Goal: Task Accomplishment & Management: Complete application form

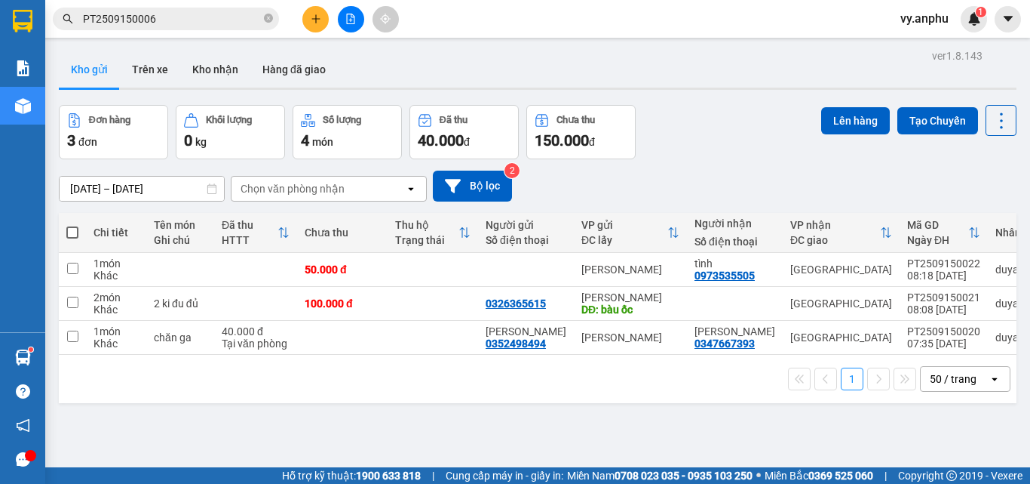
click at [205, 22] on input "PT2509150006" at bounding box center [172, 19] width 178 height 17
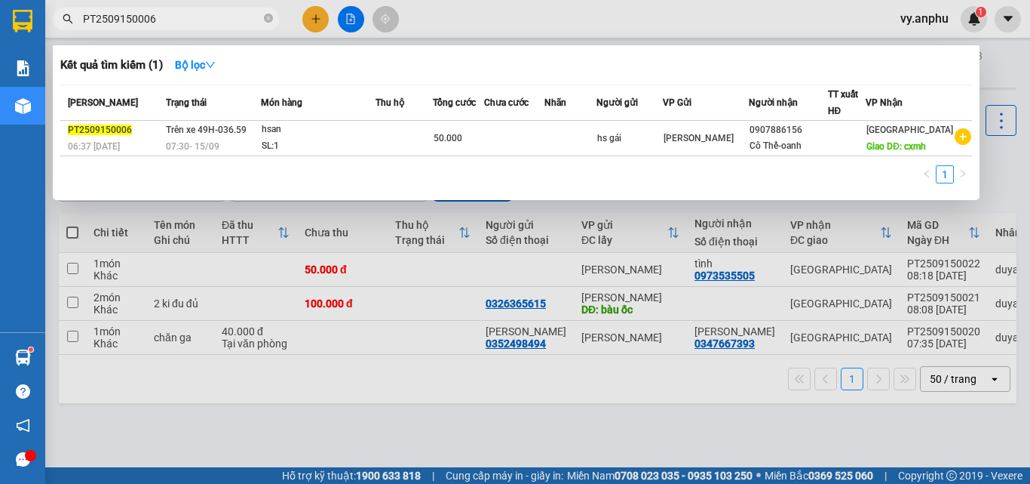
click at [205, 23] on input "PT2509150006" at bounding box center [172, 19] width 178 height 17
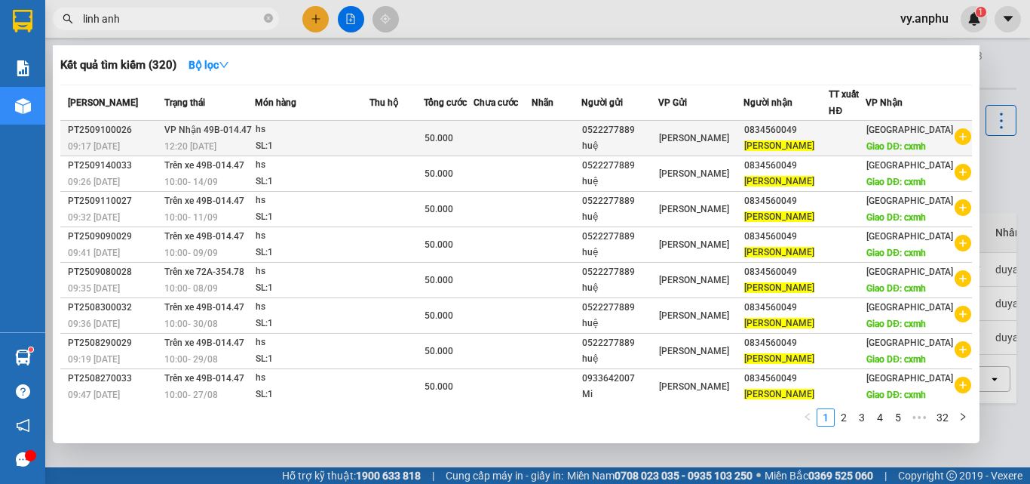
type input "linh anh"
click at [955, 145] on icon "plus-circle" at bounding box center [963, 136] width 17 height 17
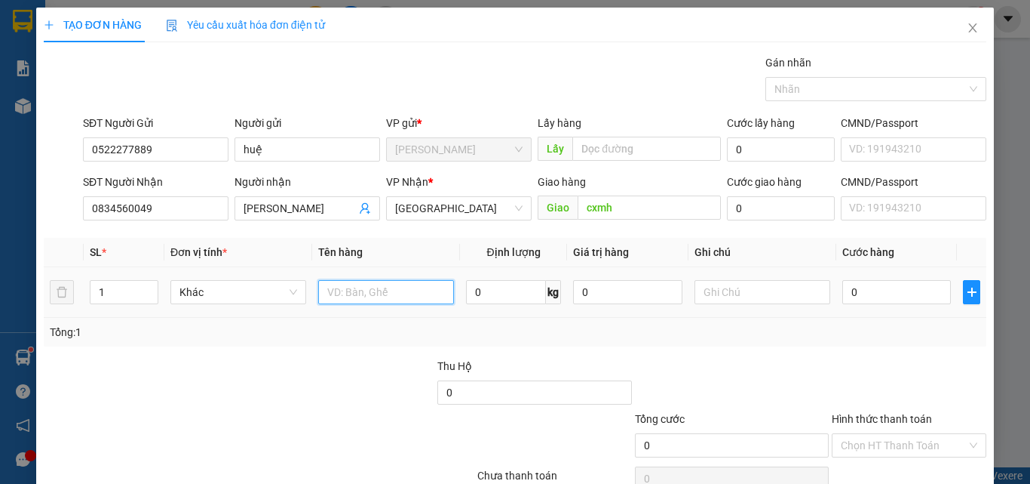
click at [357, 281] on input "text" at bounding box center [386, 292] width 136 height 24
type input "hs"
click at [913, 299] on input "0" at bounding box center [897, 292] width 109 height 24
type input "5"
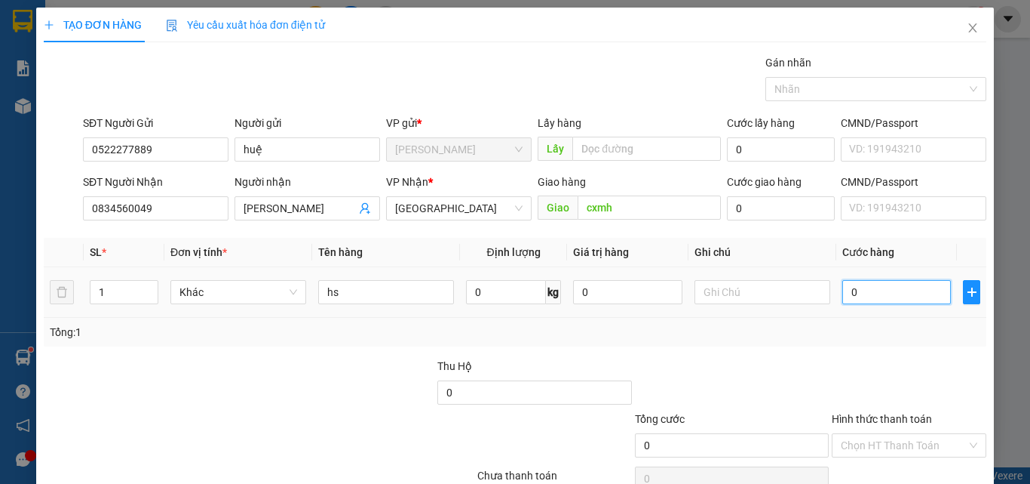
type input "5"
type input "50"
type input "50.000"
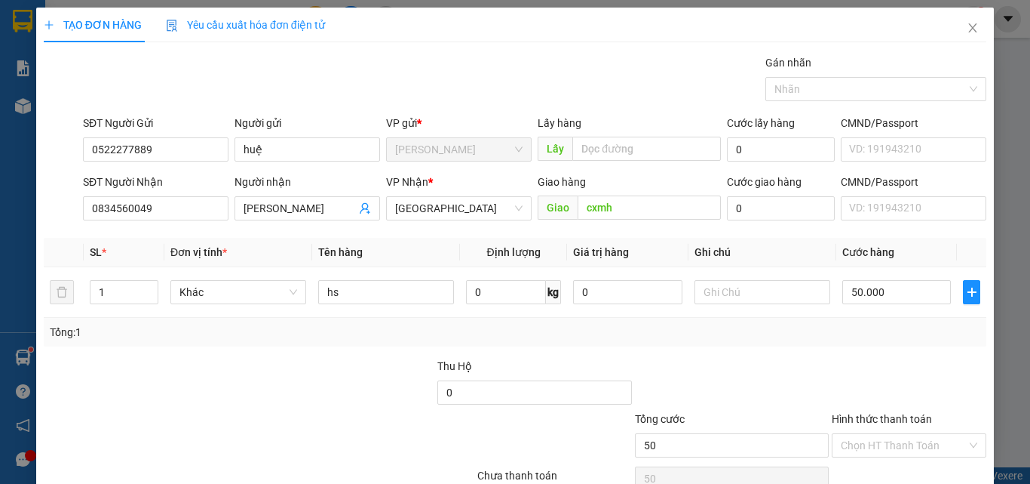
type input "50.000"
click at [893, 343] on div "Tổng: 1" at bounding box center [515, 332] width 943 height 29
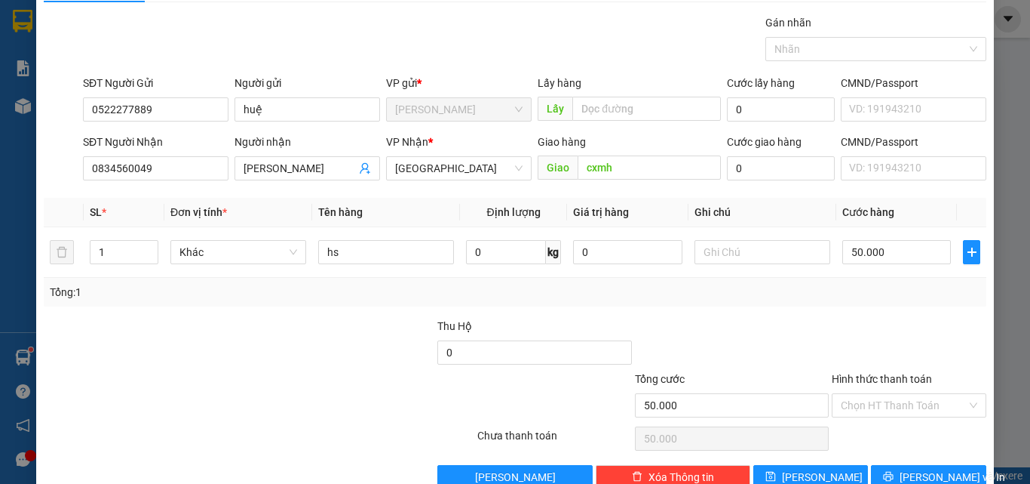
scroll to position [75, 0]
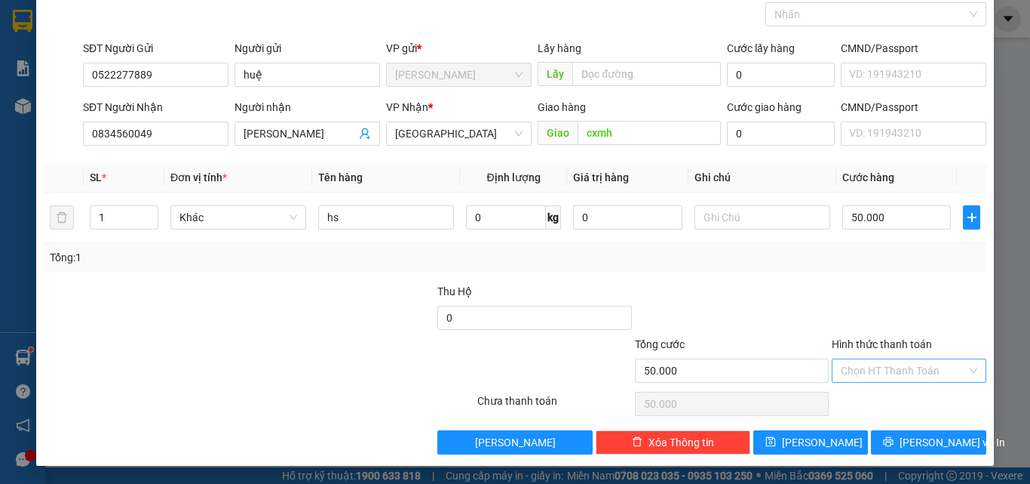
click at [892, 366] on input "Hình thức thanh toán" at bounding box center [904, 370] width 126 height 23
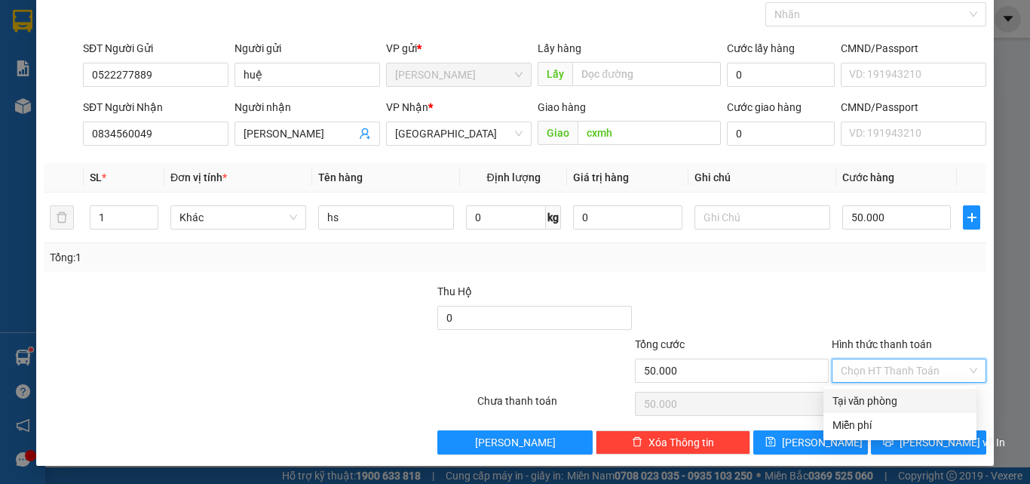
click at [850, 402] on div "Tại văn phòng" at bounding box center [900, 400] width 135 height 17
type input "0"
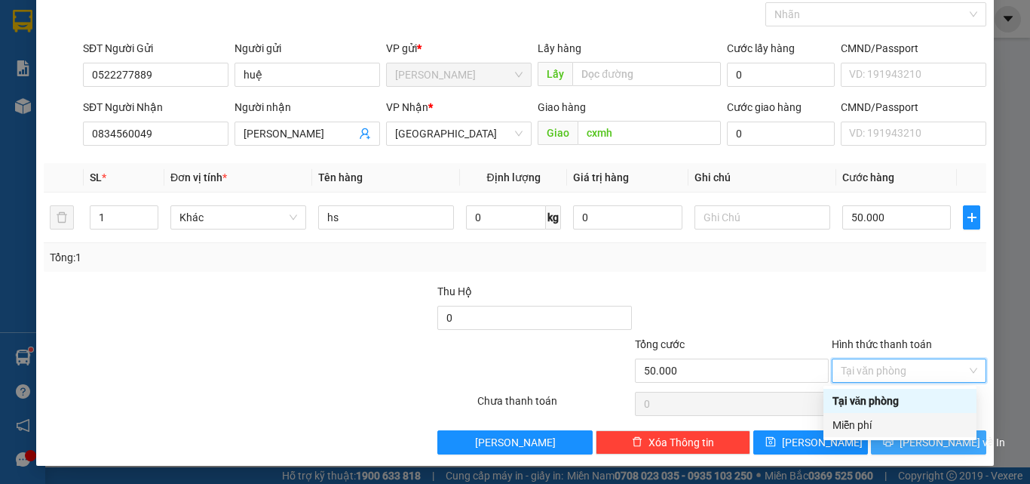
click at [888, 447] on button "[PERSON_NAME] và In" at bounding box center [928, 442] width 115 height 24
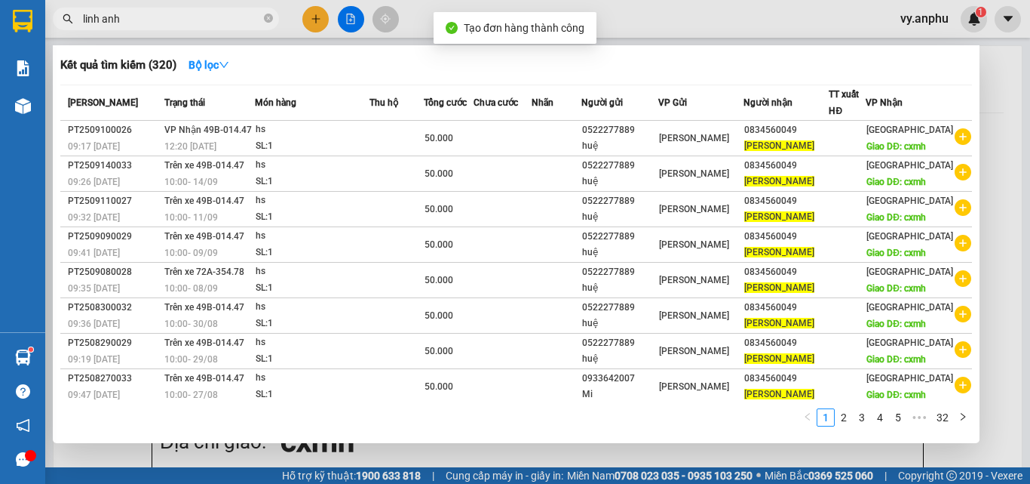
drag, startPoint x: 649, startPoint y: 453, endPoint x: 637, endPoint y: 444, distance: 15.7
click at [646, 450] on div at bounding box center [515, 242] width 1030 height 484
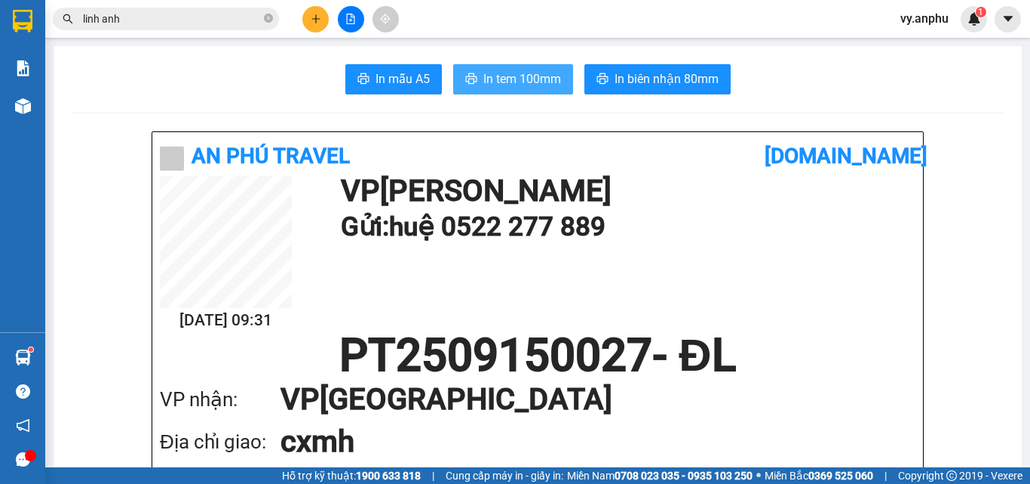
click at [533, 84] on span "In tem 100mm" at bounding box center [523, 78] width 78 height 19
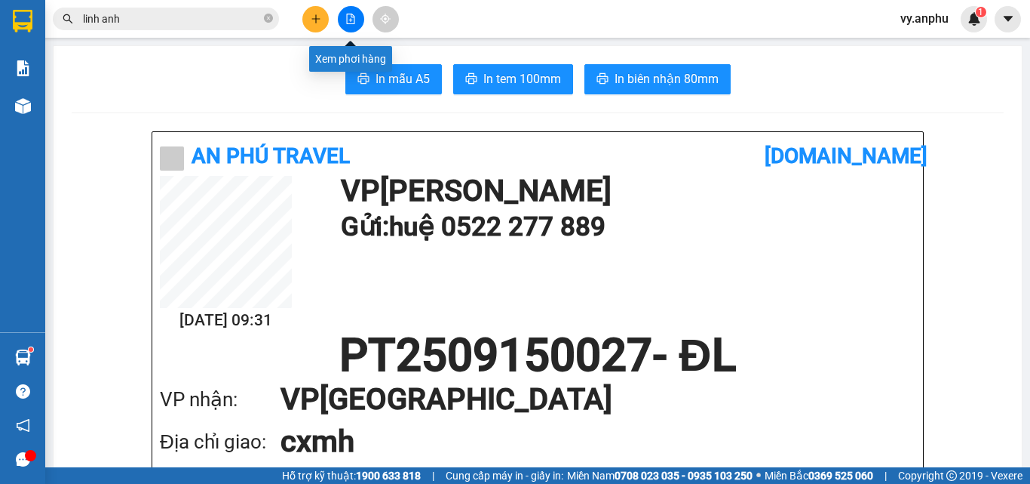
click at [345, 10] on button at bounding box center [351, 19] width 26 height 26
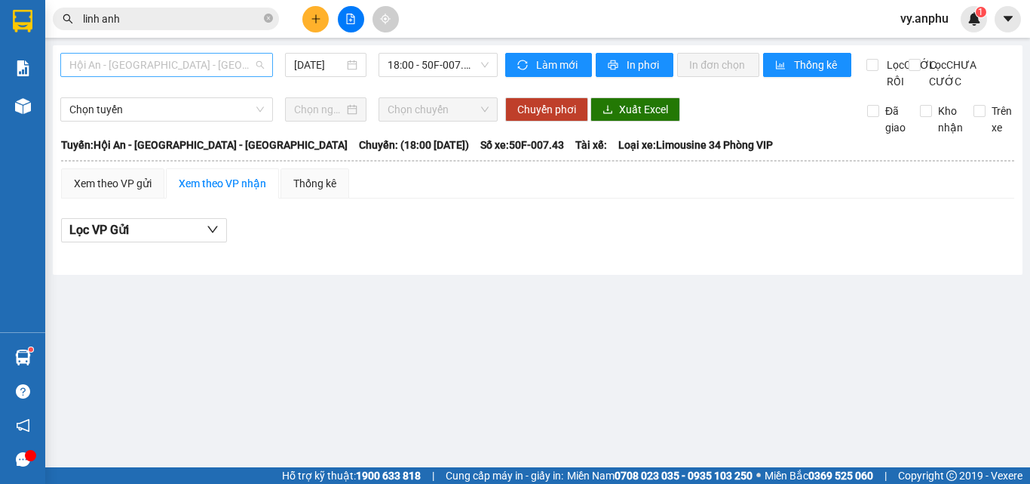
click at [259, 66] on span "Hội An - [GEOGRAPHIC_DATA] - [GEOGRAPHIC_DATA]" at bounding box center [166, 65] width 195 height 23
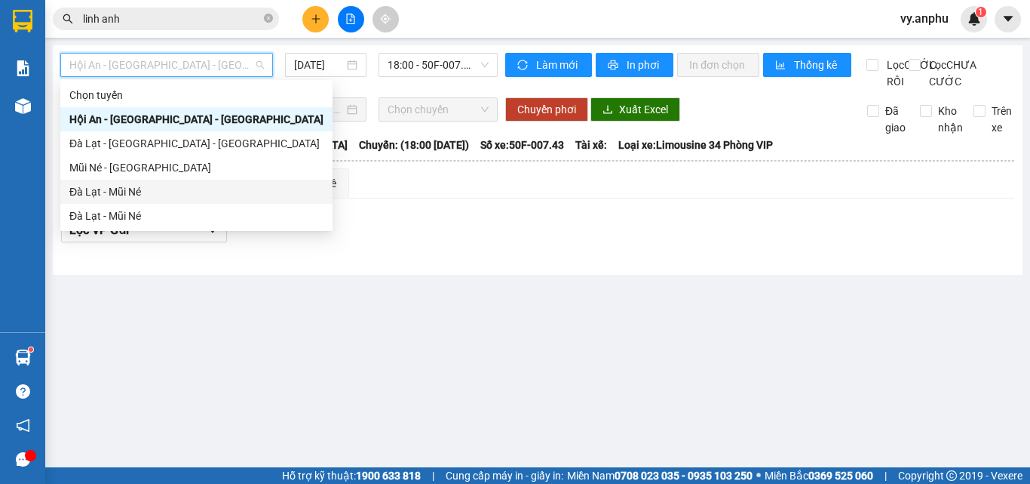
click at [156, 190] on div "Đà Lạt - Mũi Né" at bounding box center [196, 191] width 254 height 17
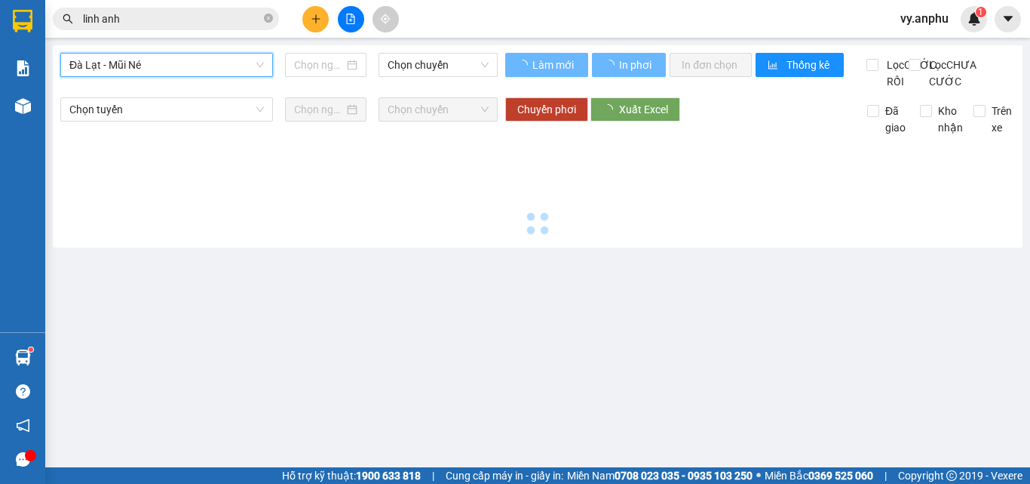
type input "[DATE]"
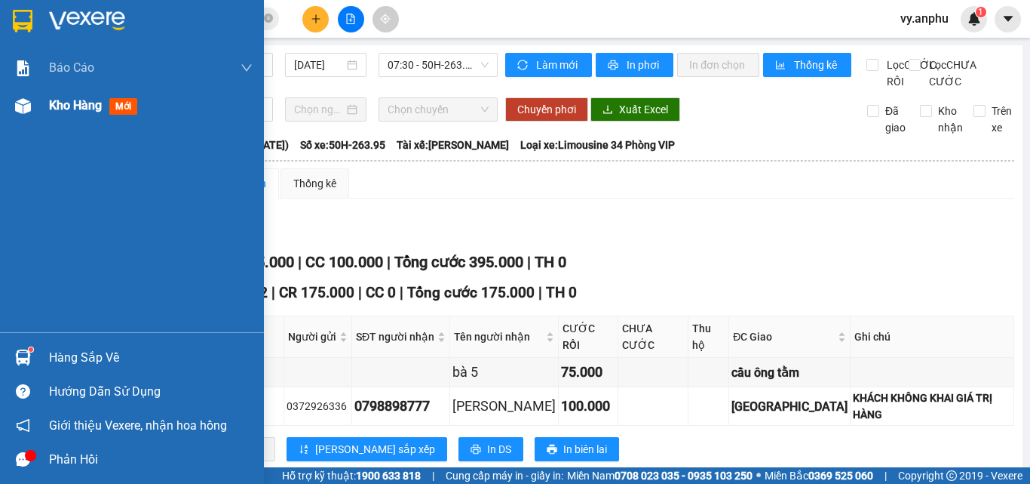
click at [35, 114] on div at bounding box center [23, 106] width 26 height 26
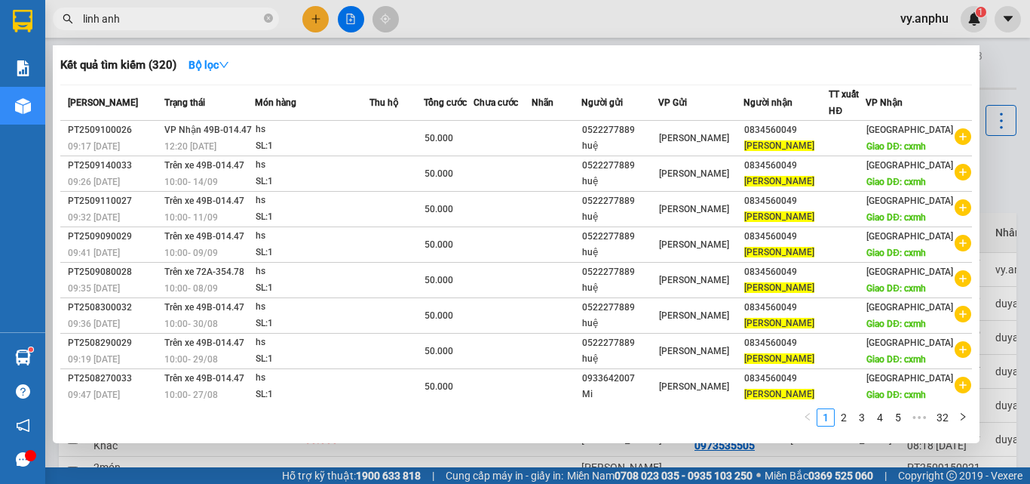
click at [161, 19] on input "linh anh" at bounding box center [172, 19] width 178 height 17
click at [161, 18] on input "linh anh" at bounding box center [172, 19] width 178 height 17
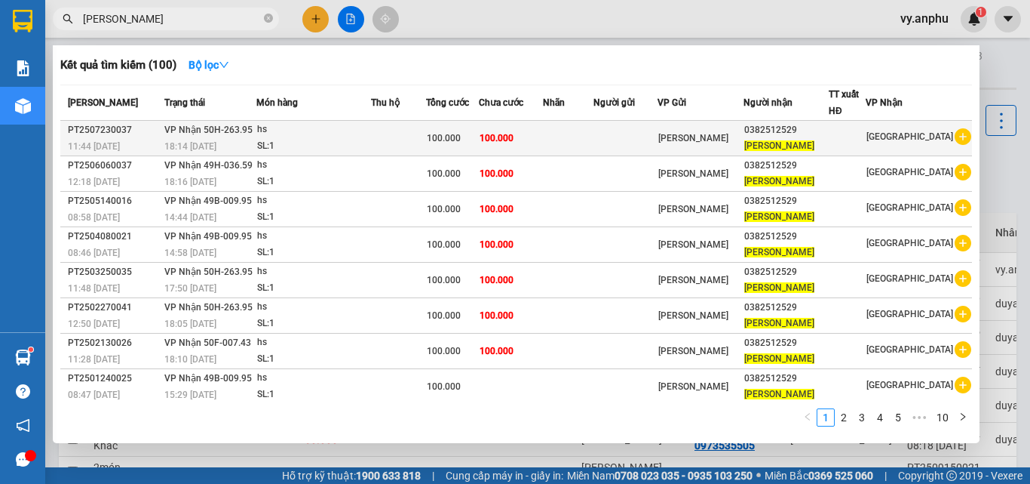
type input "[PERSON_NAME]"
click at [957, 141] on icon "plus-circle" at bounding box center [963, 136] width 17 height 17
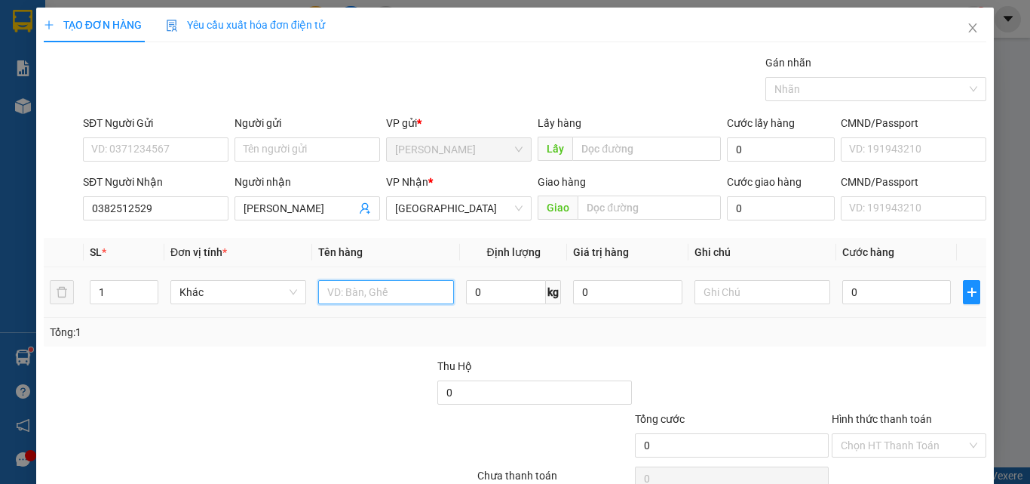
click at [346, 300] on input "text" at bounding box center [386, 292] width 136 height 24
type input "hs"
click at [866, 304] on div "0" at bounding box center [897, 292] width 109 height 30
click at [858, 278] on div "0" at bounding box center [897, 292] width 109 height 30
click at [855, 286] on input "0" at bounding box center [897, 292] width 109 height 24
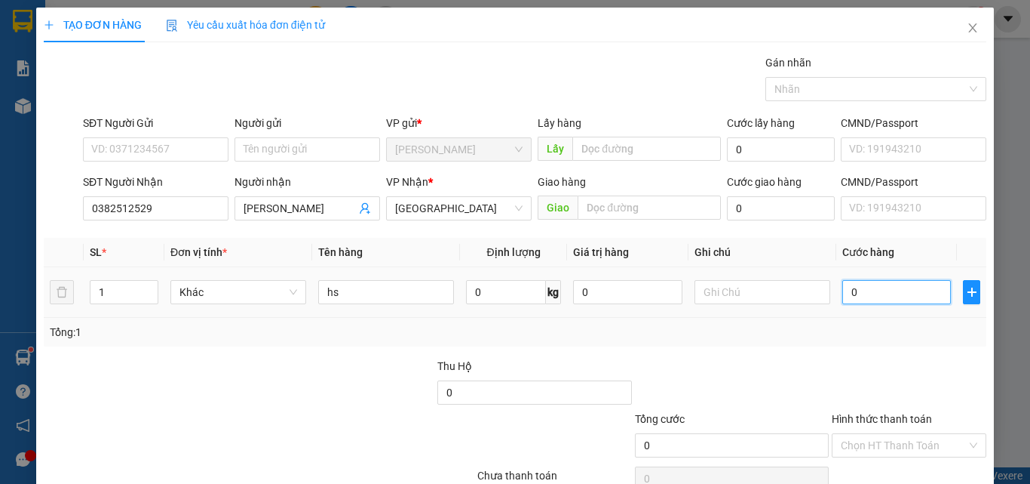
type input "1"
type input "10"
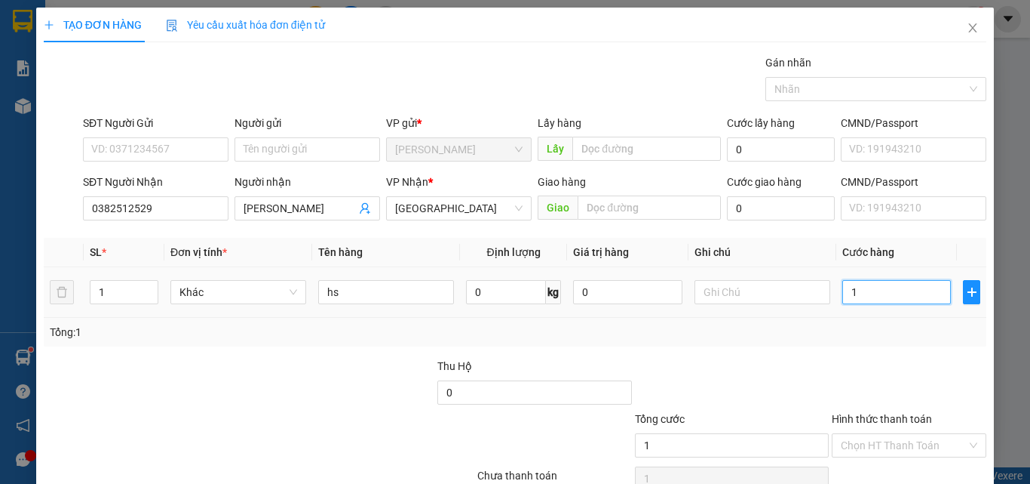
type input "10"
type input "100"
type input "100.000"
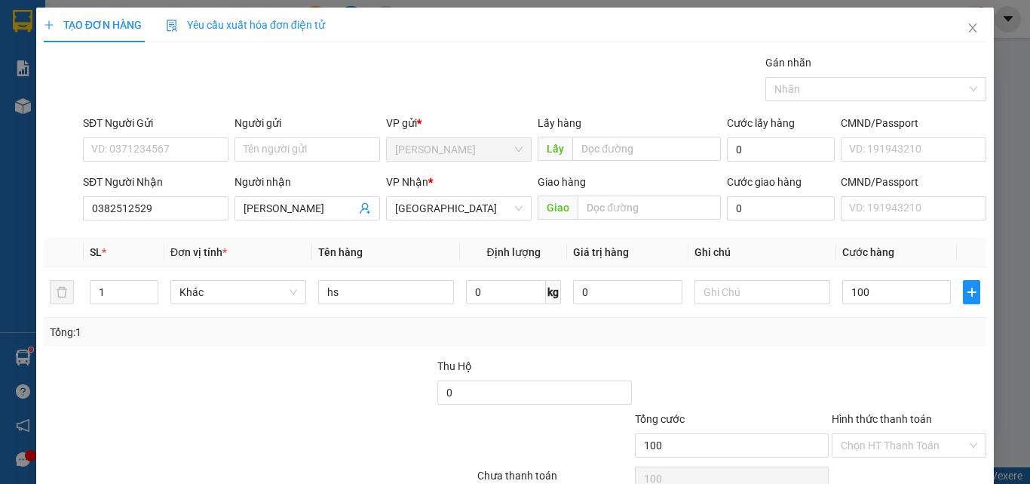
type input "100.000"
click at [834, 379] on div at bounding box center [910, 384] width 158 height 53
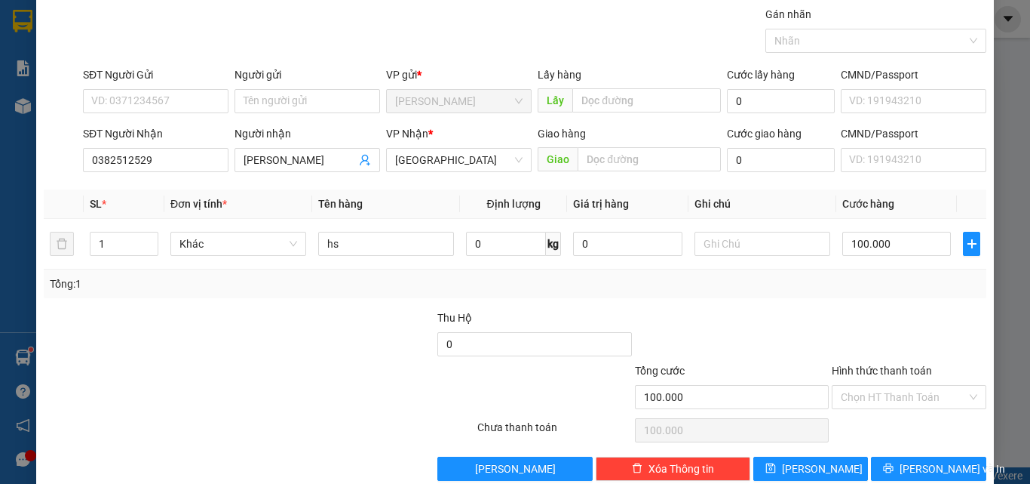
scroll to position [75, 0]
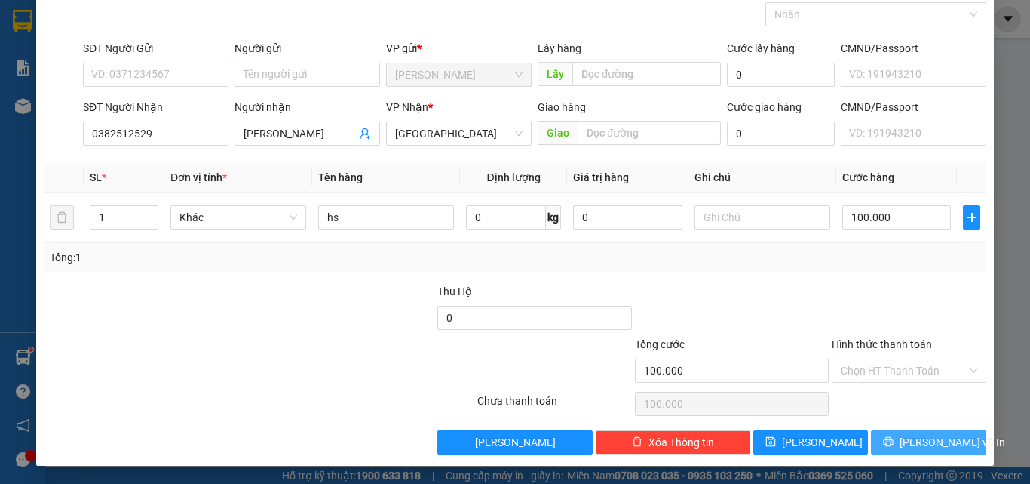
drag, startPoint x: 916, startPoint y: 441, endPoint x: 881, endPoint y: 398, distance: 54.7
click at [911, 439] on span "[PERSON_NAME] và In" at bounding box center [953, 442] width 106 height 17
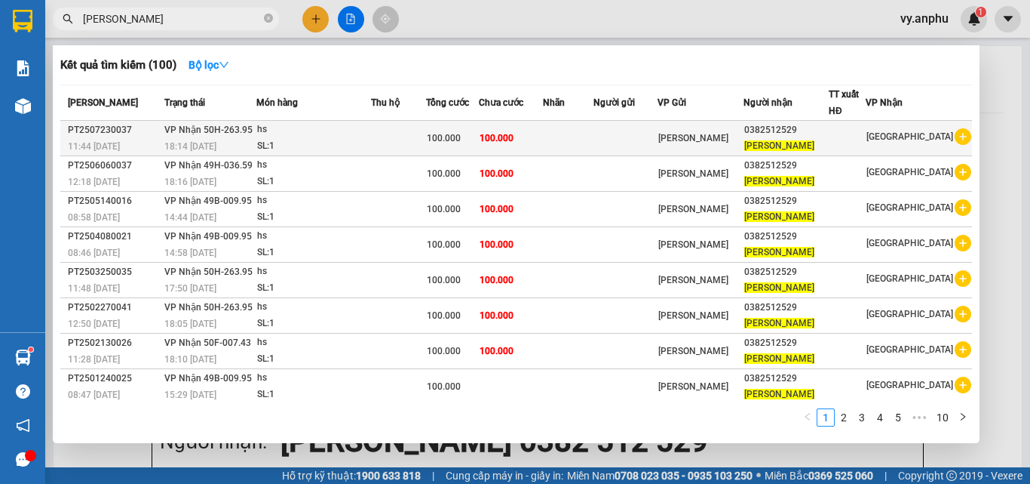
click at [959, 140] on icon "plus-circle" at bounding box center [963, 136] width 17 height 17
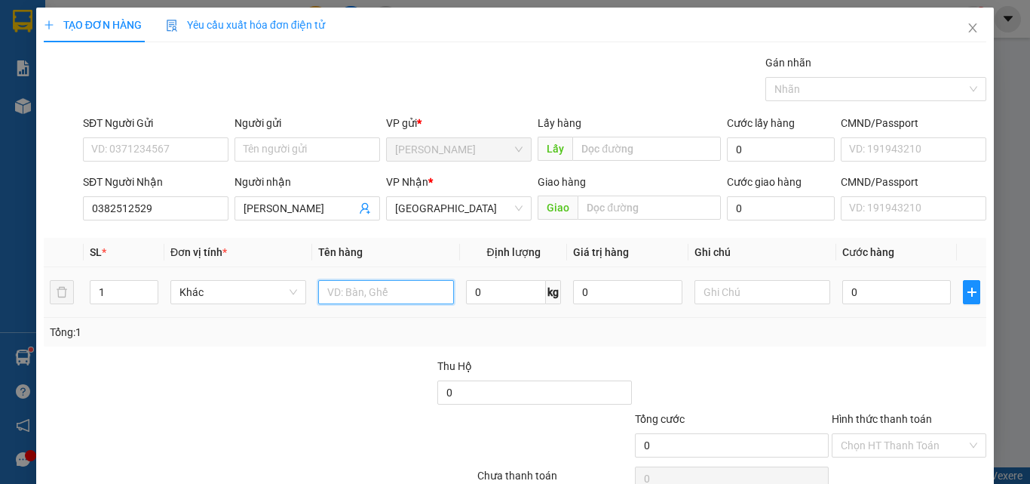
click at [367, 295] on input "text" at bounding box center [386, 292] width 136 height 24
type input "hs"
click at [883, 288] on input "0" at bounding box center [897, 292] width 109 height 24
type input "1"
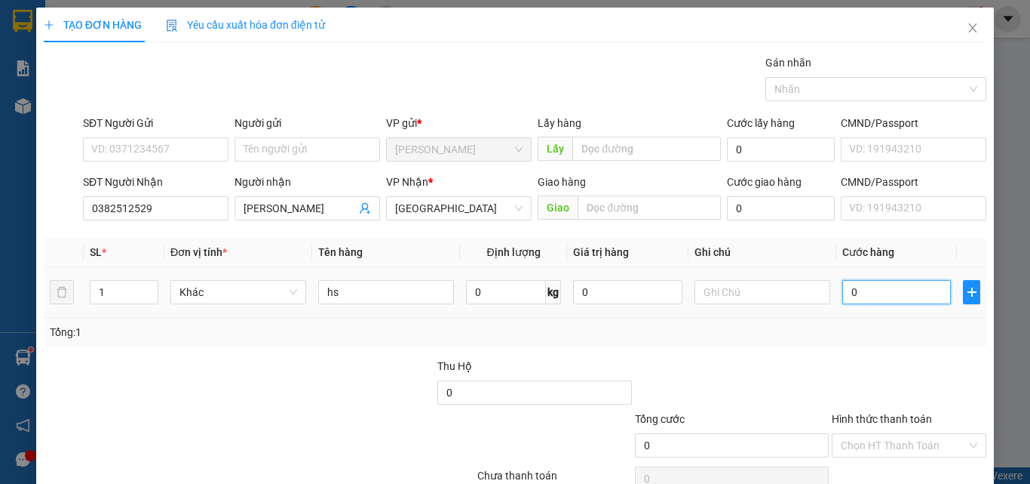
type input "1"
type input "10"
type input "100"
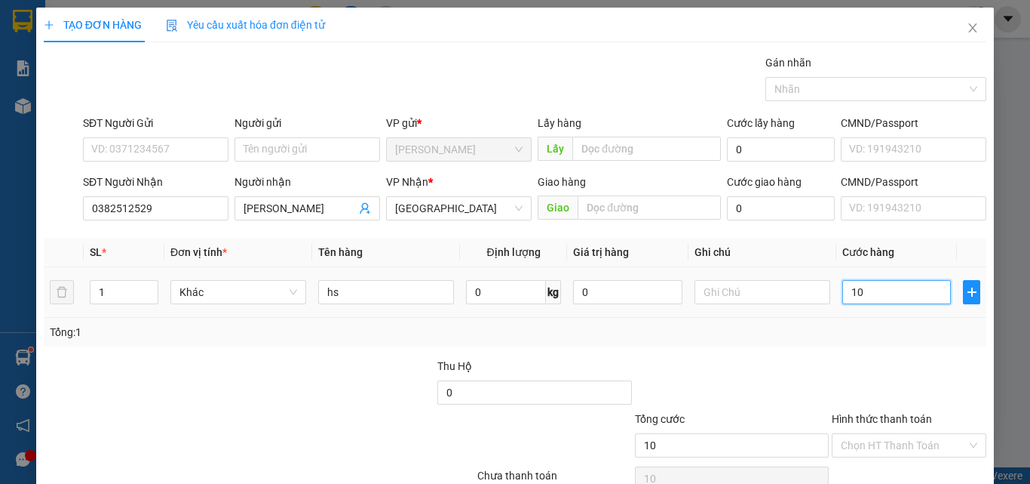
type input "100"
type input "100.000"
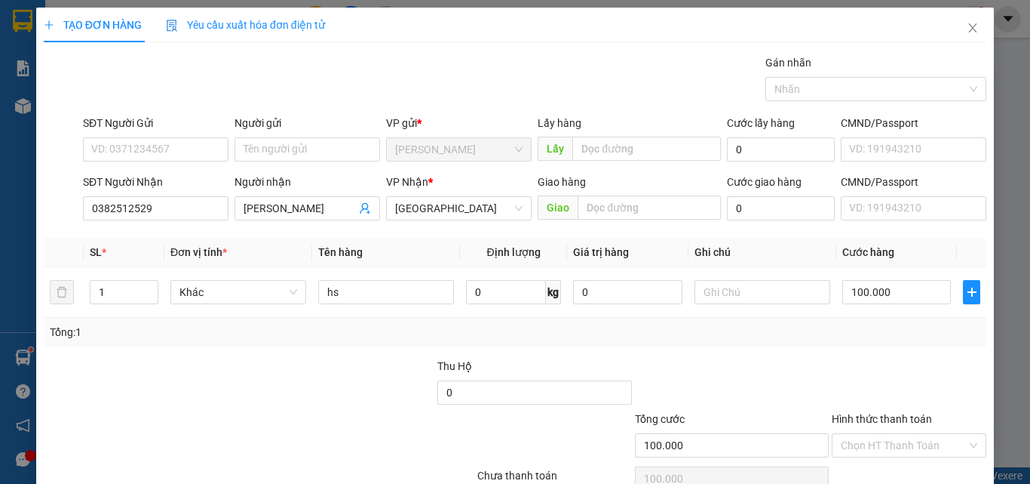
click at [861, 330] on div "Tổng: 1" at bounding box center [515, 332] width 931 height 17
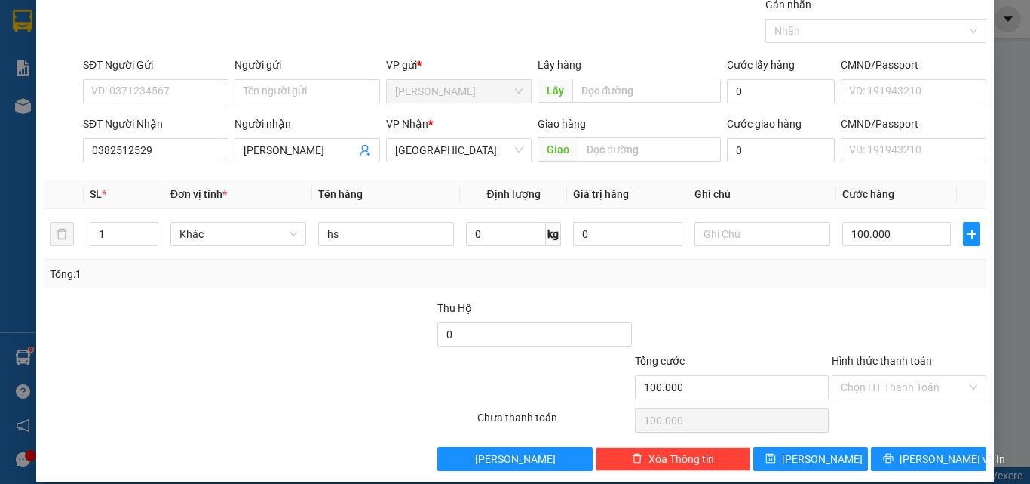
scroll to position [75, 0]
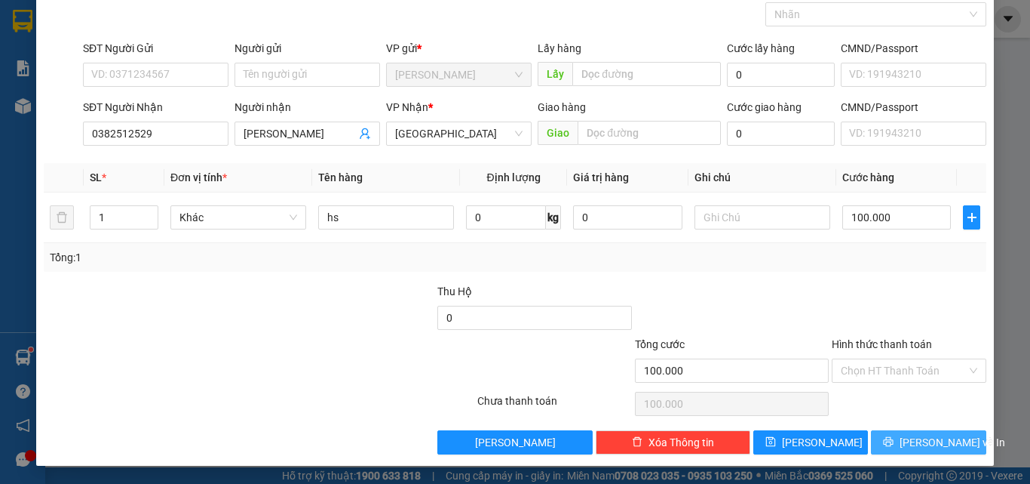
click at [892, 441] on icon "printer" at bounding box center [888, 441] width 11 height 11
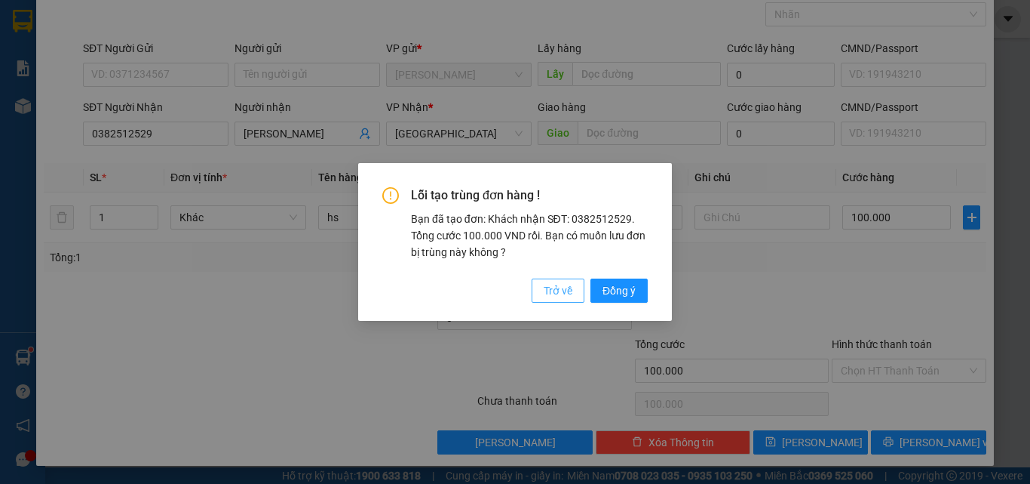
drag, startPoint x: 565, startPoint y: 292, endPoint x: 554, endPoint y: 287, distance: 12.5
click at [565, 293] on span "Trở về" at bounding box center [558, 290] width 29 height 17
type input "0"
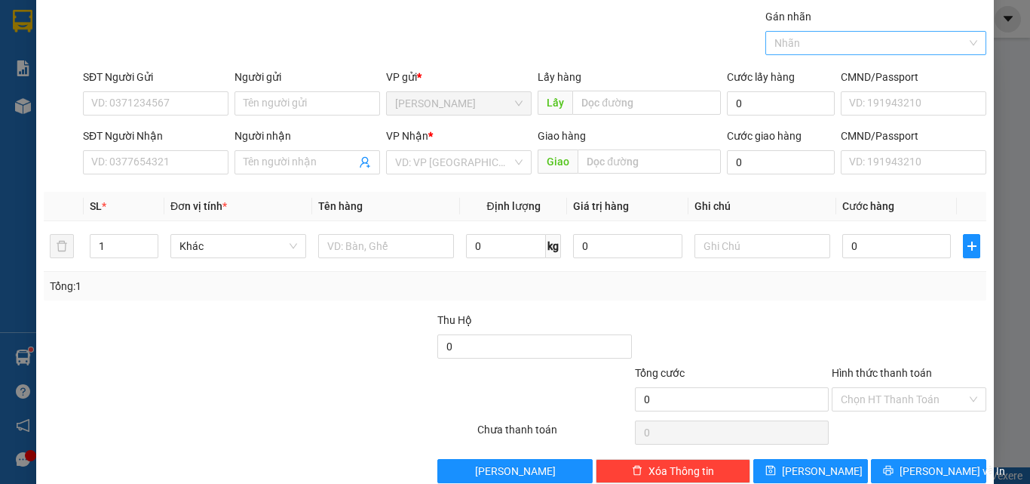
scroll to position [0, 0]
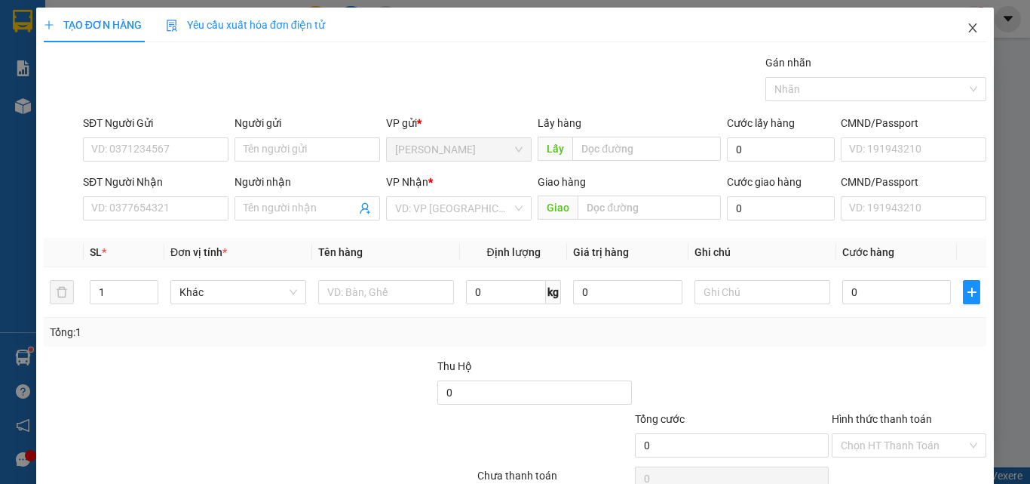
click at [960, 35] on span "Close" at bounding box center [973, 29] width 42 height 42
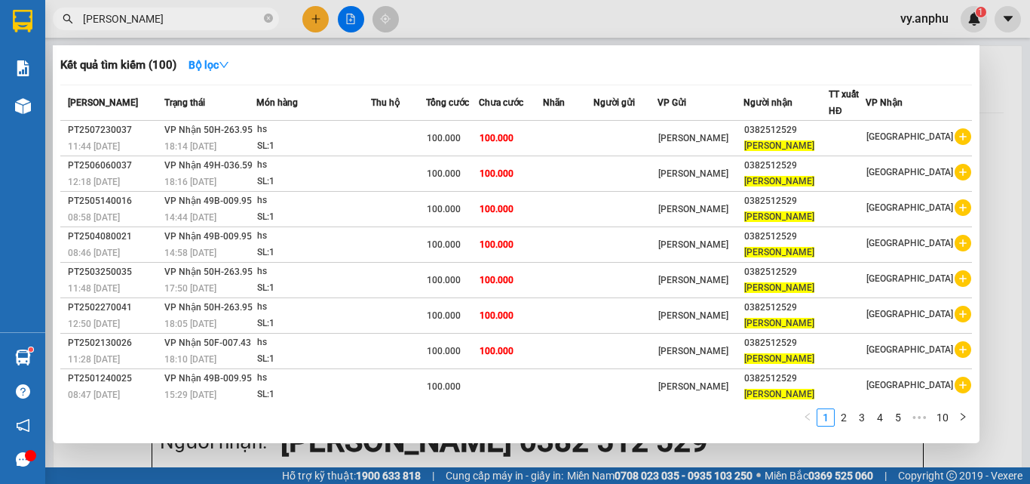
drag, startPoint x: 428, startPoint y: 448, endPoint x: 425, endPoint y: 399, distance: 49.2
click at [0, 19] on div "Kết quả tìm kiếm ( 100 ) Bộ lọc Mã ĐH Trạng thái Món hàng Thu hộ Tổng cước Chưa…" at bounding box center [0, 19] width 0 height 0
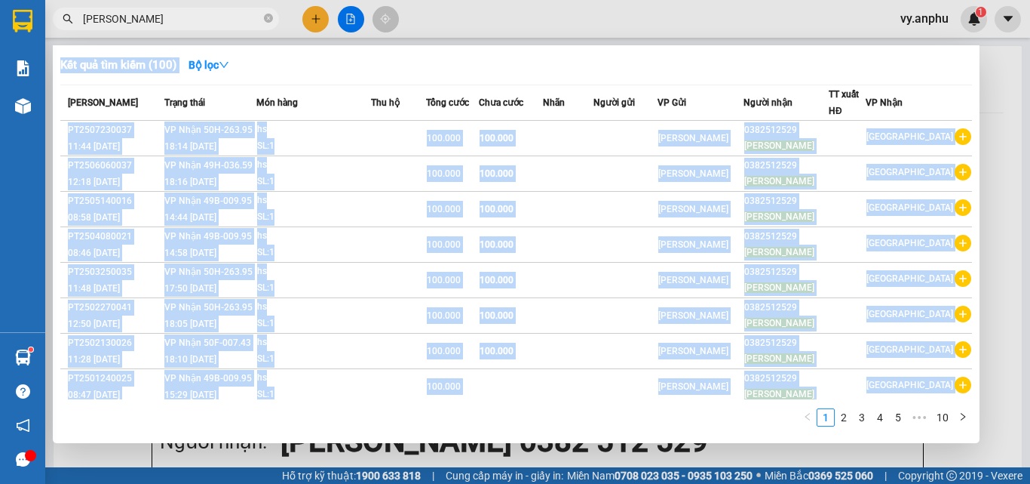
click at [490, 461] on div at bounding box center [515, 242] width 1030 height 484
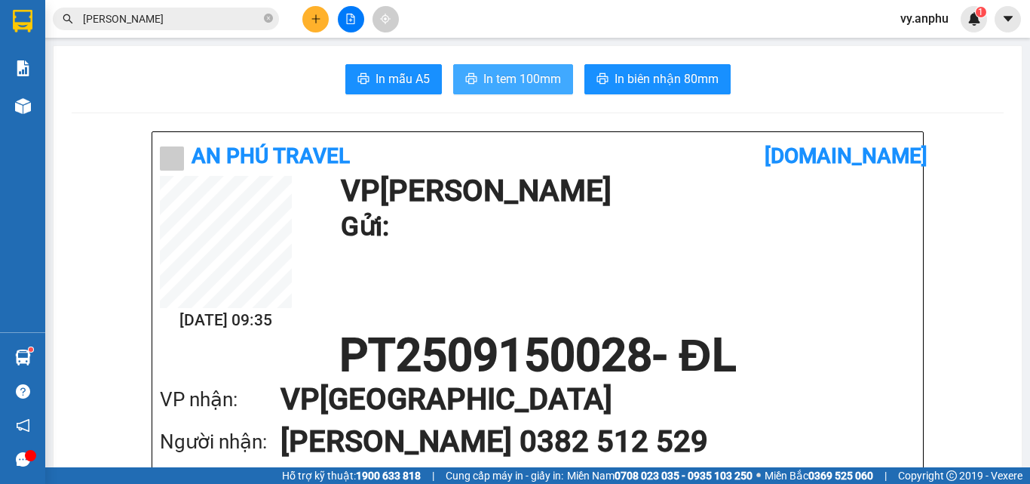
click at [545, 84] on span "In tem 100mm" at bounding box center [523, 78] width 78 height 19
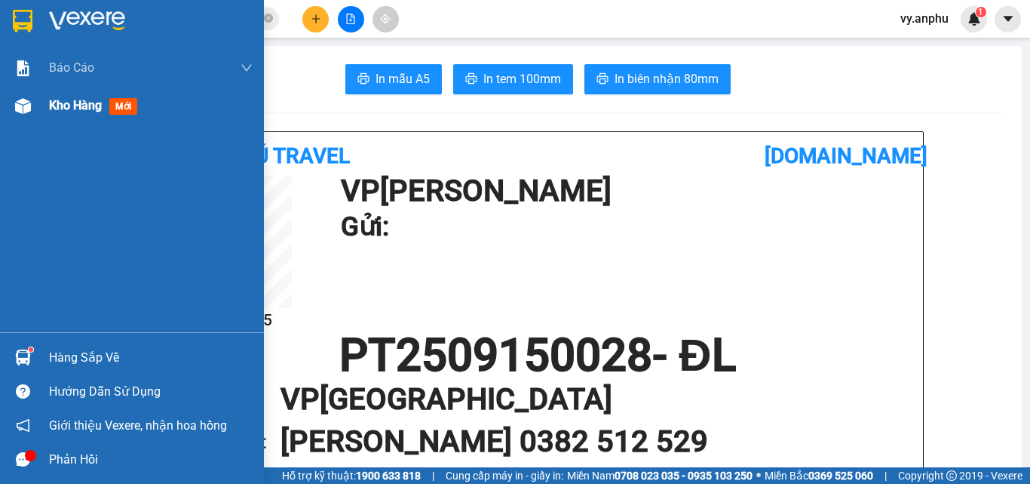
click at [57, 113] on div "Kho hàng mới" at bounding box center [96, 105] width 94 height 19
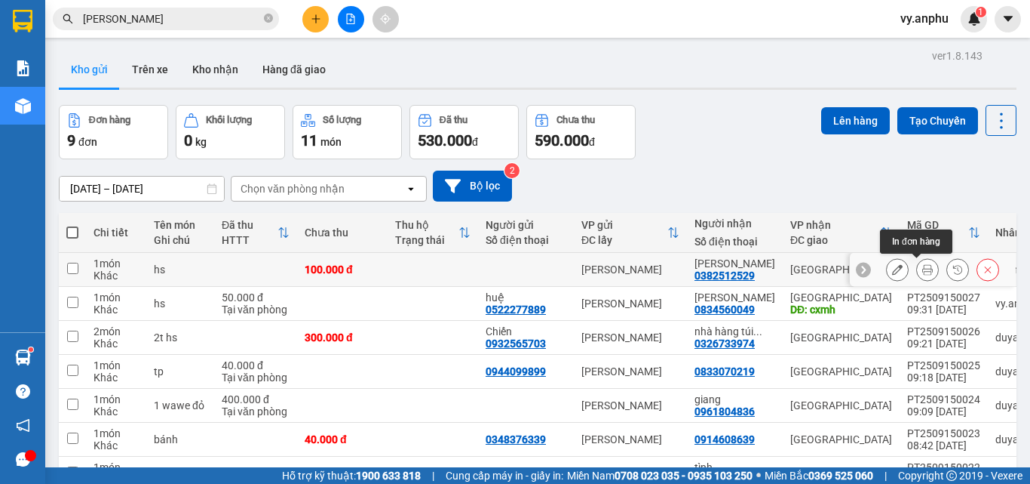
click at [923, 272] on button at bounding box center [927, 269] width 21 height 26
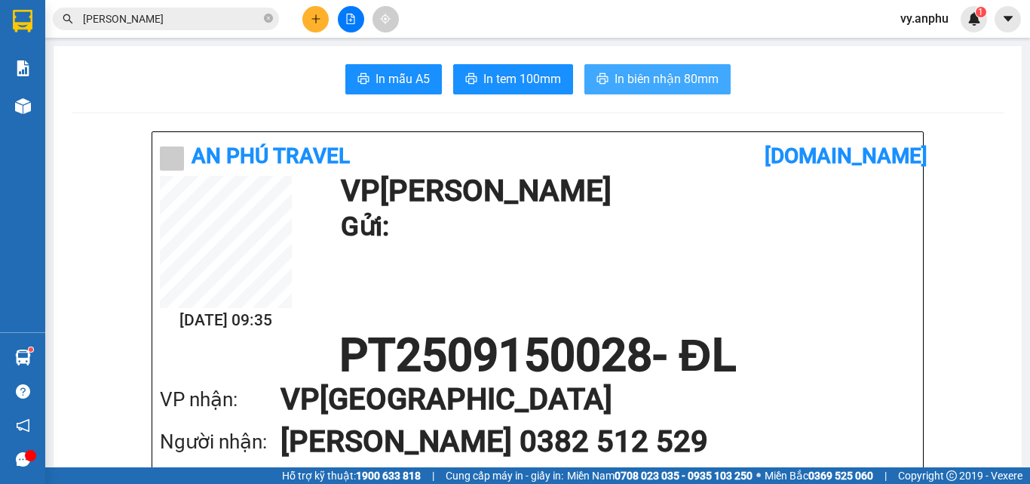
click at [625, 69] on span "In biên nhận 80mm" at bounding box center [667, 78] width 104 height 19
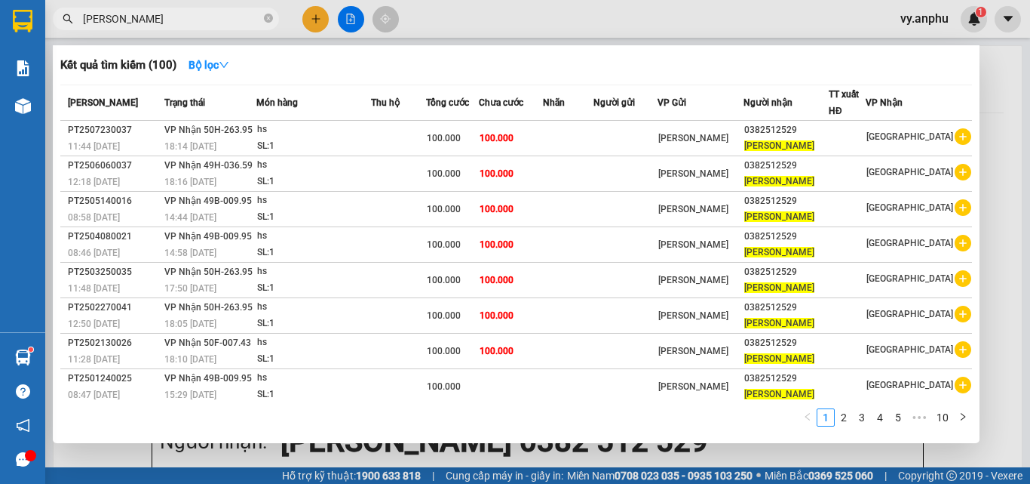
click at [158, 24] on input "[PERSON_NAME]" at bounding box center [172, 19] width 178 height 17
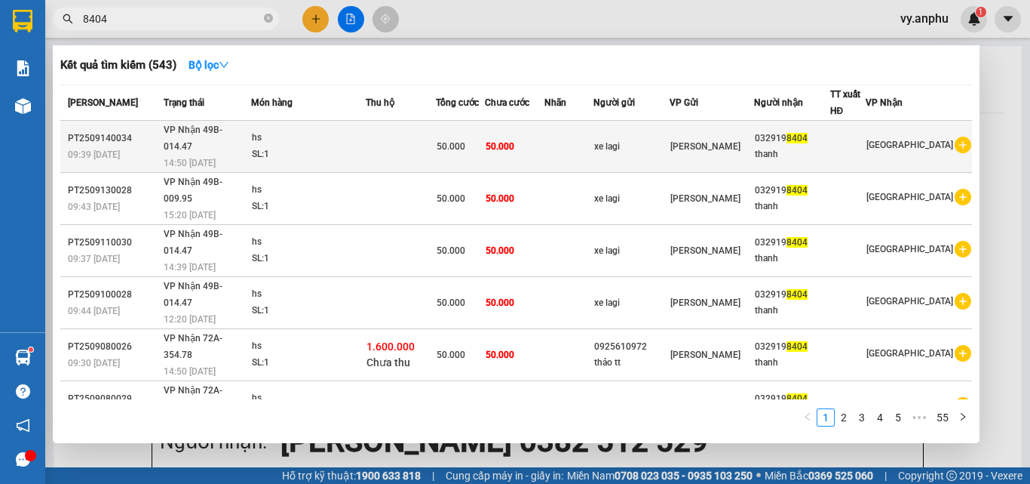
type input "8404"
click at [955, 137] on icon "plus-circle" at bounding box center [963, 145] width 17 height 17
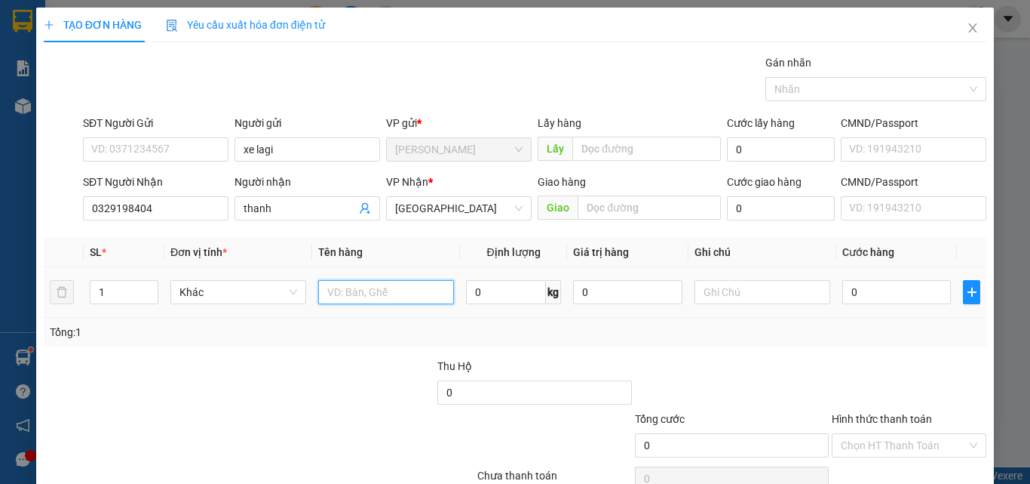
click at [411, 291] on input "text" at bounding box center [386, 292] width 136 height 24
type input "hs"
click at [858, 303] on input "0" at bounding box center [897, 292] width 109 height 24
type input "5"
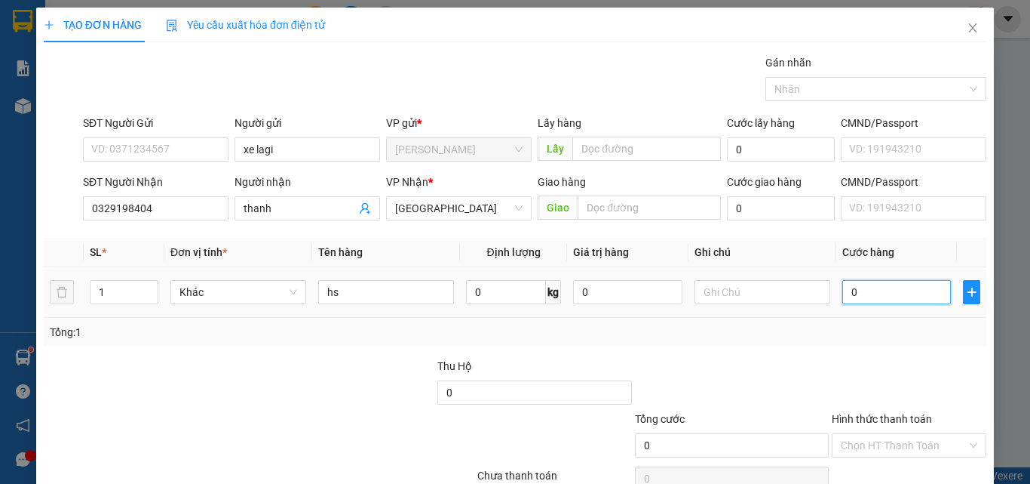
type input "5"
type input "50"
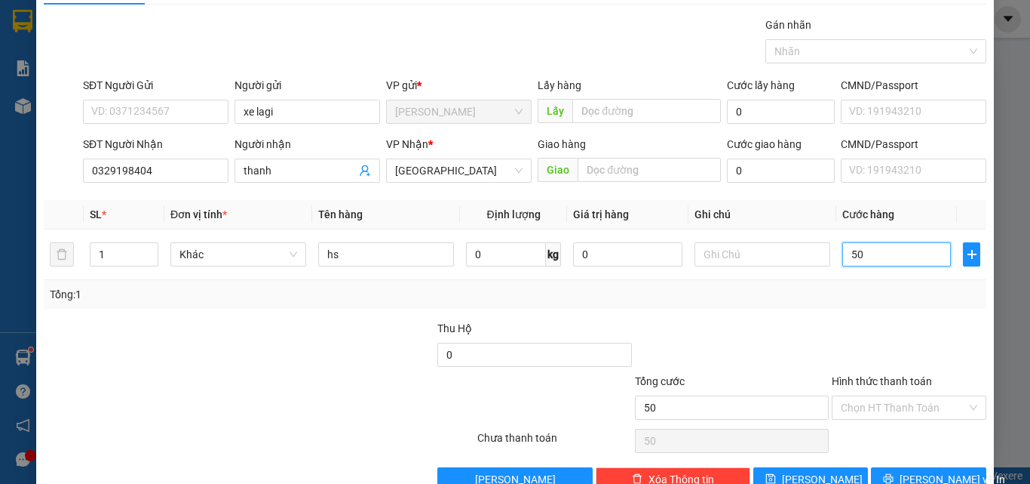
scroll to position [75, 0]
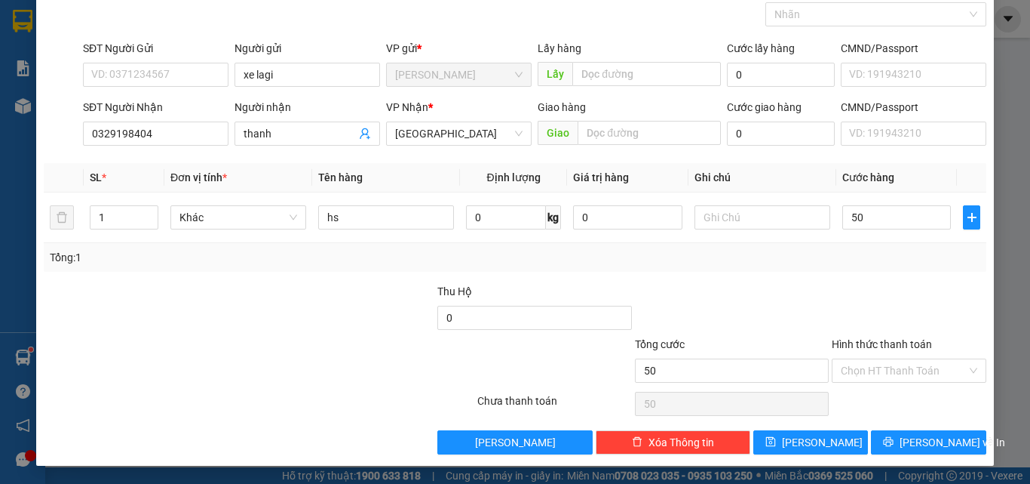
type input "50.000"
click at [833, 318] on div at bounding box center [910, 309] width 158 height 53
click at [908, 440] on span "[PERSON_NAME] và In" at bounding box center [953, 442] width 106 height 17
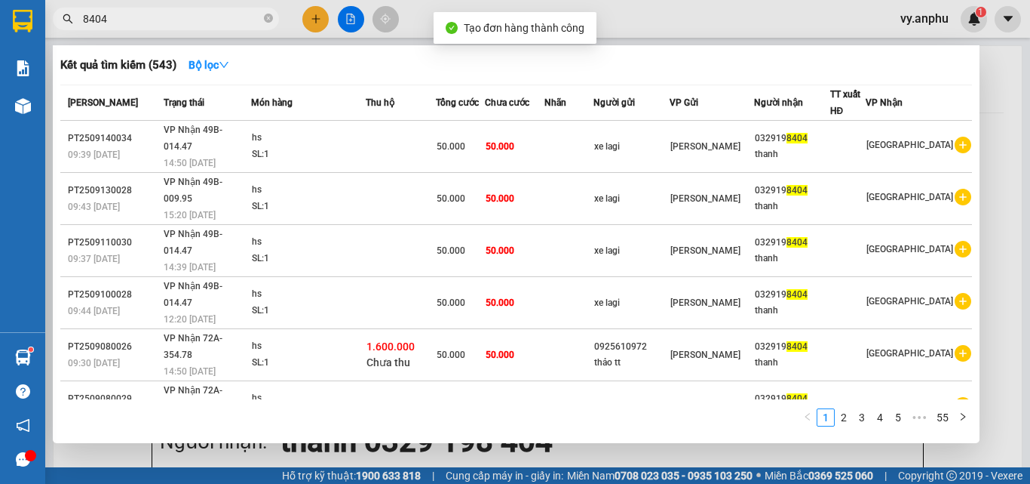
drag, startPoint x: 640, startPoint y: 464, endPoint x: 624, endPoint y: 417, distance: 49.6
click at [639, 462] on div at bounding box center [515, 242] width 1030 height 484
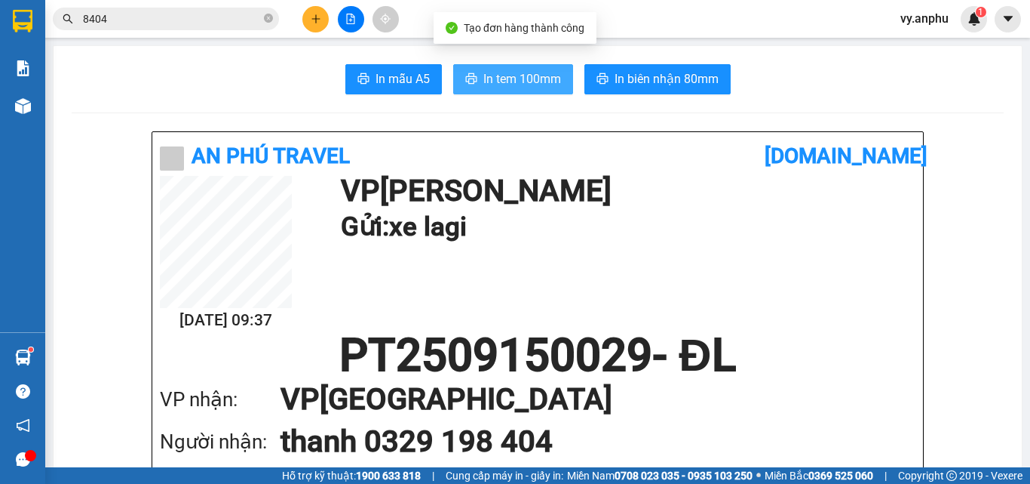
click at [537, 88] on span "In tem 100mm" at bounding box center [523, 78] width 78 height 19
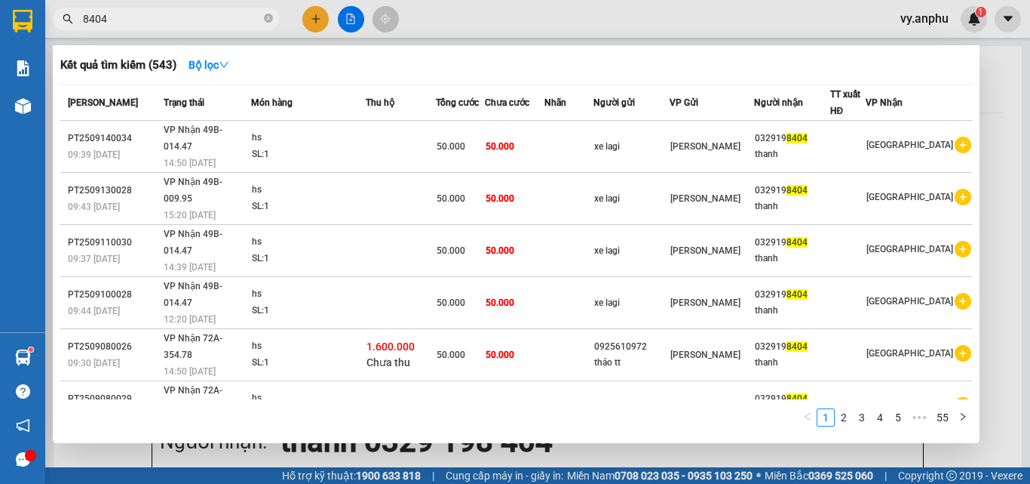
click at [170, 23] on input "8404" at bounding box center [172, 19] width 178 height 17
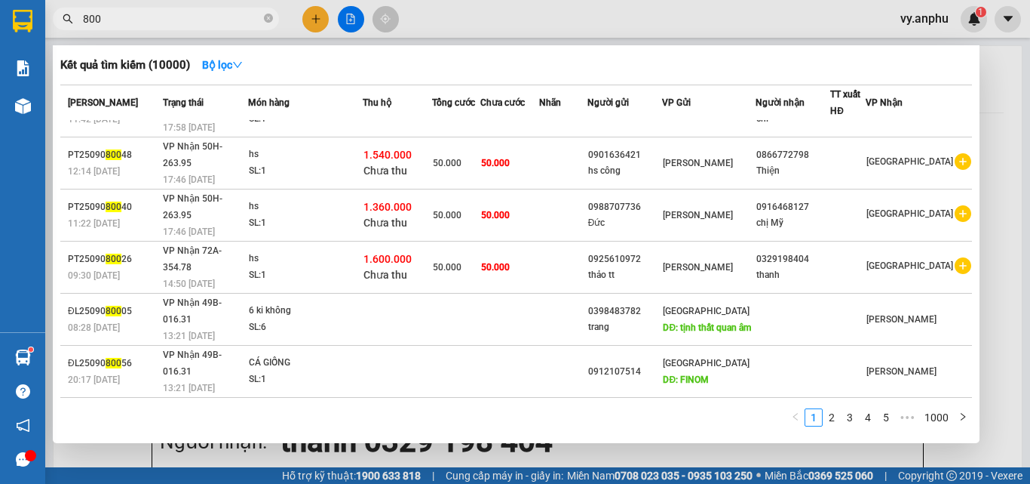
scroll to position [93, 0]
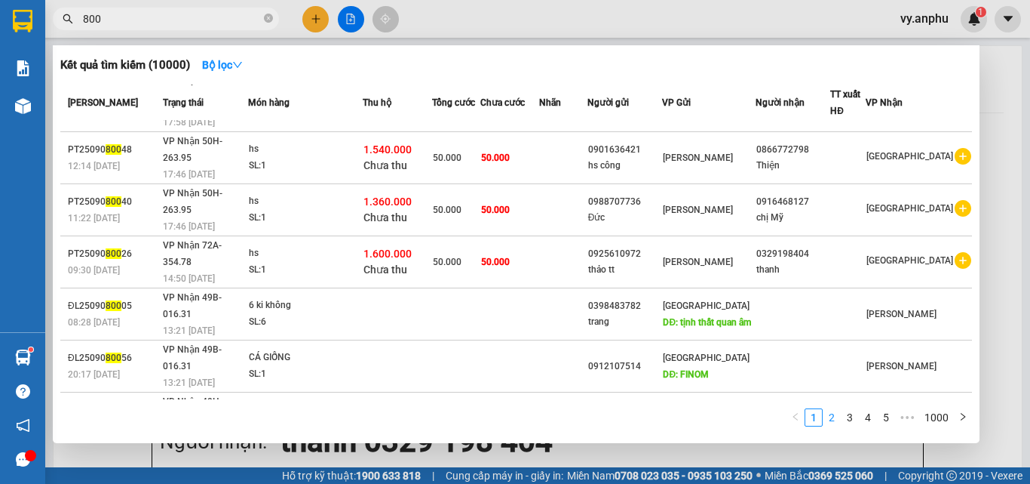
click at [837, 418] on link "2" at bounding box center [832, 417] width 17 height 17
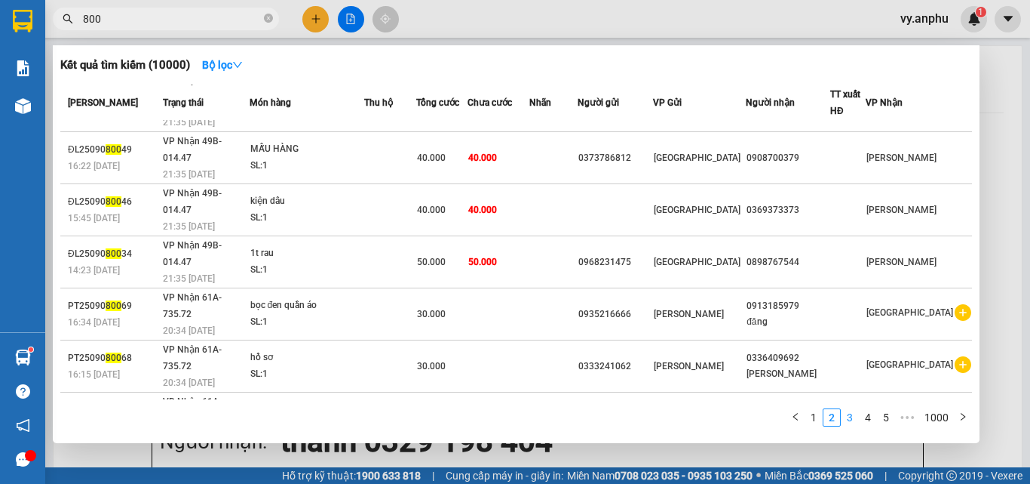
drag, startPoint x: 851, startPoint y: 418, endPoint x: 847, endPoint y: 404, distance: 14.8
click at [851, 417] on link "3" at bounding box center [850, 417] width 17 height 17
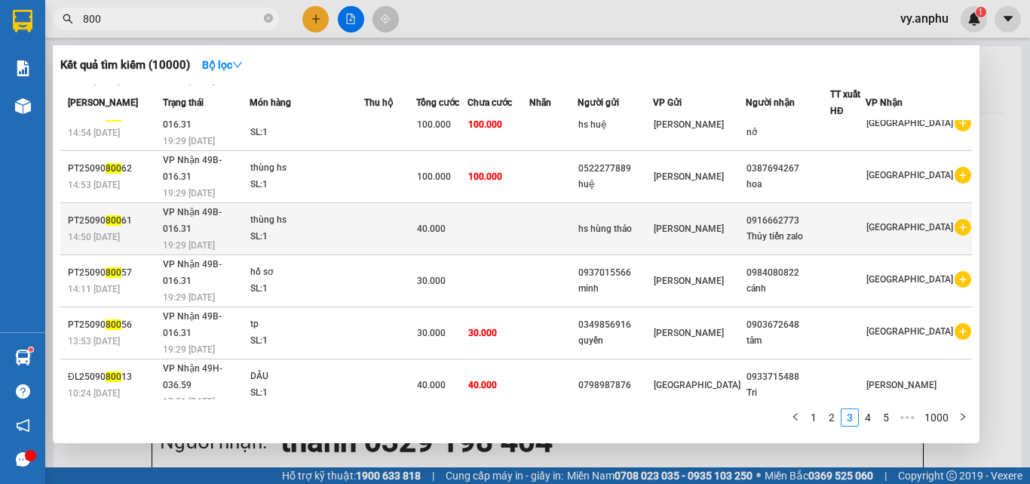
scroll to position [76, 0]
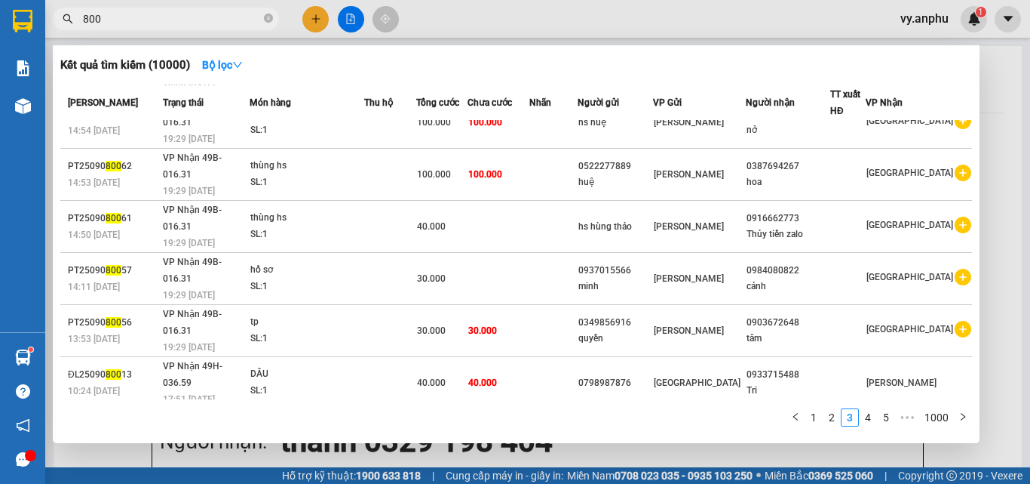
click at [389, 468] on div at bounding box center [515, 242] width 1030 height 484
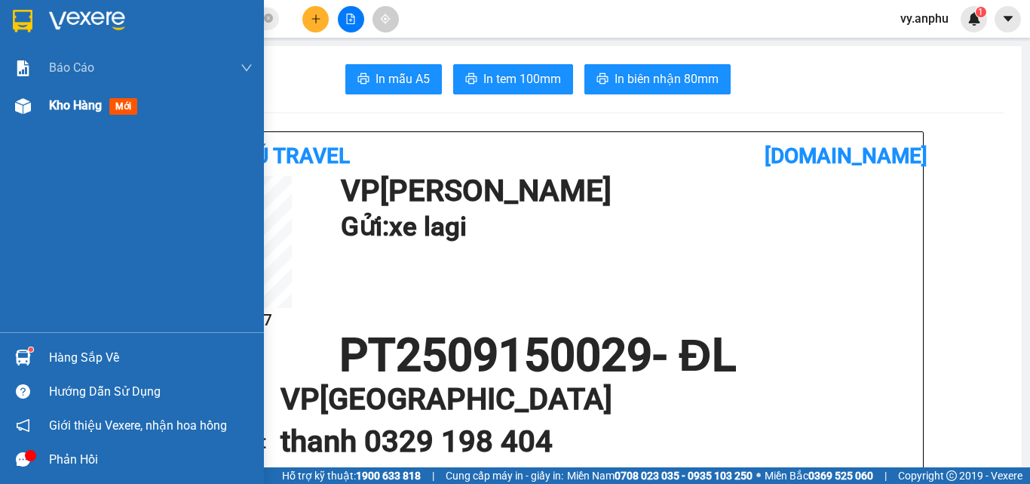
click at [51, 101] on span "Kho hàng" at bounding box center [75, 105] width 53 height 14
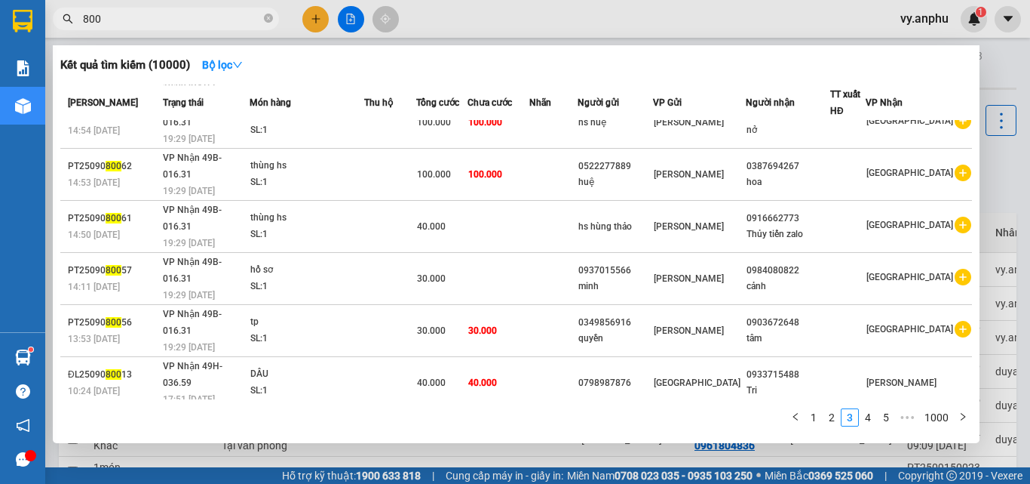
click at [114, 24] on input "800" at bounding box center [172, 19] width 178 height 17
click at [80, 18] on span "800" at bounding box center [166, 19] width 226 height 23
click at [115, 15] on input "800" at bounding box center [172, 19] width 178 height 17
type input "7"
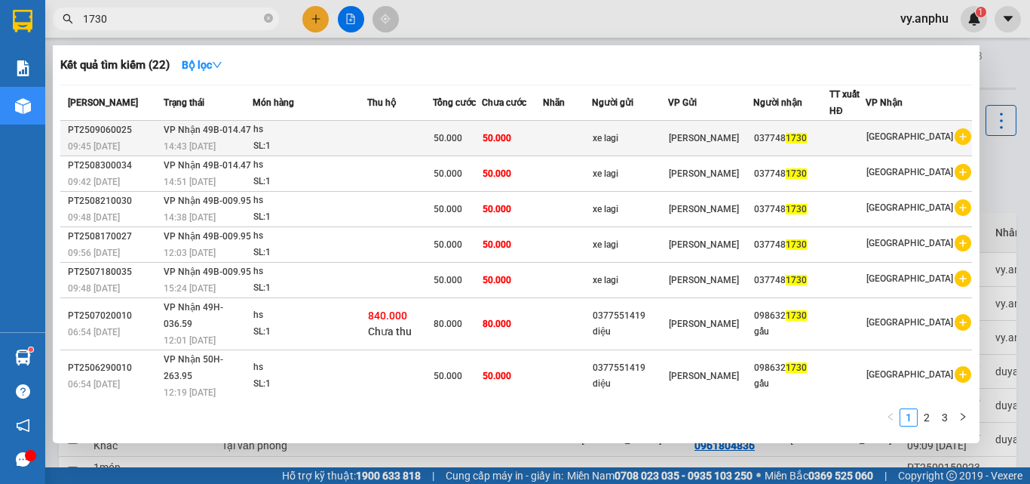
type input "1730"
click at [955, 136] on icon "plus-circle" at bounding box center [963, 136] width 17 height 17
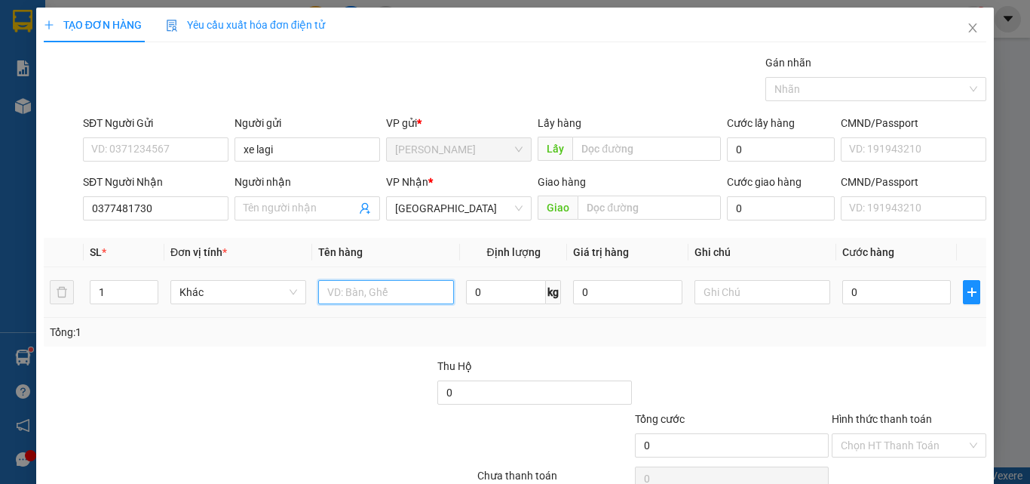
click at [365, 283] on input "text" at bounding box center [386, 292] width 136 height 24
type input "hs"
click at [920, 288] on input "0" at bounding box center [897, 292] width 109 height 24
type input "5"
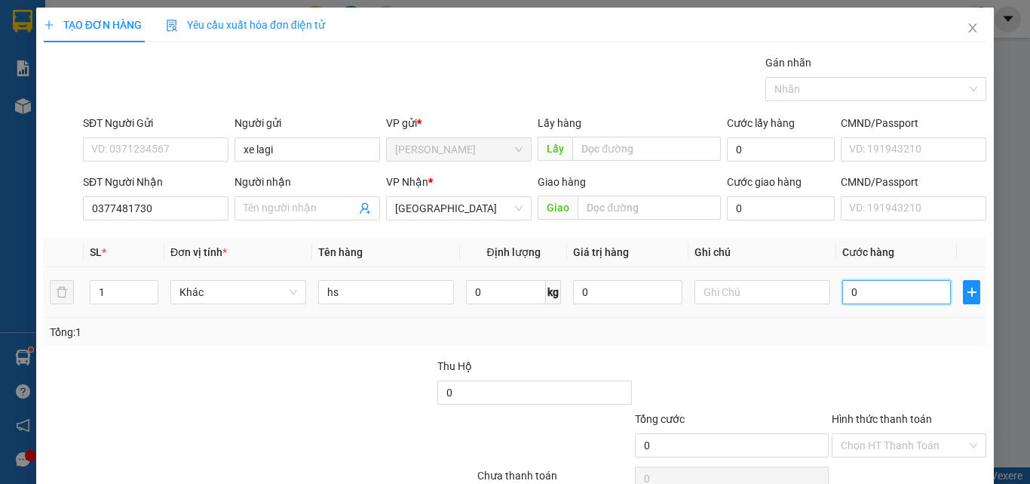
type input "5"
type input "50"
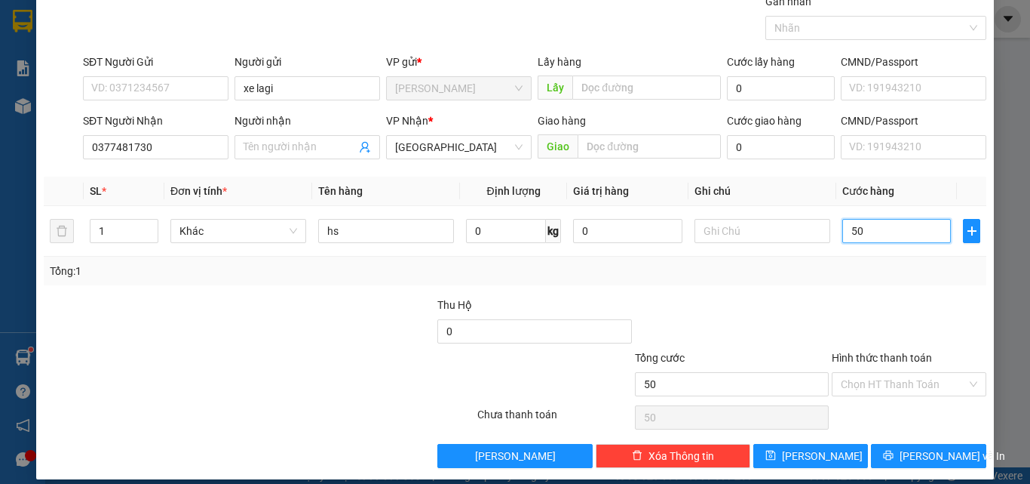
scroll to position [75, 0]
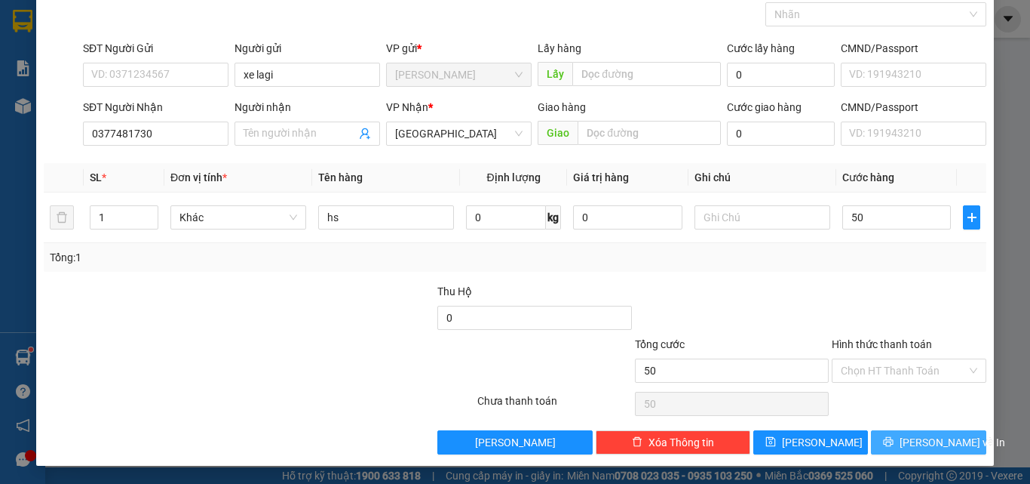
type input "50.000"
click at [899, 434] on button "[PERSON_NAME] và In" at bounding box center [928, 442] width 115 height 24
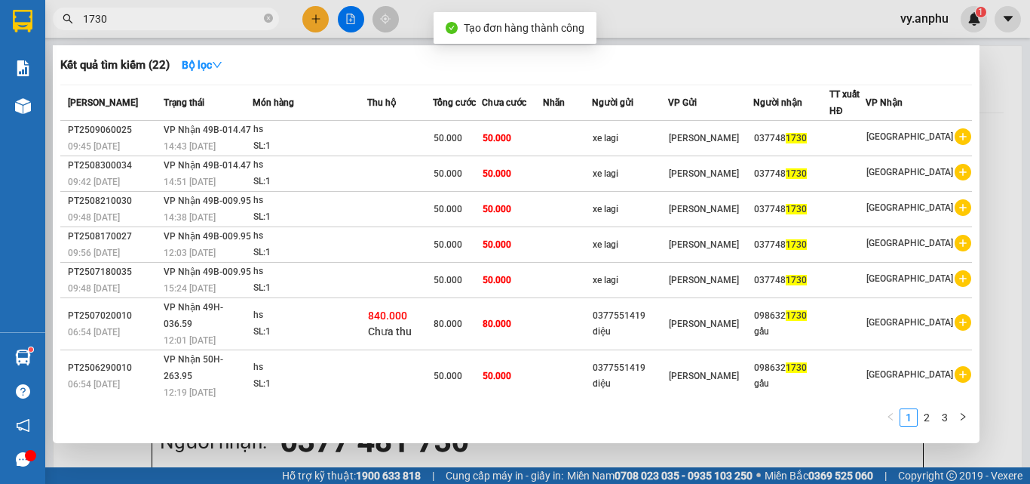
drag, startPoint x: 622, startPoint y: 446, endPoint x: 583, endPoint y: 328, distance: 124.0
click at [622, 445] on div at bounding box center [515, 242] width 1030 height 484
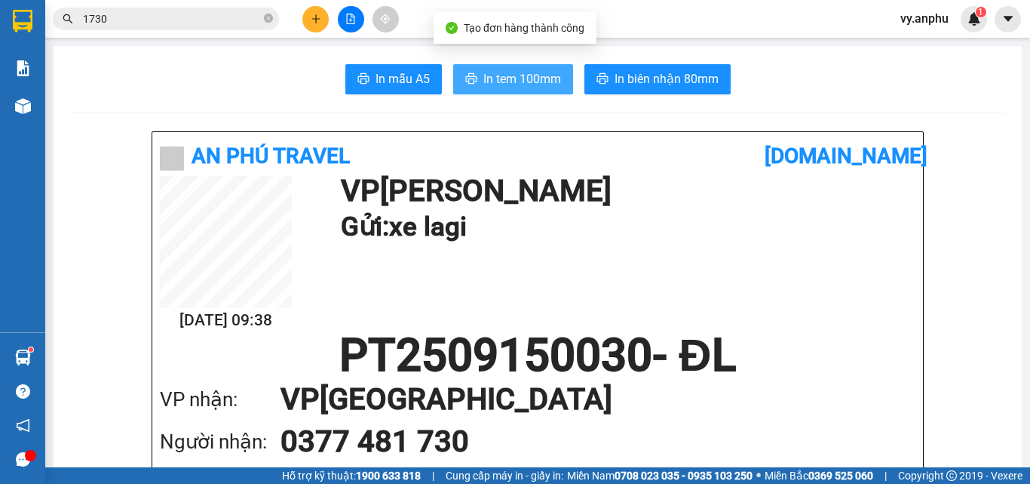
click at [549, 84] on span "In tem 100mm" at bounding box center [523, 78] width 78 height 19
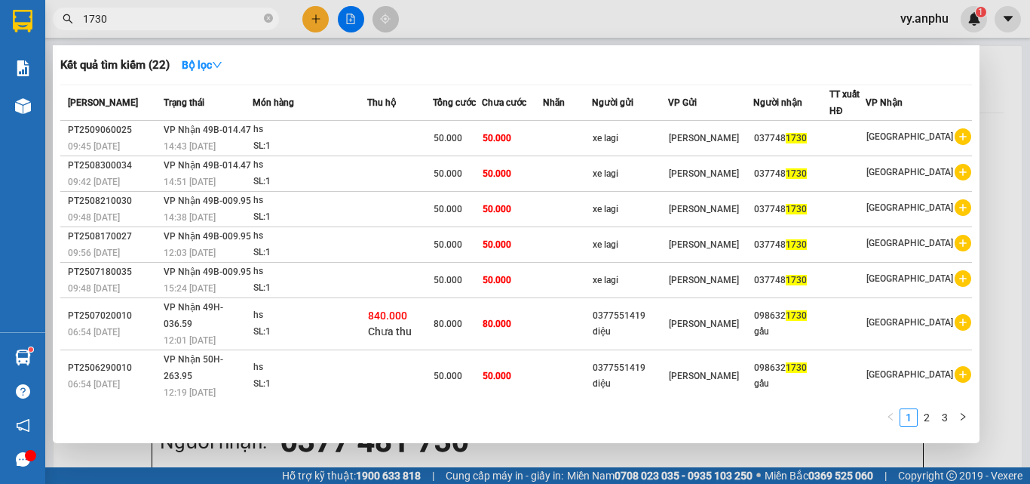
click at [168, 18] on input "1730" at bounding box center [172, 19] width 178 height 17
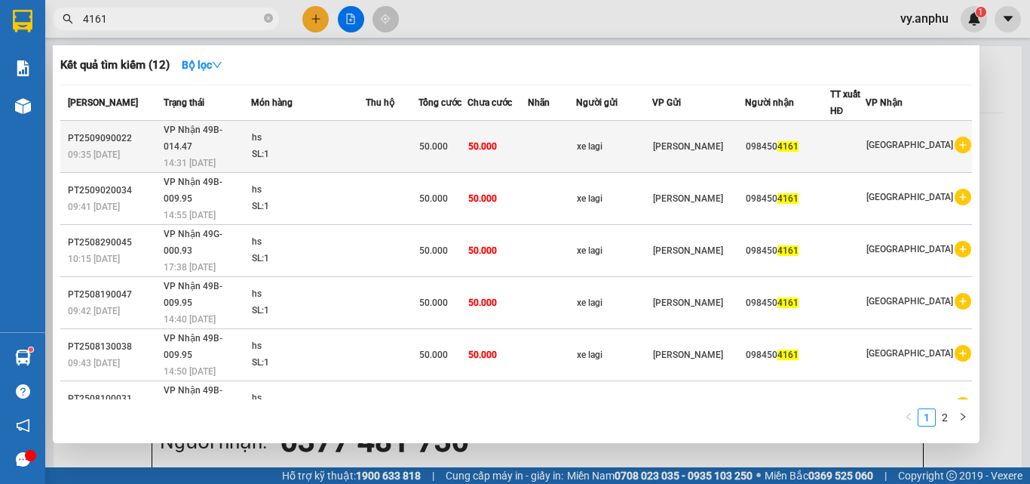
type input "4161"
click at [955, 143] on icon "plus-circle" at bounding box center [963, 145] width 17 height 17
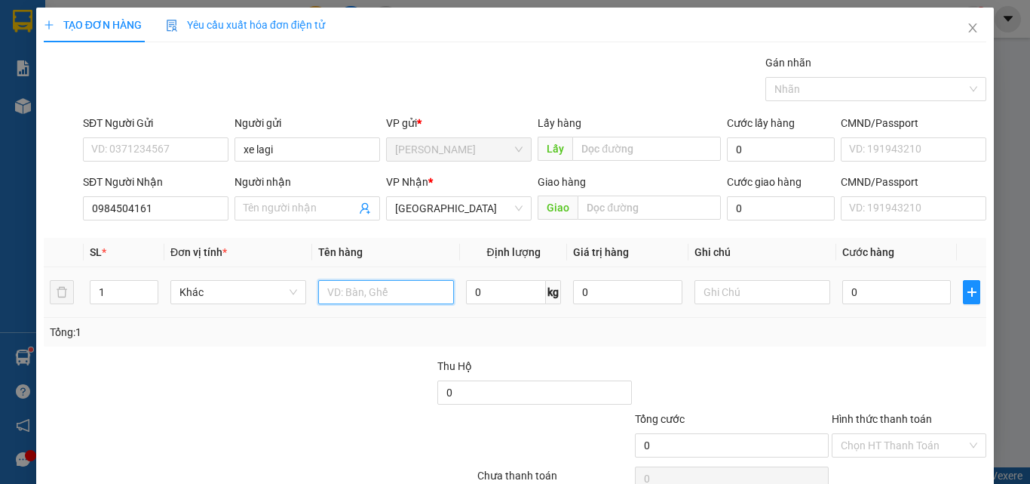
click at [381, 298] on input "text" at bounding box center [386, 292] width 136 height 24
type input "hs"
click at [907, 301] on input "0" at bounding box center [897, 292] width 109 height 24
type input "5"
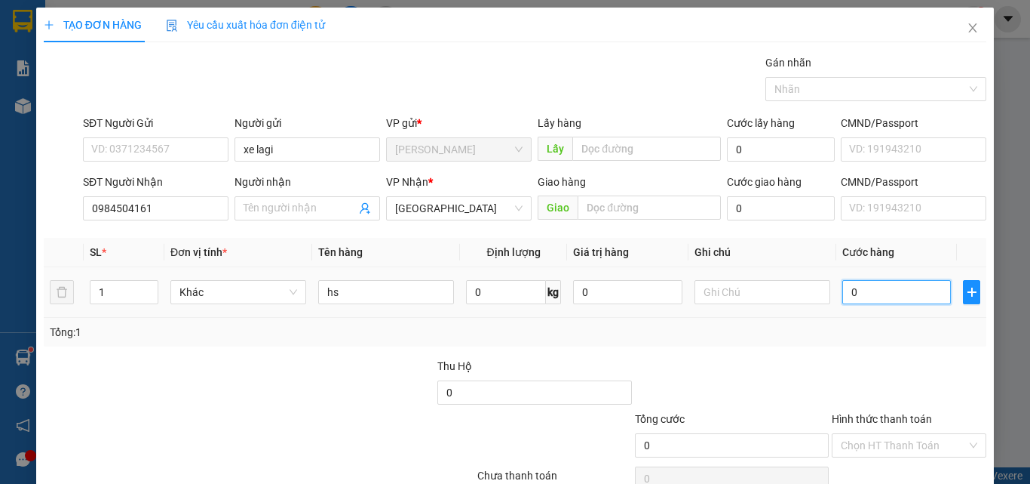
type input "5"
type input "50"
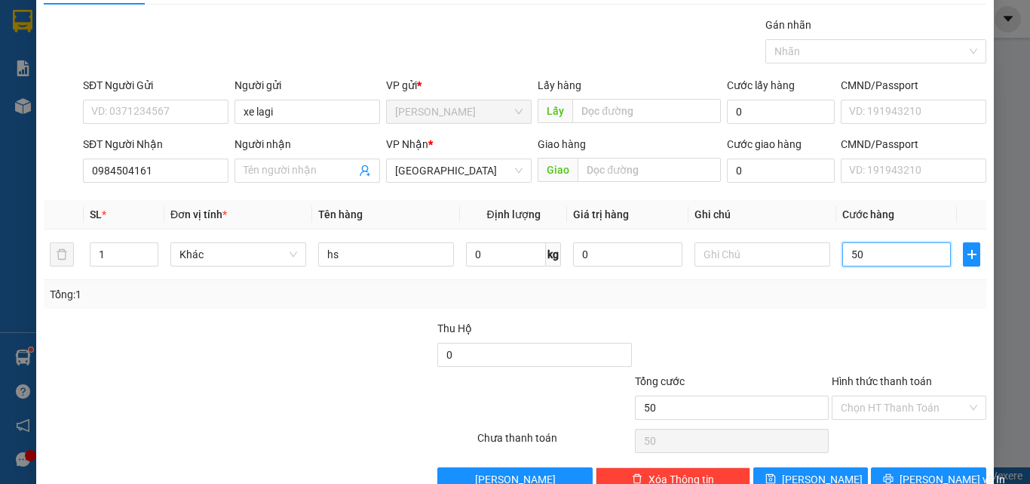
scroll to position [75, 0]
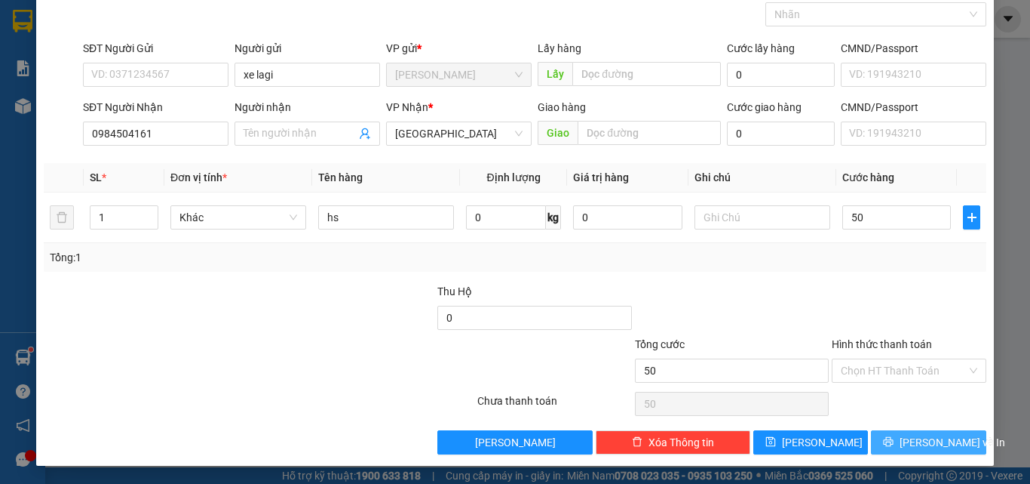
type input "50.000"
click at [913, 438] on span "[PERSON_NAME] và In" at bounding box center [953, 442] width 106 height 17
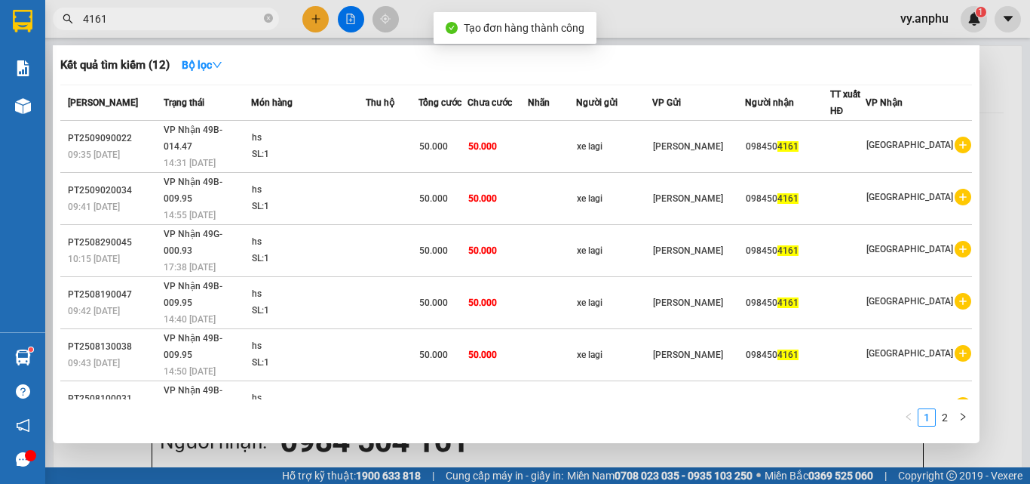
click at [569, 450] on div at bounding box center [515, 242] width 1030 height 484
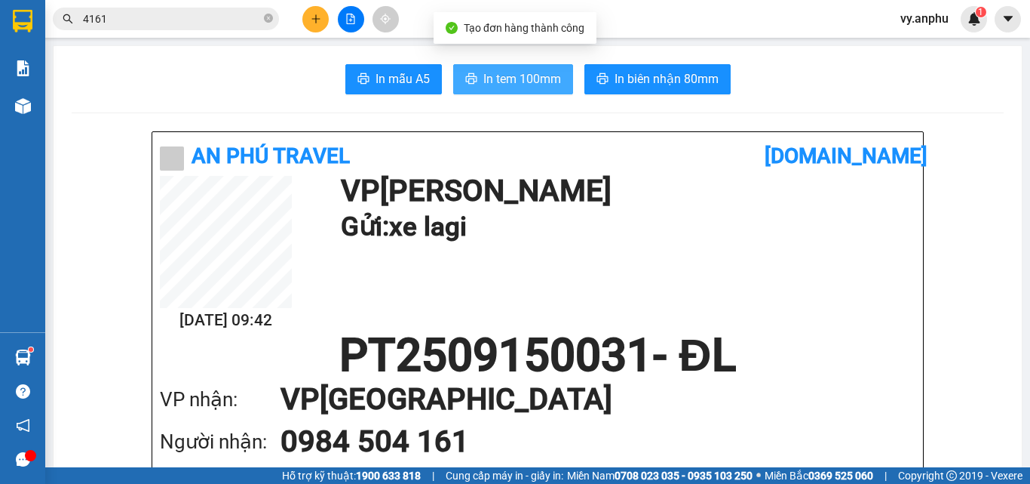
click at [543, 83] on span "In tem 100mm" at bounding box center [523, 78] width 78 height 19
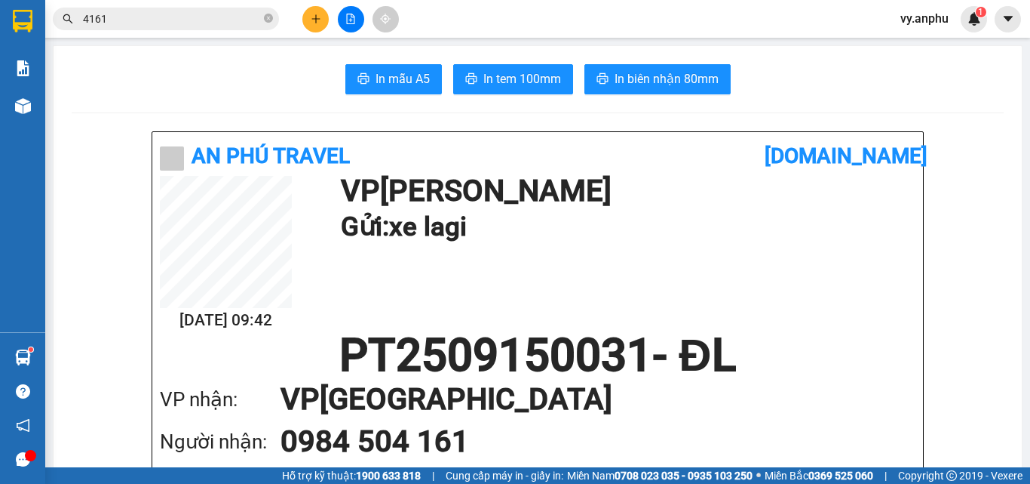
click at [154, 25] on input "4161" at bounding box center [172, 19] width 178 height 17
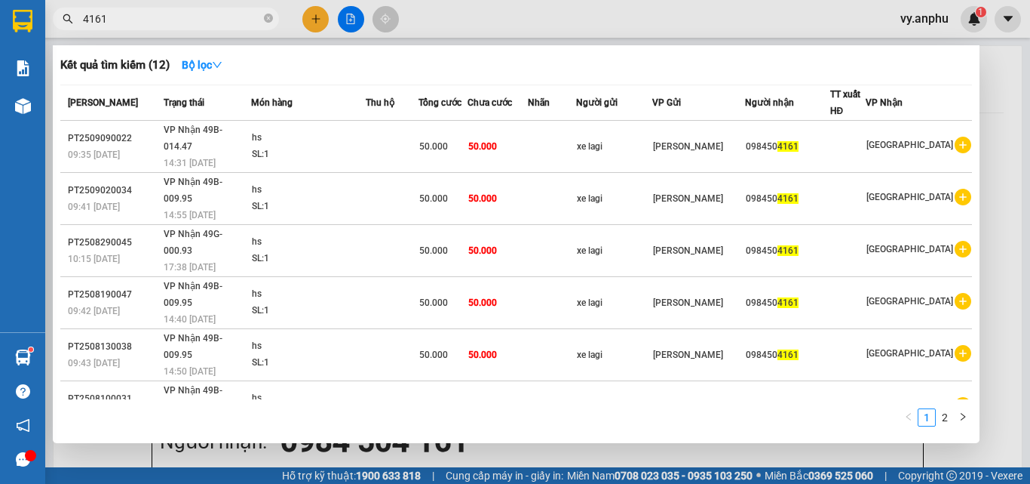
click at [154, 25] on input "4161" at bounding box center [172, 19] width 178 height 17
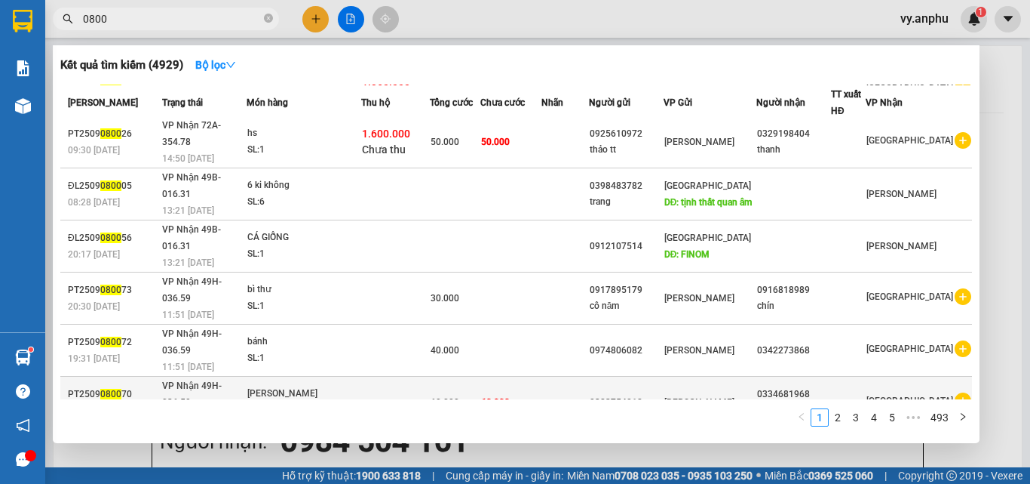
scroll to position [109, 0]
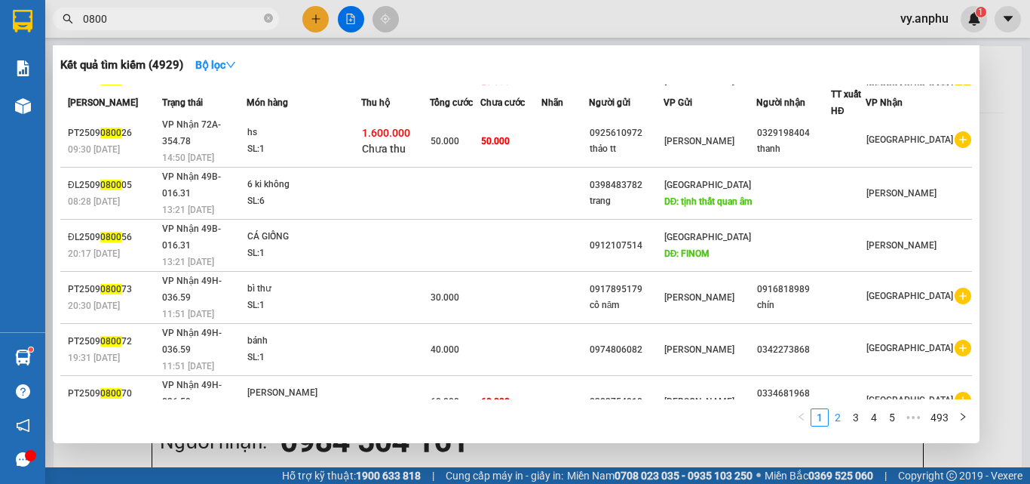
click at [840, 425] on link "2" at bounding box center [838, 417] width 17 height 17
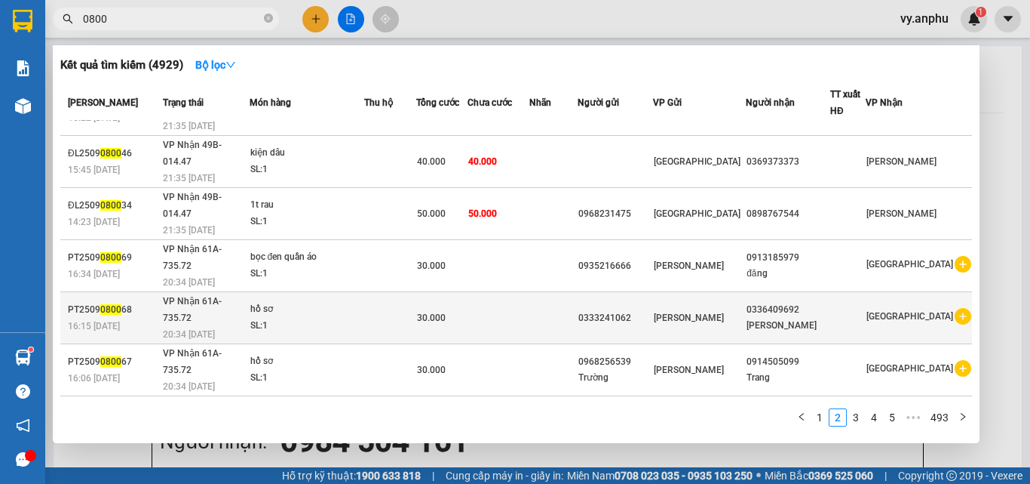
scroll to position [0, 0]
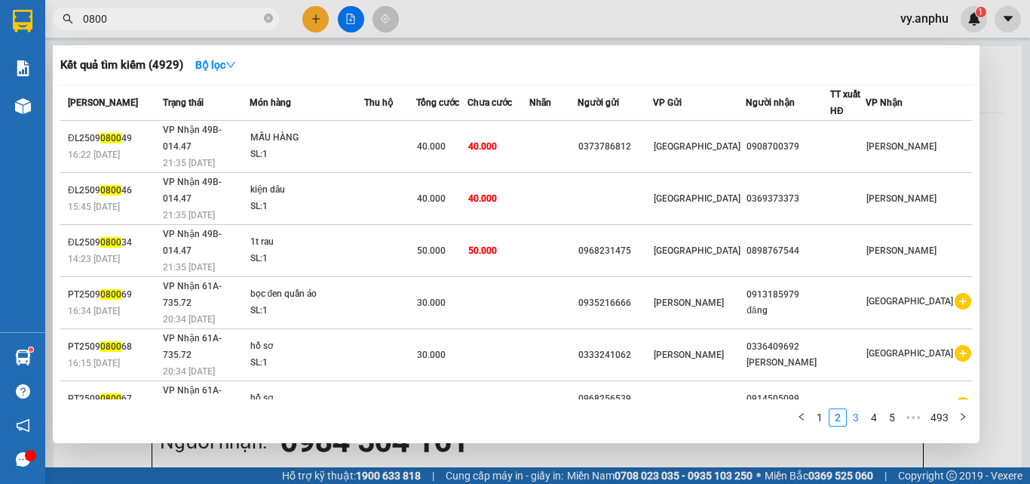
click at [852, 418] on link "3" at bounding box center [856, 417] width 17 height 17
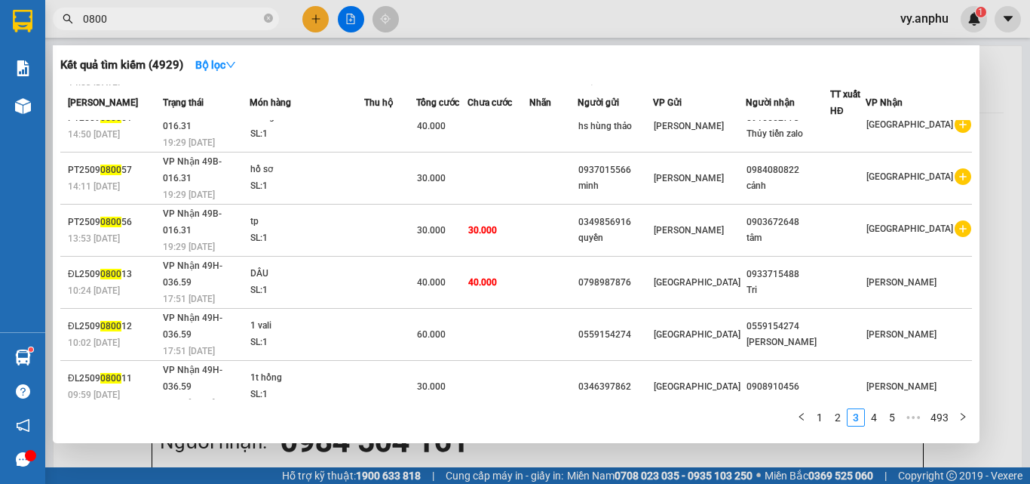
scroll to position [76, 0]
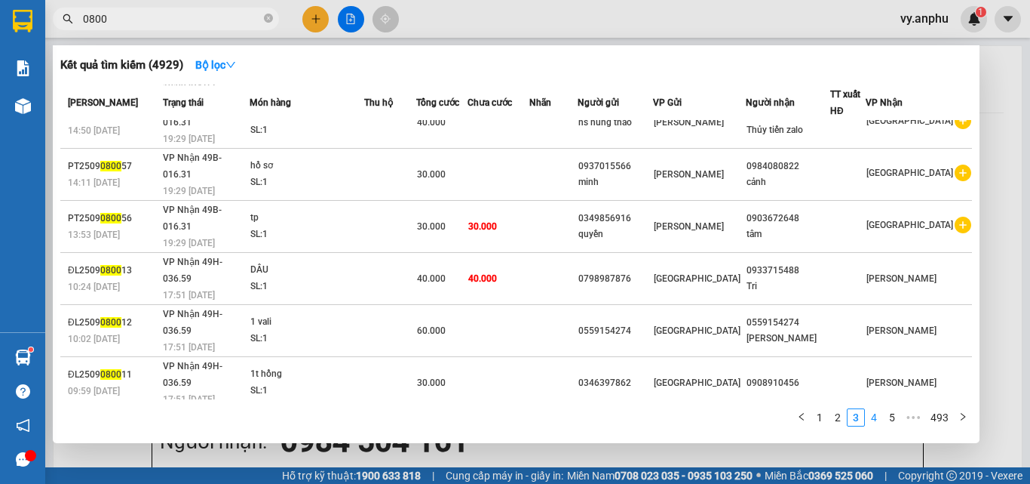
click at [880, 416] on link "4" at bounding box center [874, 417] width 17 height 17
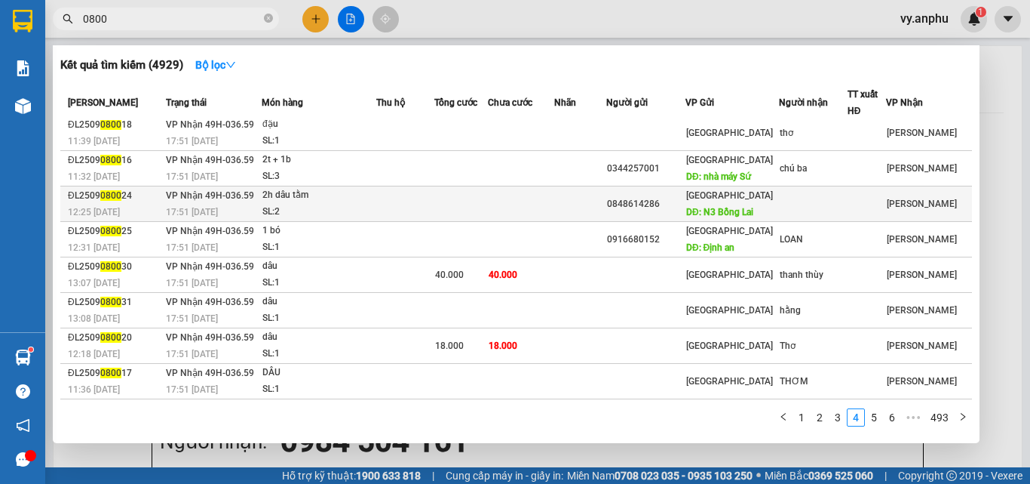
scroll to position [0, 0]
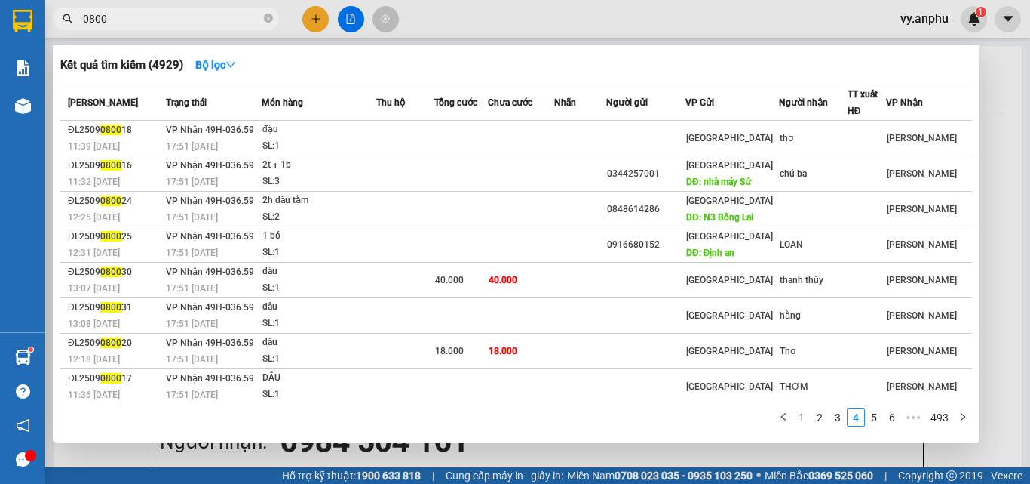
click at [183, 20] on input "0800" at bounding box center [172, 19] width 178 height 17
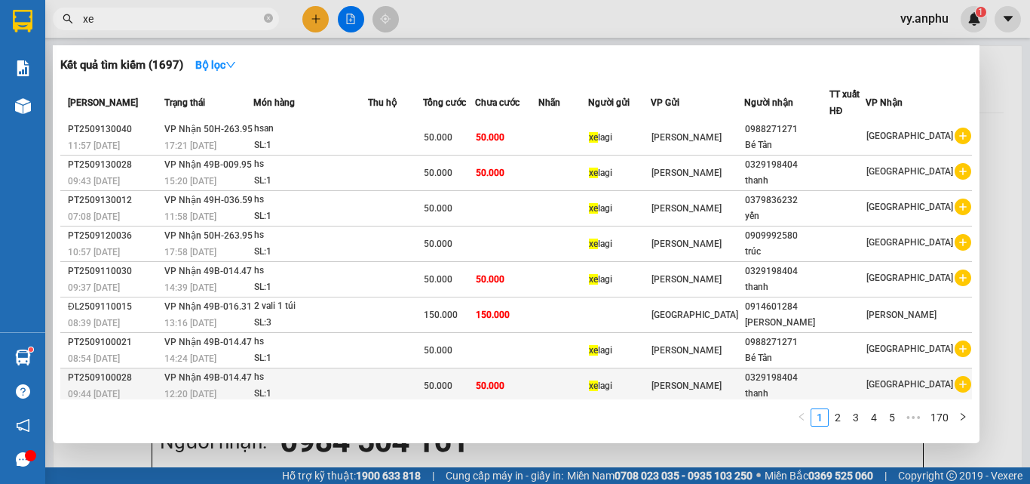
scroll to position [76, 0]
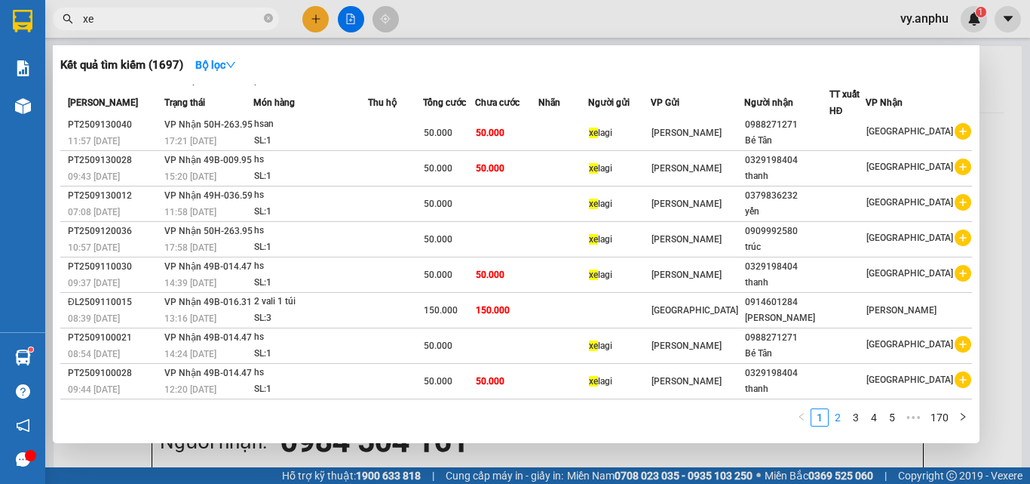
click at [845, 413] on link "2" at bounding box center [838, 417] width 17 height 17
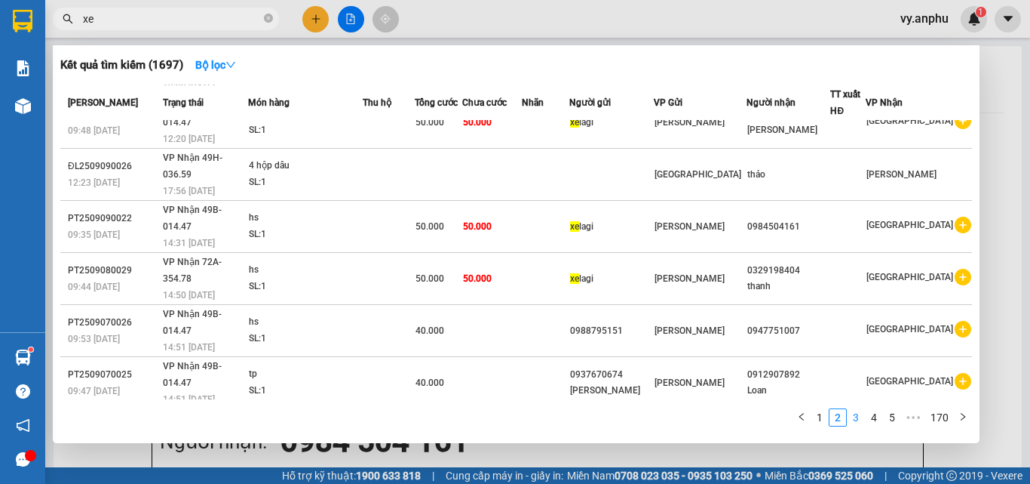
click at [857, 418] on link "3" at bounding box center [856, 417] width 17 height 17
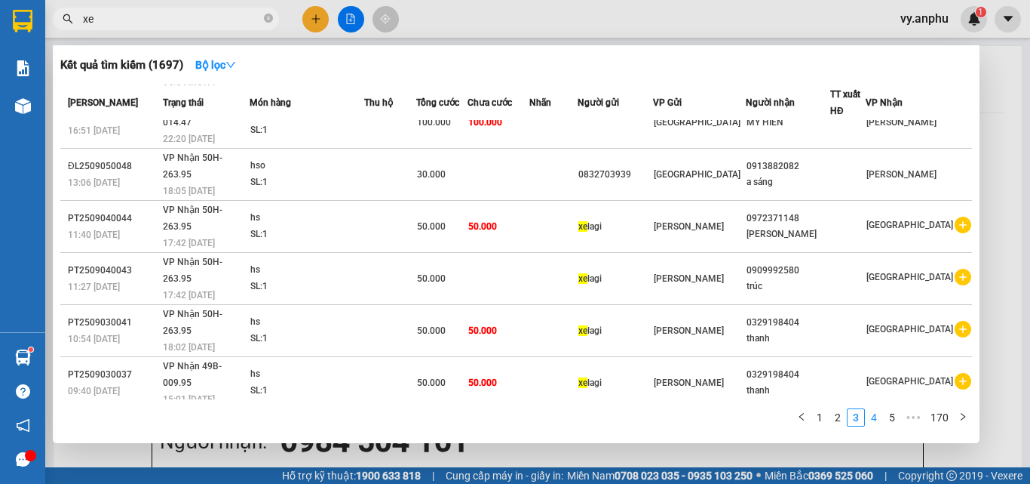
click at [879, 421] on link "4" at bounding box center [874, 417] width 17 height 17
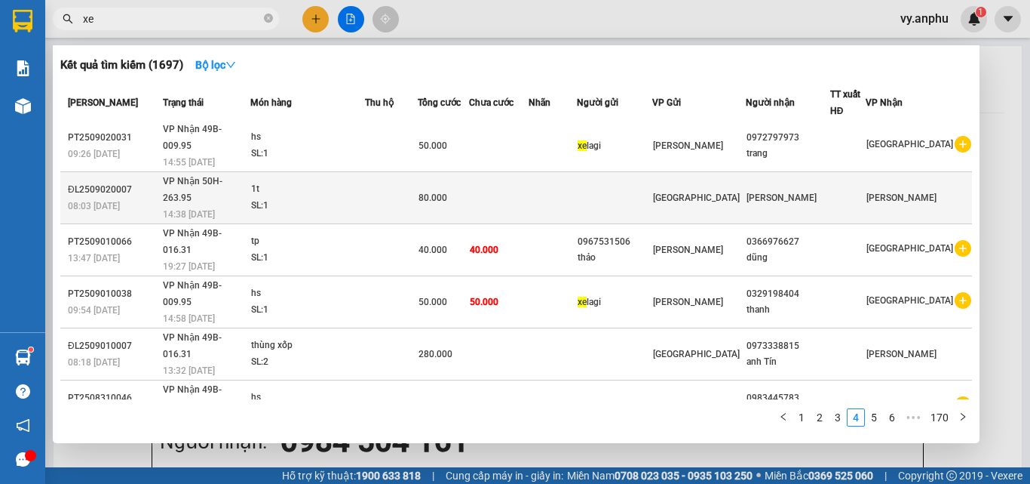
scroll to position [0, 0]
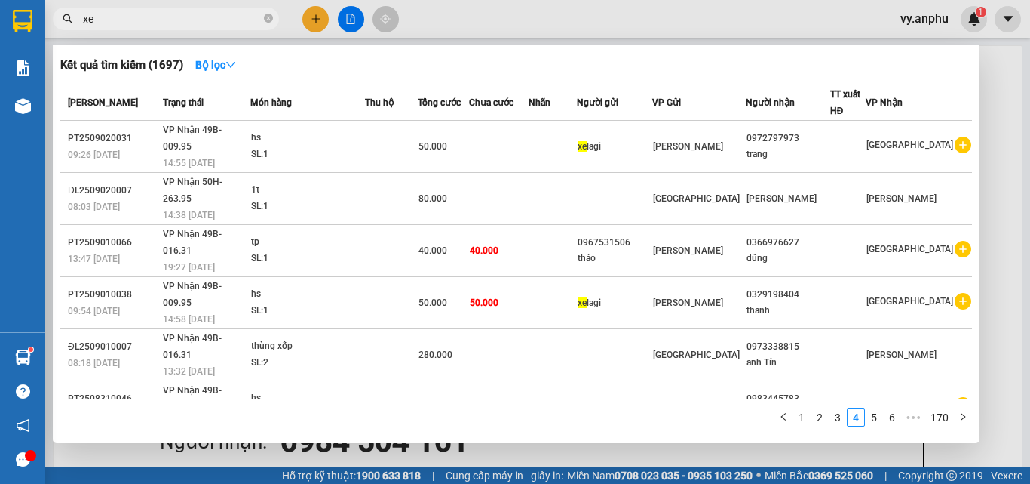
click at [176, 18] on input "xe" at bounding box center [172, 19] width 178 height 17
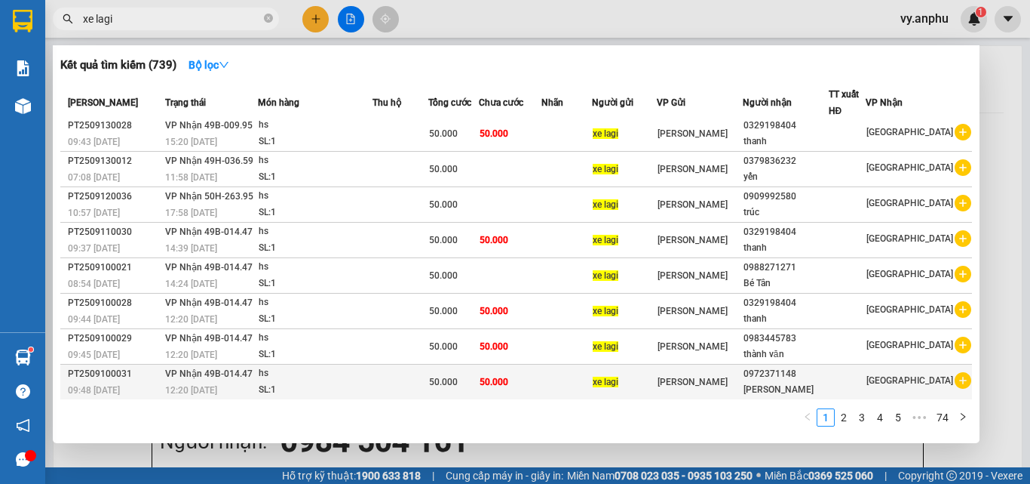
scroll to position [76, 0]
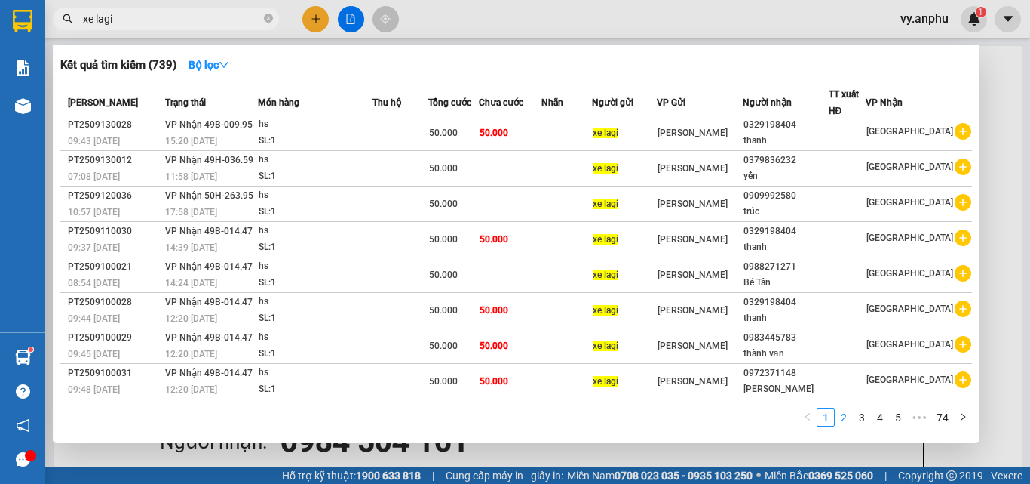
type input "xe lagi"
drag, startPoint x: 844, startPoint y: 425, endPoint x: 834, endPoint y: 419, distance: 12.2
click at [837, 421] on link "2" at bounding box center [844, 417] width 17 height 17
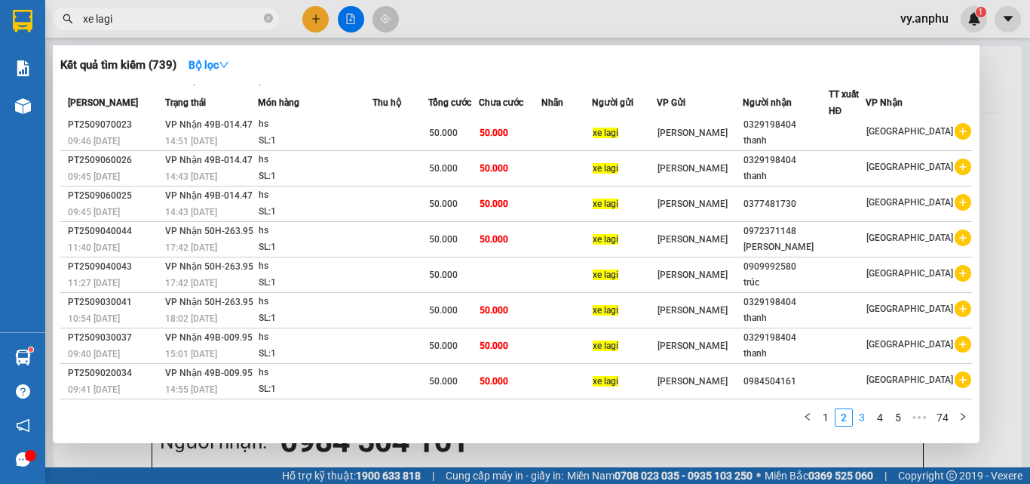
click at [861, 419] on link "3" at bounding box center [862, 417] width 17 height 17
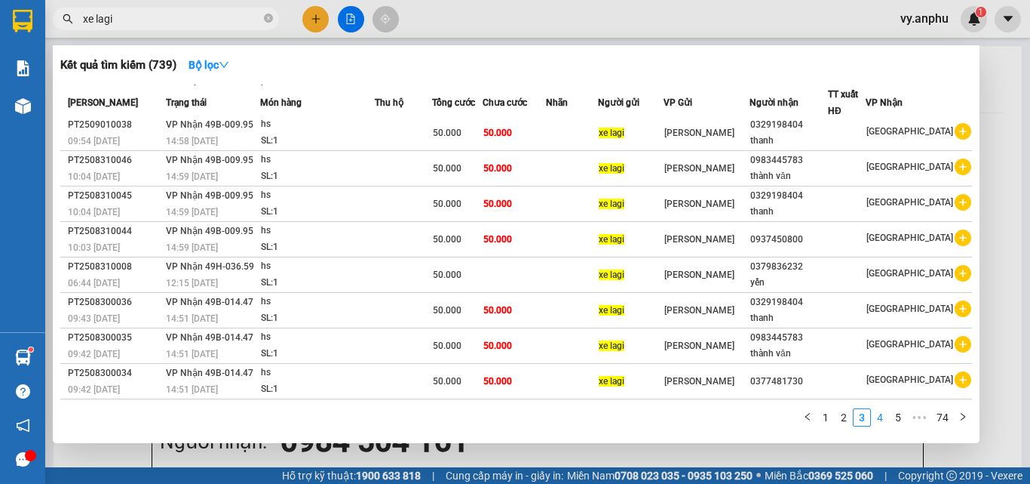
click at [879, 418] on link "4" at bounding box center [880, 417] width 17 height 17
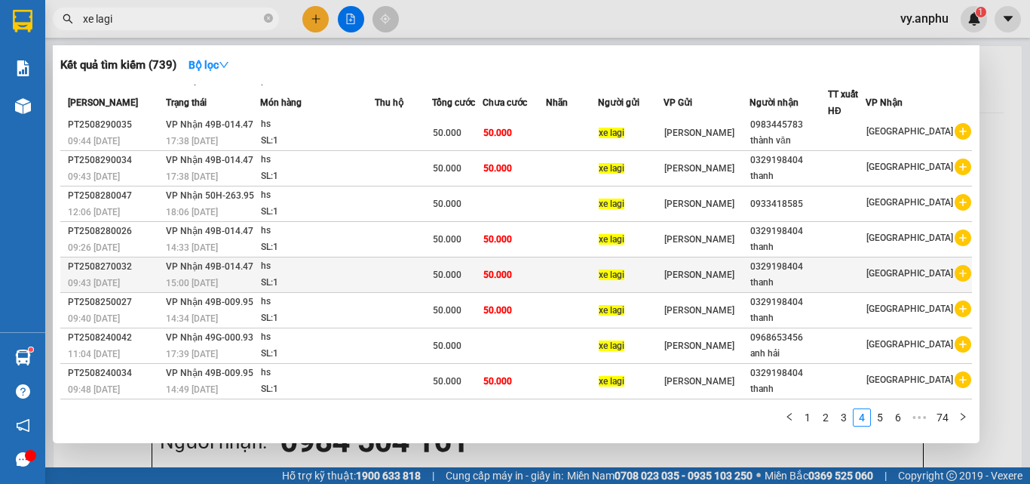
scroll to position [0, 0]
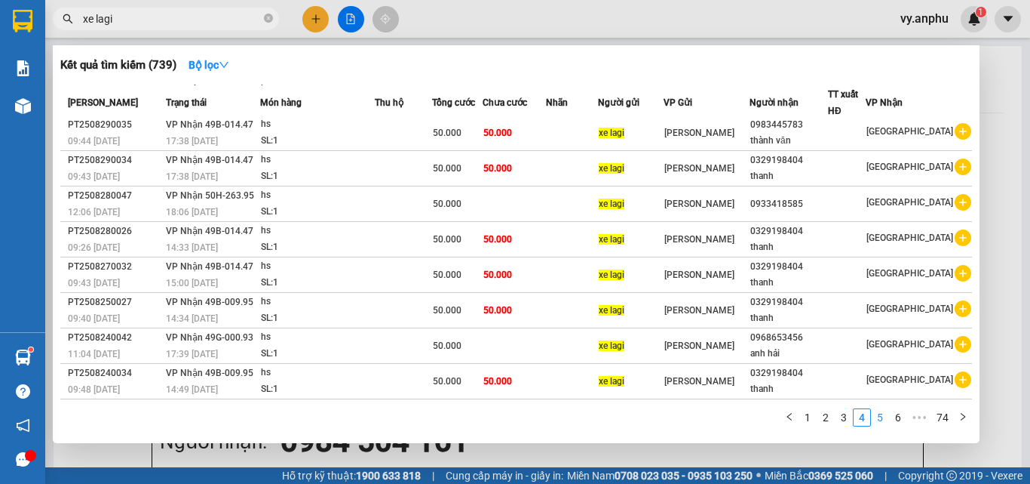
click at [882, 412] on link "5" at bounding box center [880, 417] width 17 height 17
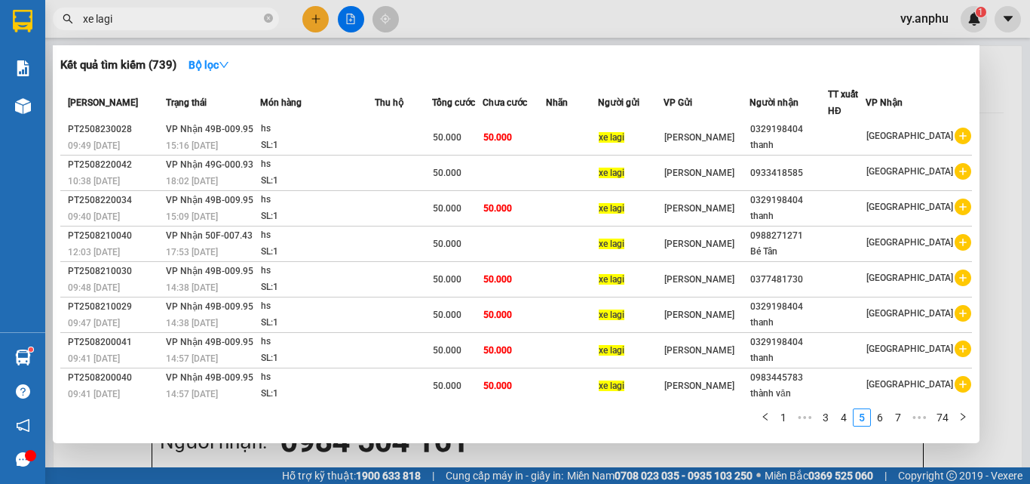
click at [311, 15] on div at bounding box center [515, 242] width 1030 height 484
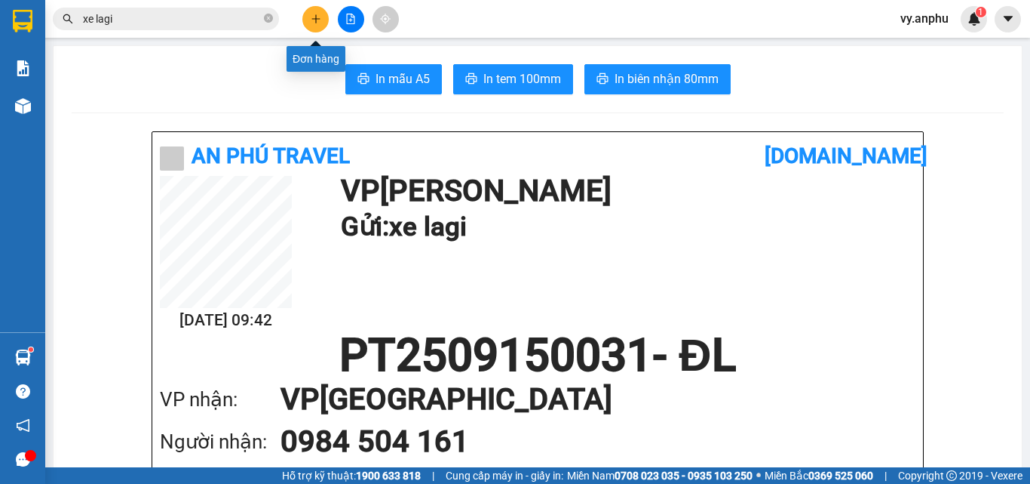
click at [318, 23] on icon "plus" at bounding box center [316, 19] width 11 height 11
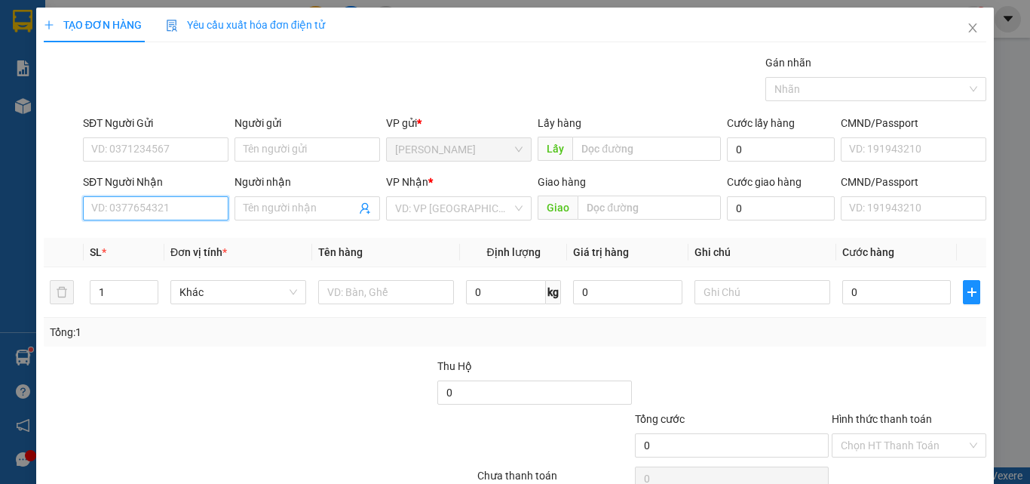
click at [147, 213] on input "SĐT Người Nhận" at bounding box center [156, 208] width 146 height 24
click at [137, 240] on div "0937450800" at bounding box center [154, 238] width 126 height 17
type input "0937450800"
type input "50.000"
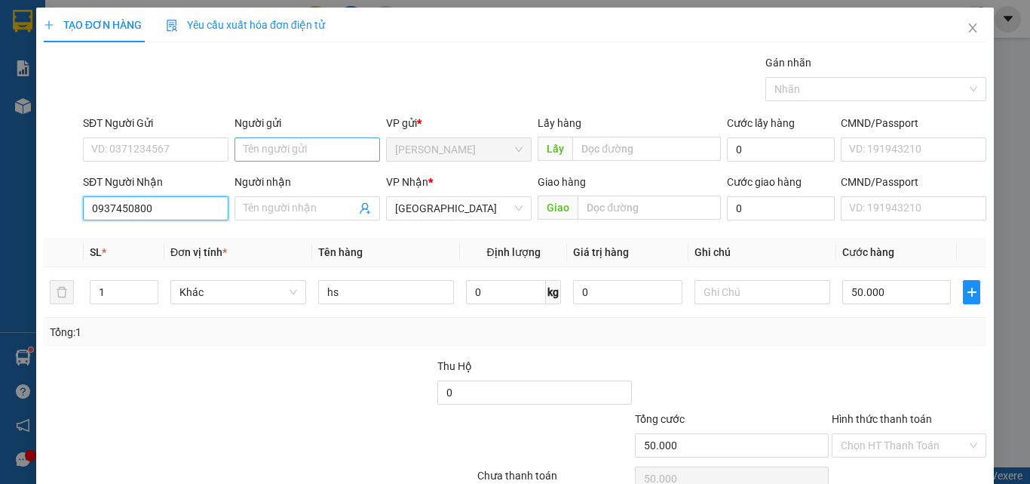
type input "0937450800"
click at [266, 151] on input "Người gửi" at bounding box center [308, 149] width 146 height 24
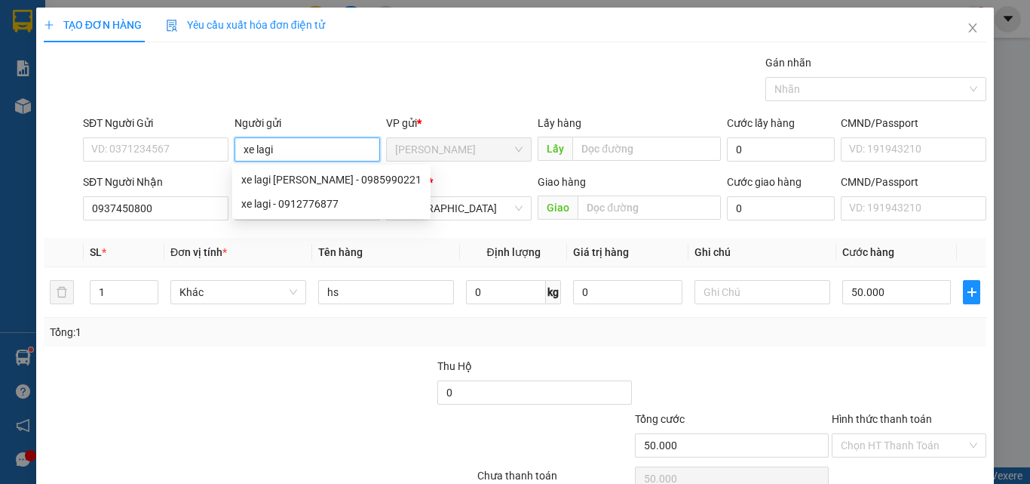
type input "xe lagi"
click at [886, 397] on div at bounding box center [910, 384] width 158 height 53
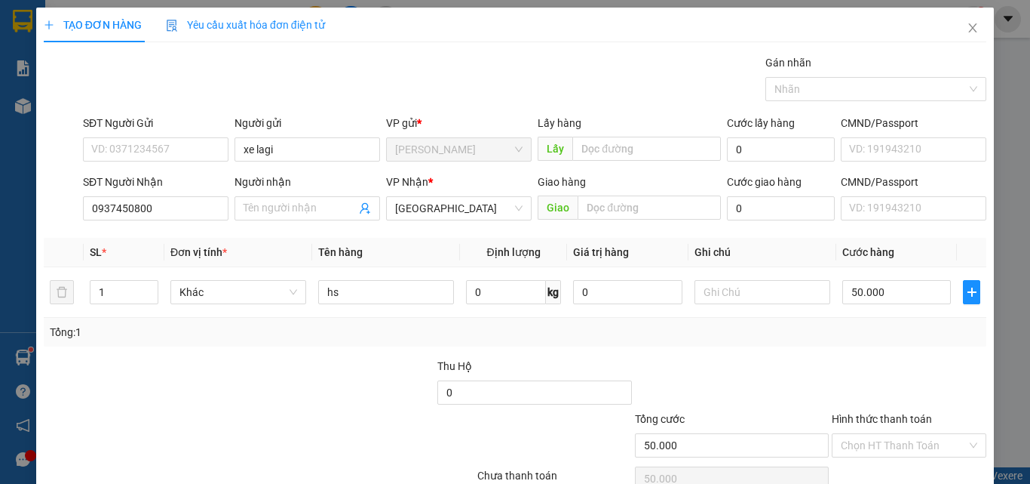
scroll to position [75, 0]
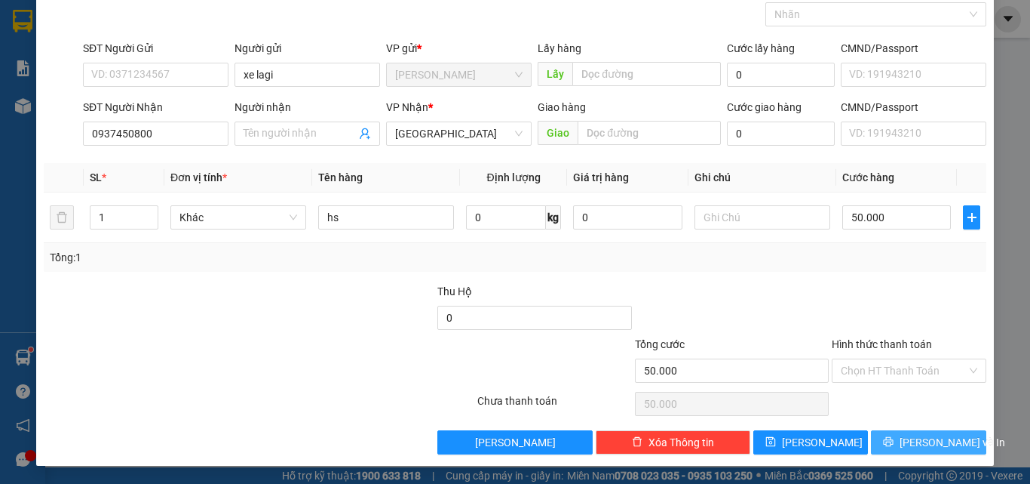
drag, startPoint x: 913, startPoint y: 441, endPoint x: 917, endPoint y: 433, distance: 9.1
click at [913, 441] on span "[PERSON_NAME] và In" at bounding box center [953, 442] width 106 height 17
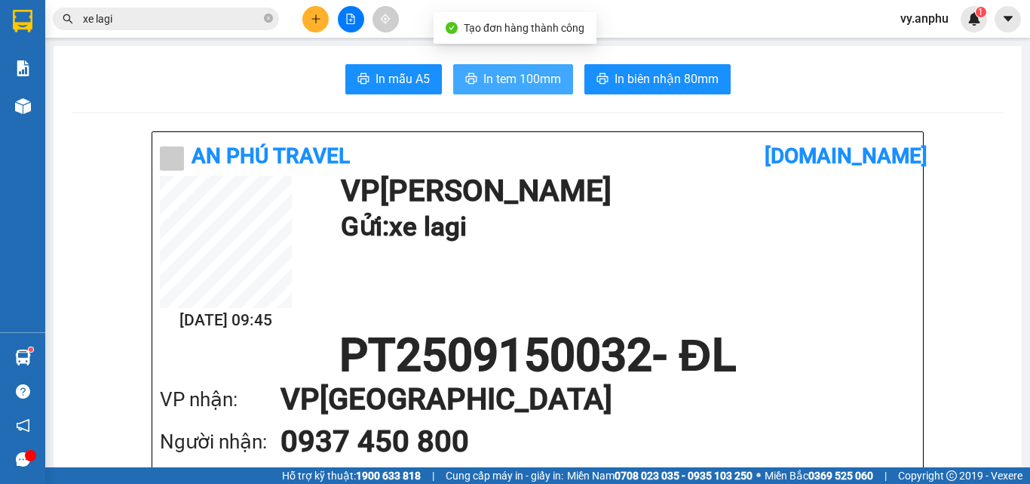
click at [556, 92] on button "In tem 100mm" at bounding box center [513, 79] width 120 height 30
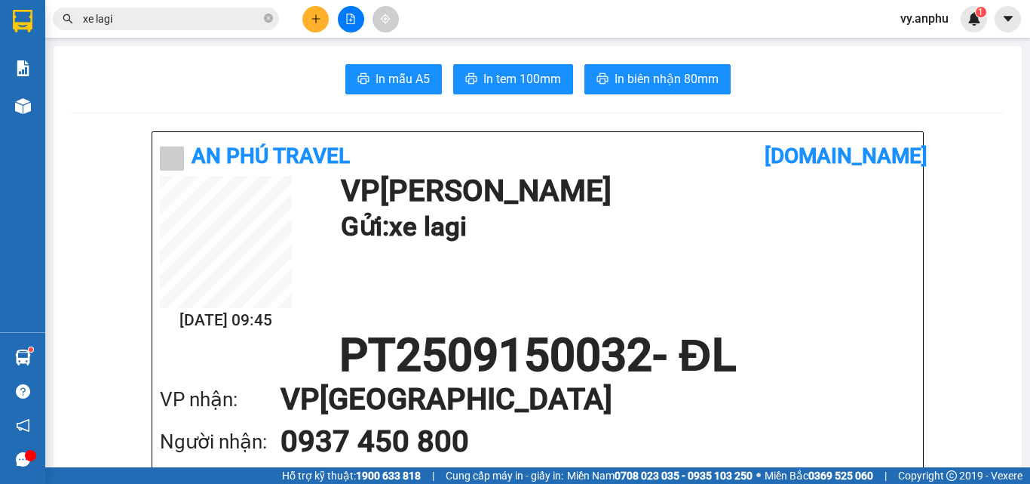
click at [321, 19] on button at bounding box center [315, 19] width 26 height 26
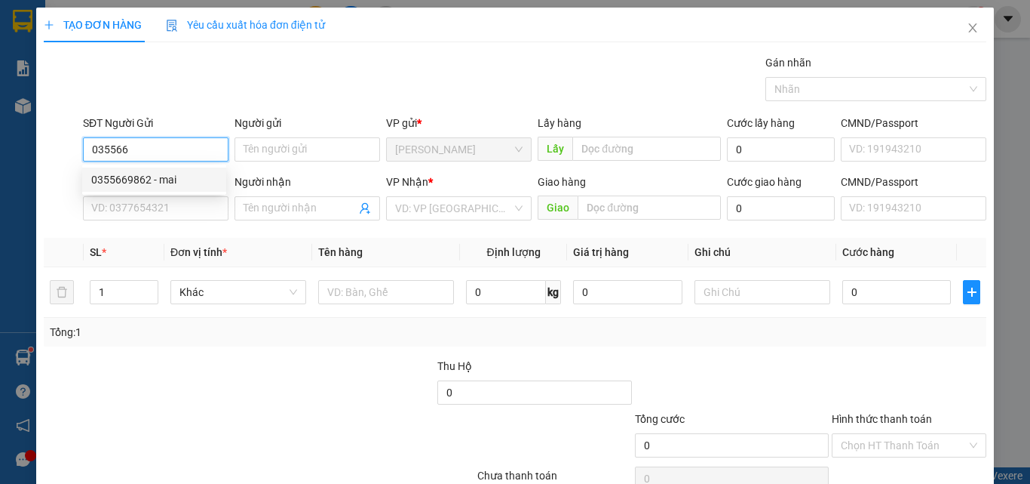
click at [193, 176] on div "0355669862 - mai" at bounding box center [154, 179] width 126 height 17
type input "0355669862"
type input "mai"
type input "0943996728"
type input "đài trang"
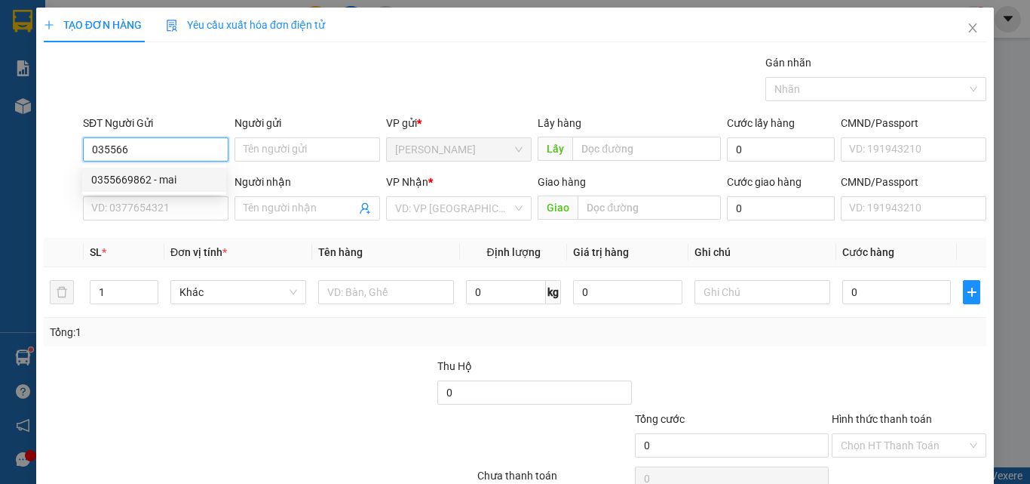
type input "N3 nhà thờ ninh loan"
type input "40.000"
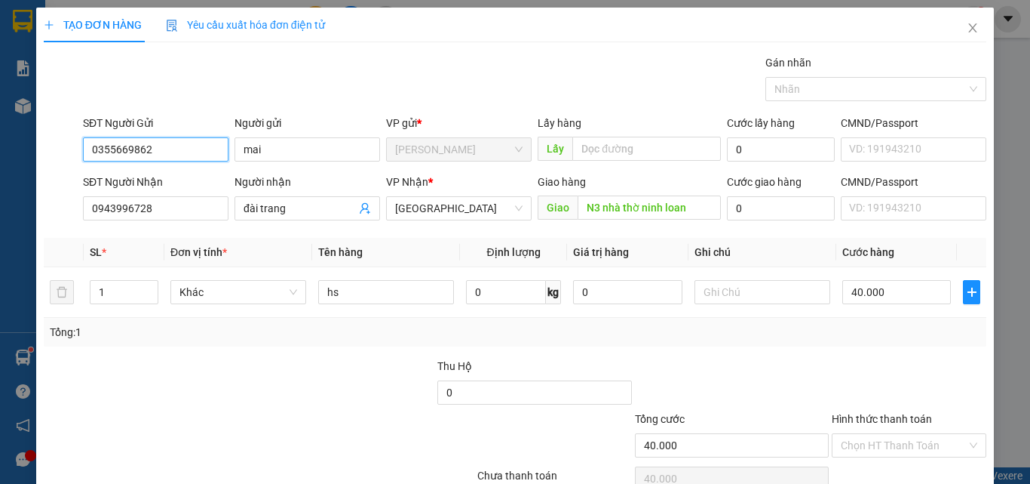
scroll to position [75, 0]
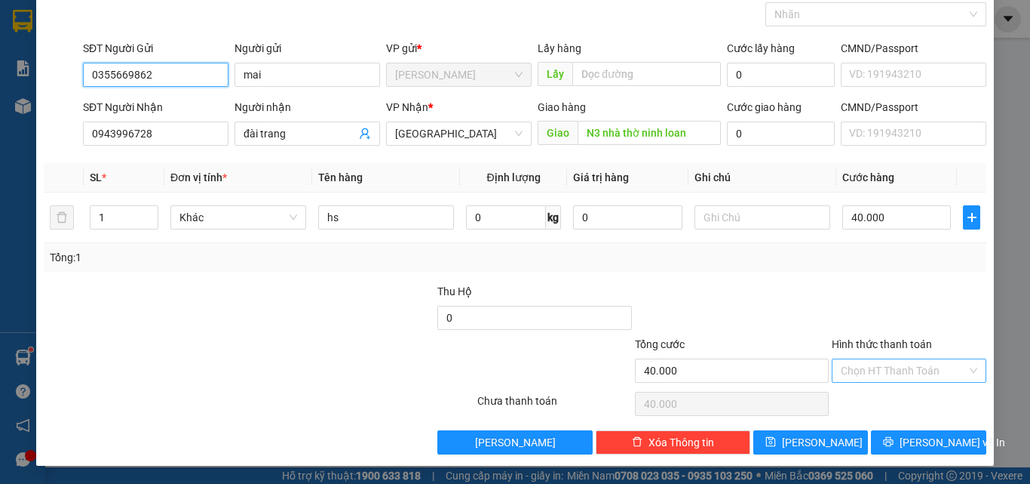
type input "0355669862"
click at [843, 373] on input "Hình thức thanh toán" at bounding box center [904, 370] width 126 height 23
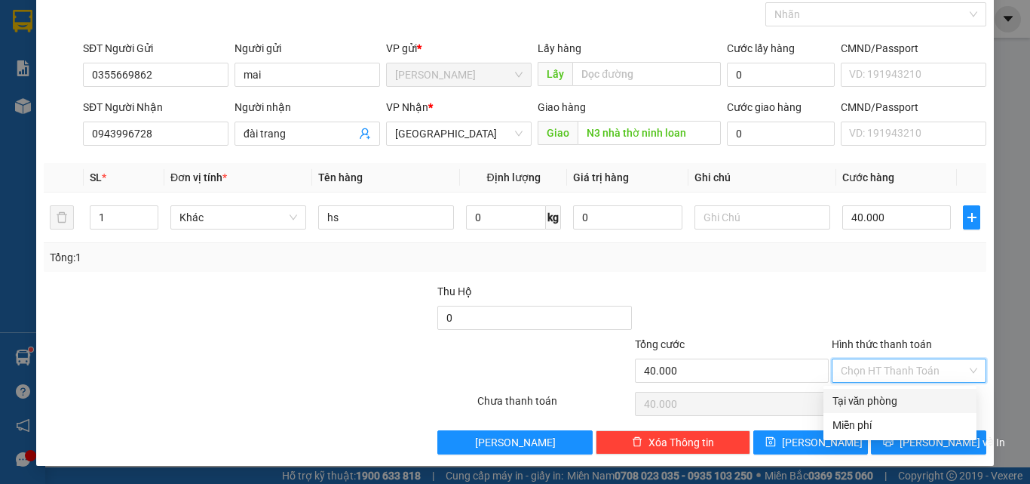
drag, startPoint x: 865, startPoint y: 398, endPoint x: 861, endPoint y: 409, distance: 11.9
click at [864, 398] on div "Tại văn phòng" at bounding box center [900, 400] width 135 height 17
type input "0"
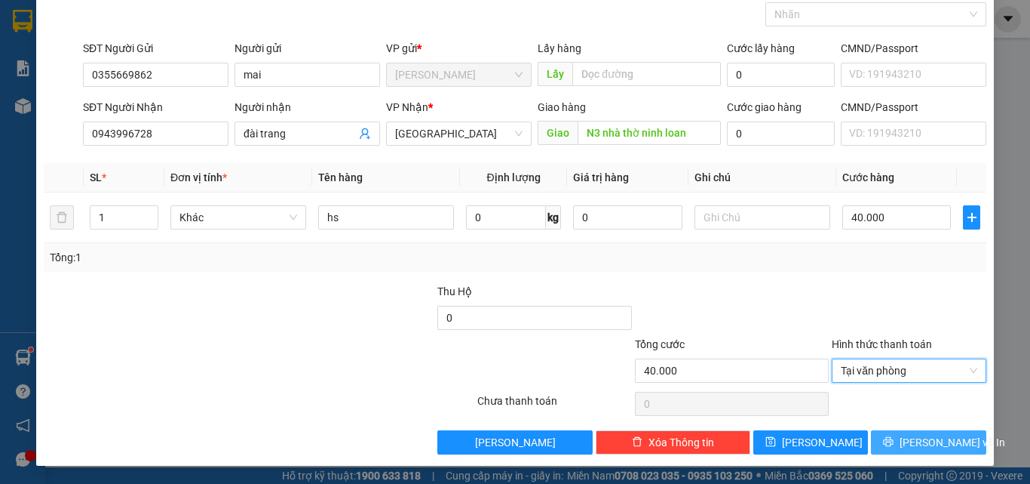
drag, startPoint x: 893, startPoint y: 452, endPoint x: 886, endPoint y: 426, distance: 26.7
click at [893, 450] on button "[PERSON_NAME] và In" at bounding box center [928, 442] width 115 height 24
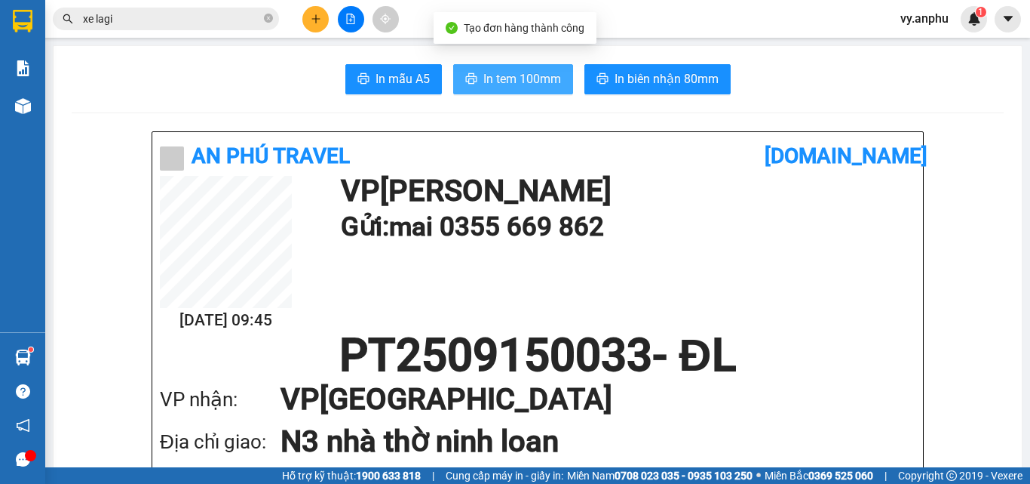
drag, startPoint x: 527, startPoint y: 78, endPoint x: 516, endPoint y: 73, distance: 11.8
click at [526, 78] on span "In tem 100mm" at bounding box center [523, 78] width 78 height 19
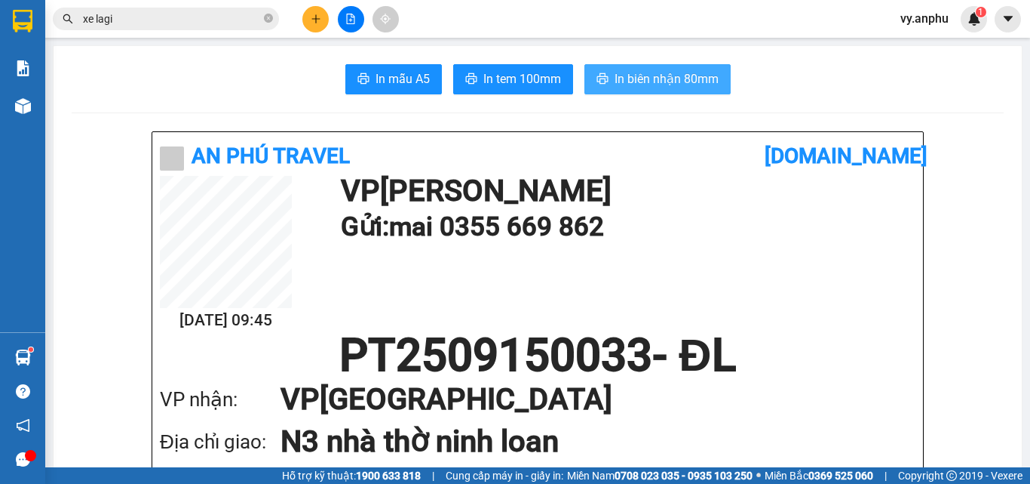
drag, startPoint x: 628, startPoint y: 80, endPoint x: 613, endPoint y: 81, distance: 15.9
click at [625, 80] on span "In biên nhận 80mm" at bounding box center [667, 78] width 104 height 19
click at [314, 19] on icon "plus" at bounding box center [316, 18] width 8 height 1
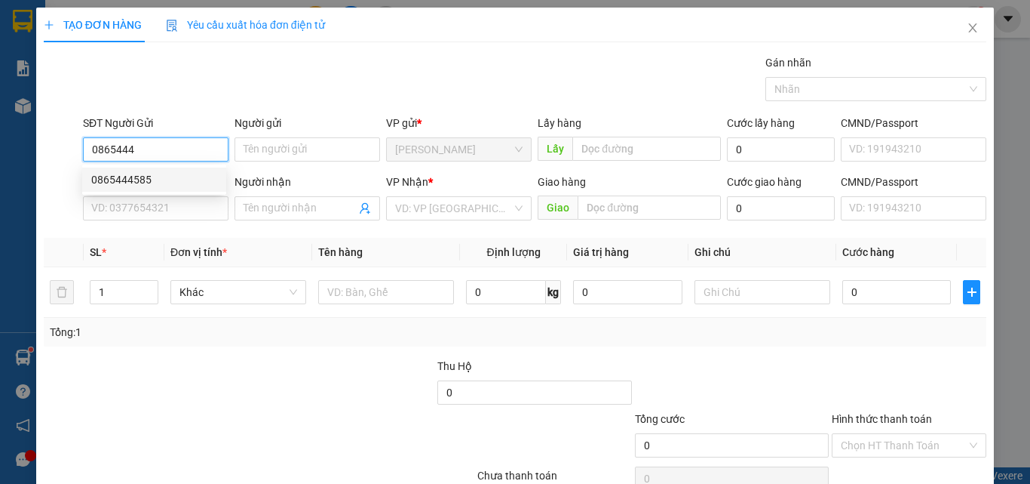
click at [130, 180] on div "0865444585" at bounding box center [154, 179] width 126 height 17
type input "0865444585"
type input "0902636870"
type input "thắng"
type input "dốc đá [PERSON_NAME]"
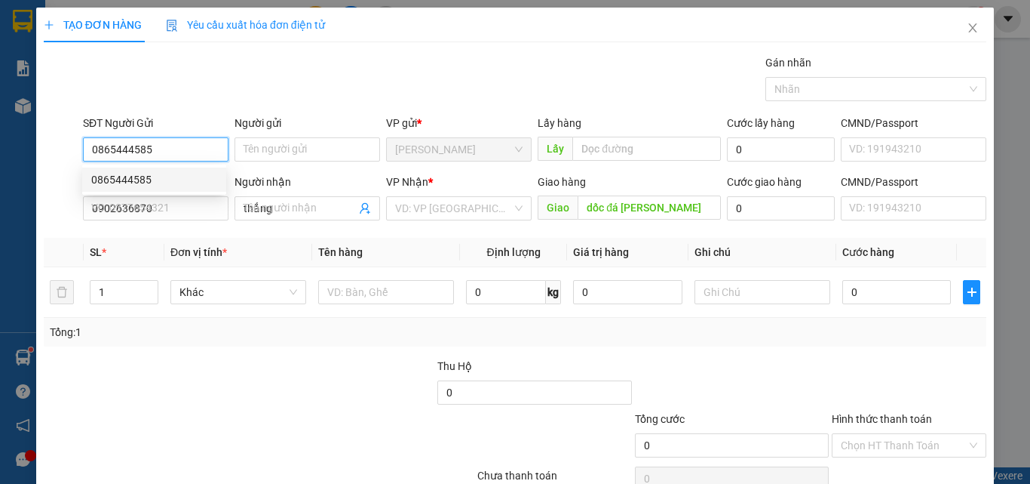
type input "30.000"
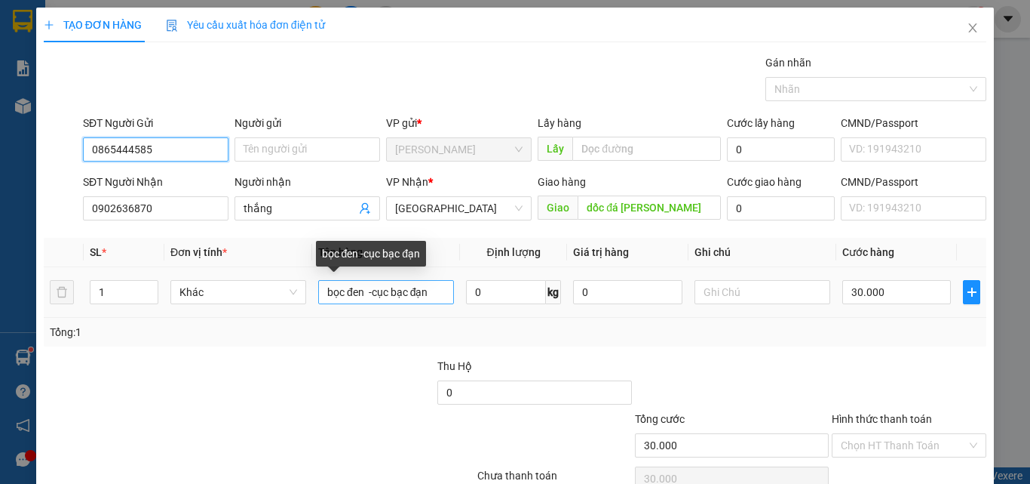
type input "0865444585"
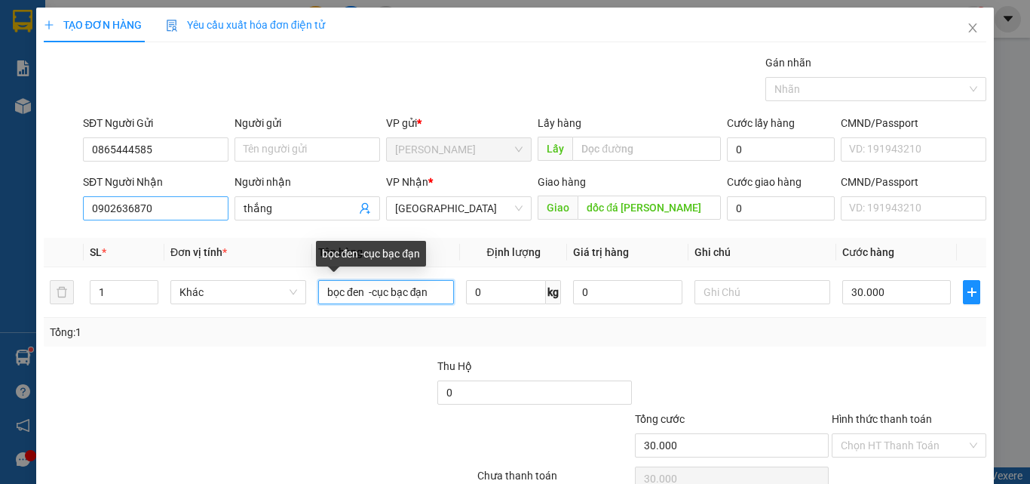
drag, startPoint x: 435, startPoint y: 293, endPoint x: 90, endPoint y: 208, distance: 354.9
click at [112, 220] on div "Transit Pickup Surcharge Ids Transit Deliver Surcharge Ids Transit Deliver Surc…" at bounding box center [515, 291] width 943 height 474
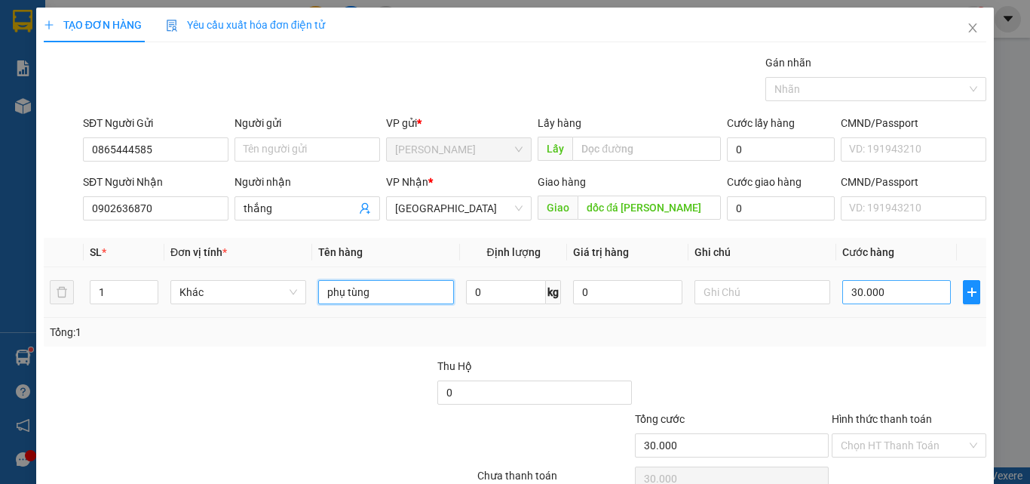
type input "phụ tùng"
click at [843, 288] on input "30.000" at bounding box center [897, 292] width 109 height 24
type input "5"
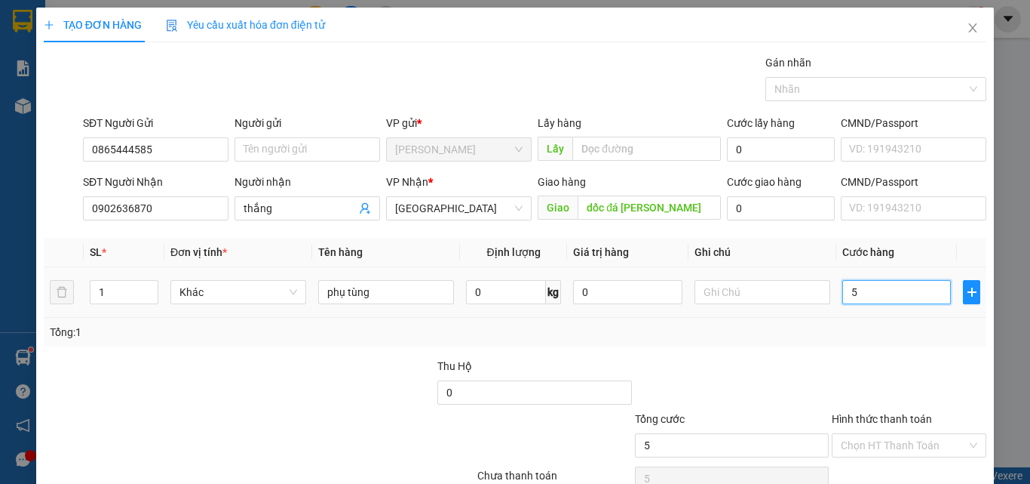
type input "0"
type input "4"
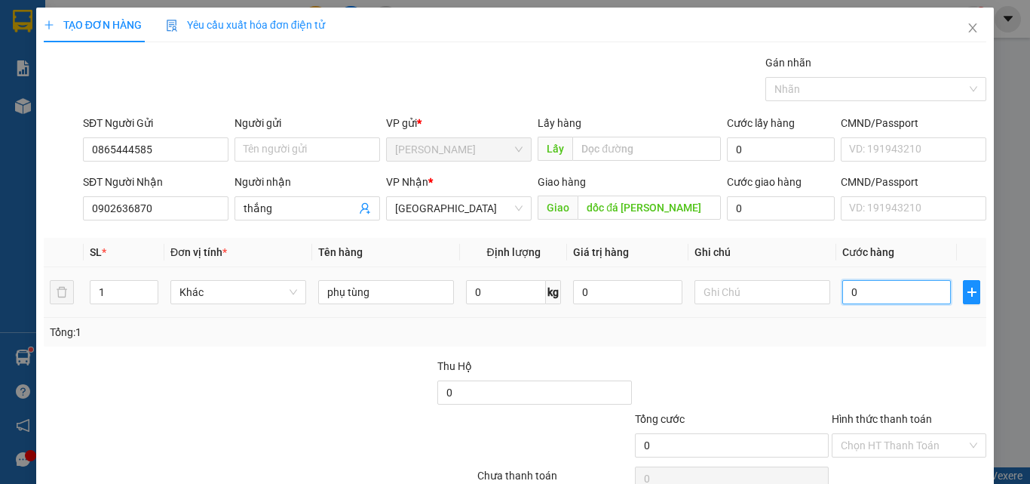
type input "04"
type input "40"
type input "040"
type input "40.000"
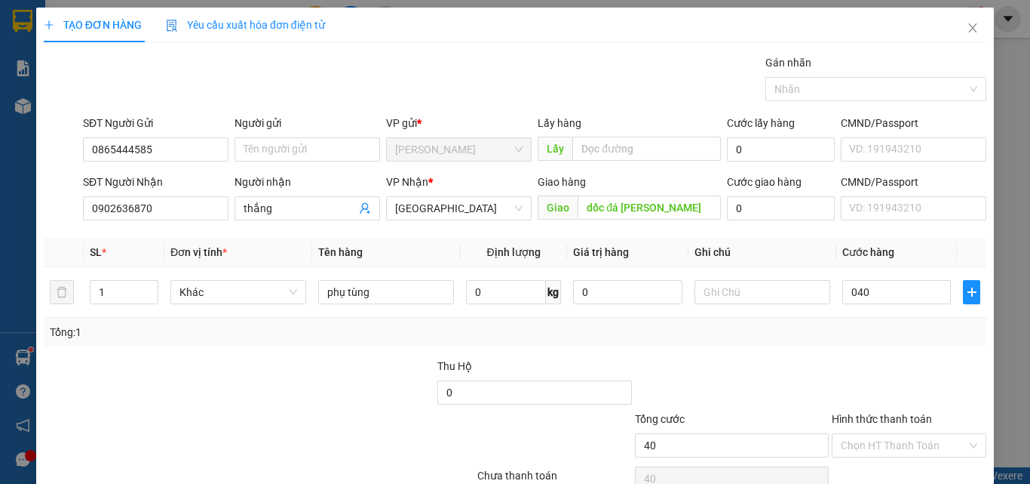
type input "40.000"
click at [832, 326] on div "Tổng: 1" at bounding box center [515, 332] width 931 height 17
click at [868, 453] on input "Hình thức thanh toán" at bounding box center [904, 445] width 126 height 23
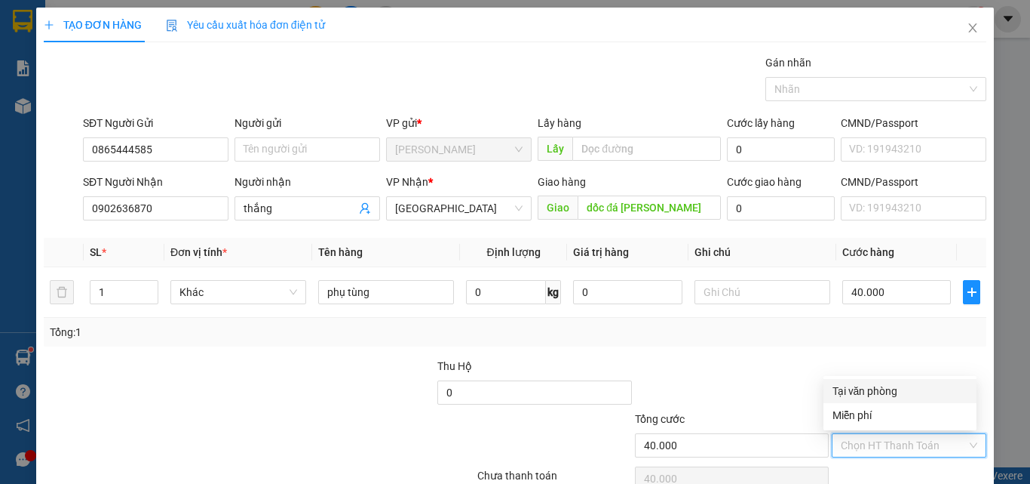
click at [870, 392] on div "Tại văn phòng" at bounding box center [900, 390] width 135 height 17
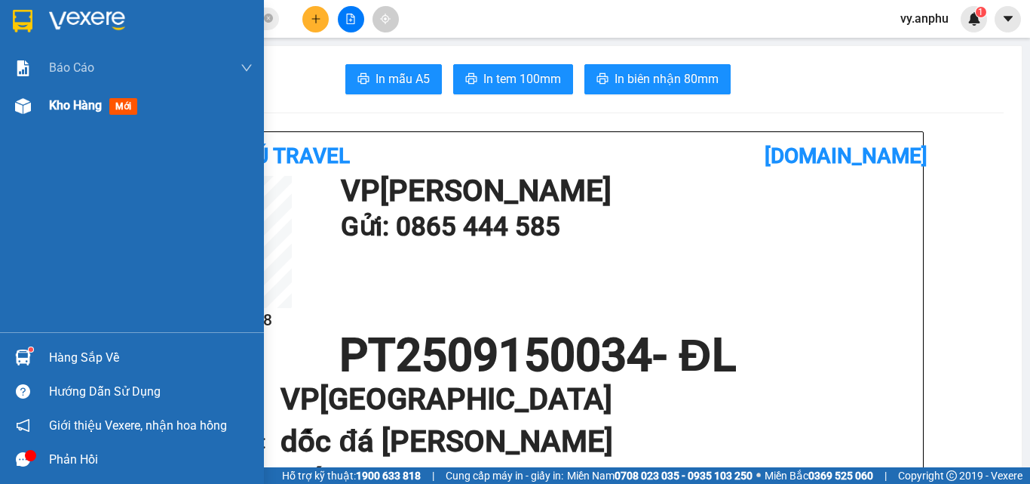
drag, startPoint x: 41, startPoint y: 109, endPoint x: 188, endPoint y: 106, distance: 147.1
click at [44, 109] on div "Kho hàng mới" at bounding box center [132, 106] width 264 height 38
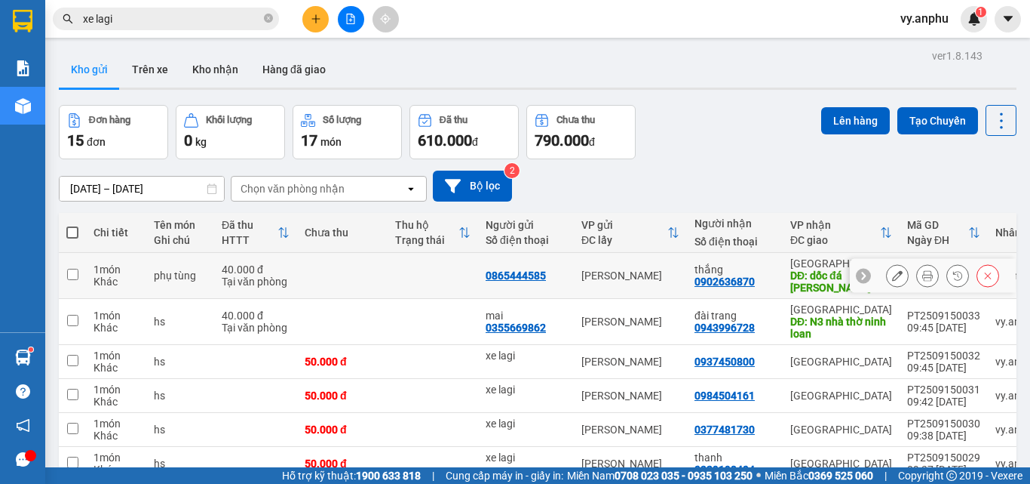
click at [923, 275] on icon at bounding box center [928, 275] width 11 height 11
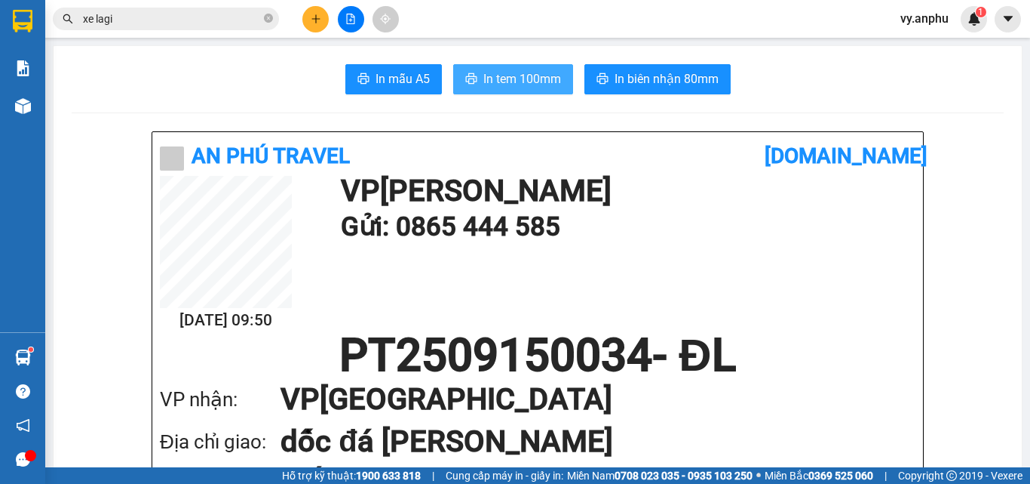
drag, startPoint x: 496, startPoint y: 72, endPoint x: 505, endPoint y: 75, distance: 9.1
click at [496, 72] on span "In tem 100mm" at bounding box center [523, 78] width 78 height 19
click at [302, 18] on div at bounding box center [350, 19] width 113 height 26
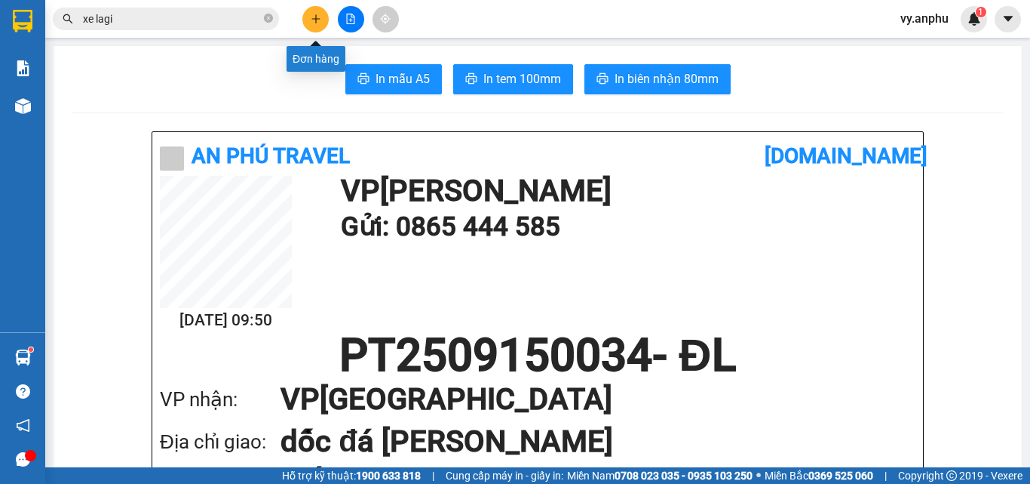
click at [306, 18] on button at bounding box center [315, 19] width 26 height 26
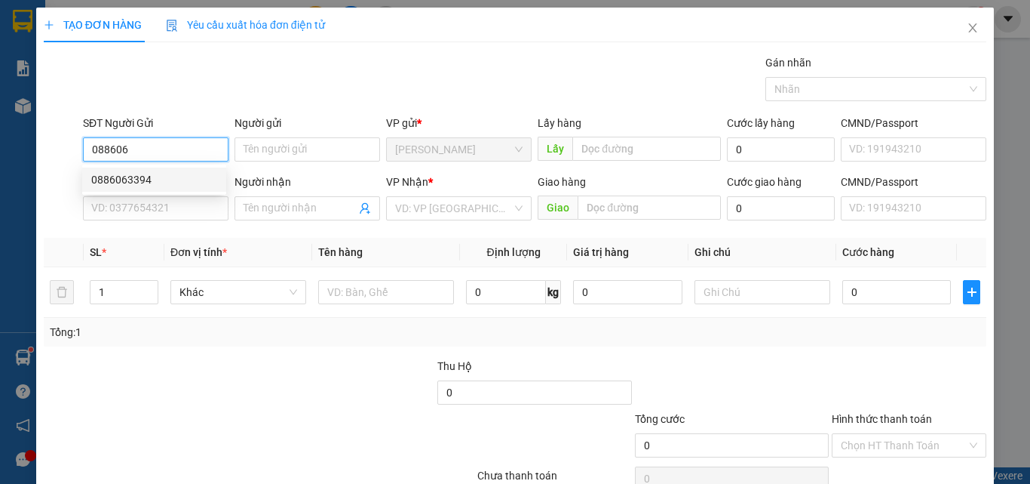
click at [149, 174] on div "0886063394" at bounding box center [154, 179] width 126 height 17
type input "0886063394"
type input "0362688949"
type input "chi"
type input "40.000"
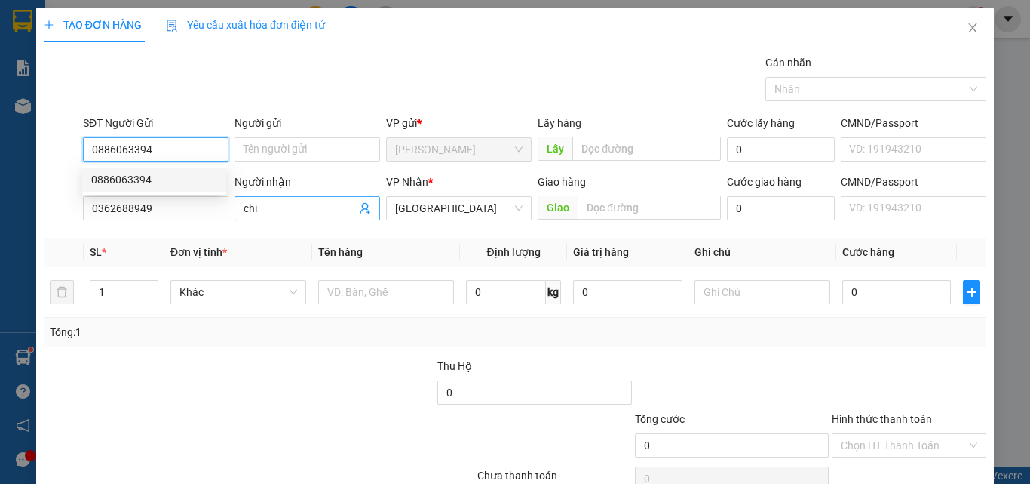
type input "40.000"
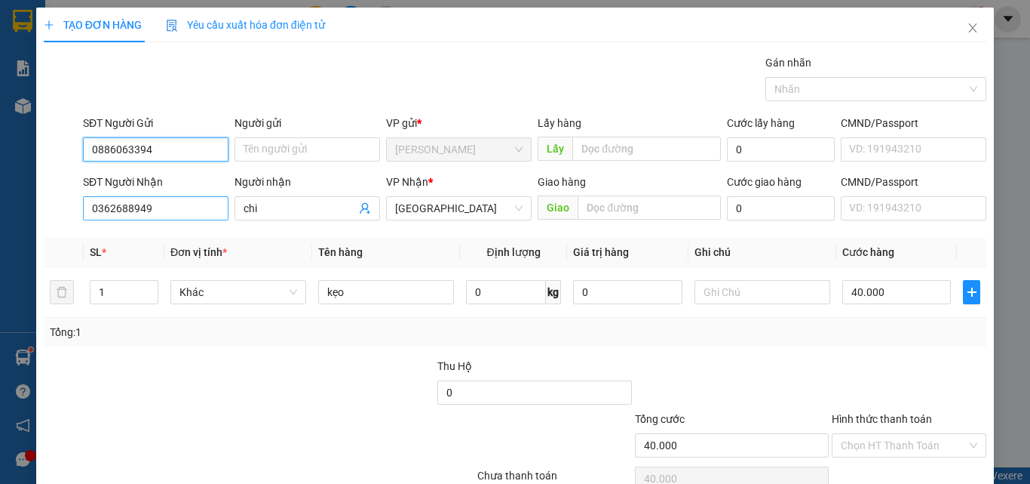
type input "0886063394"
click at [170, 207] on input "0362688949" at bounding box center [156, 208] width 146 height 24
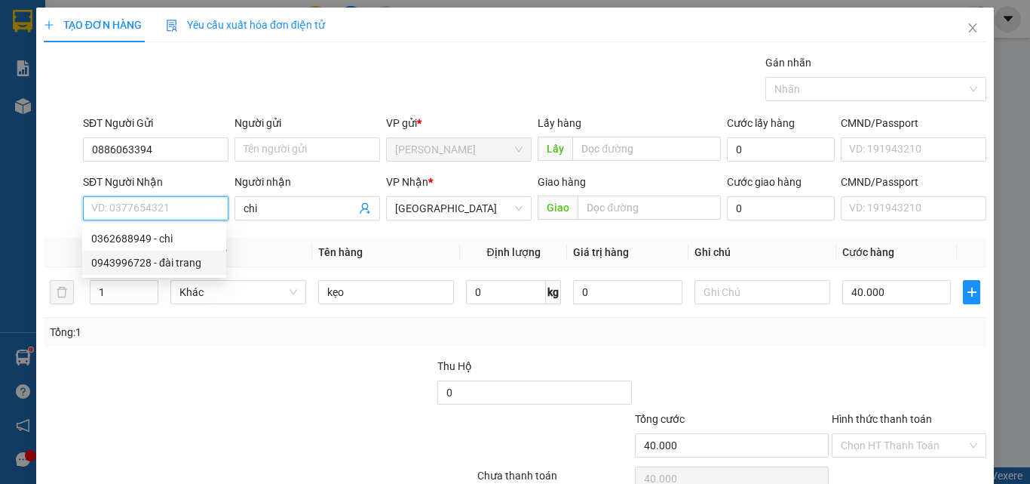
click at [185, 267] on div "0943996728 - đài trang" at bounding box center [154, 262] width 126 height 17
type input "0943996728"
type input "đài trang"
type input "N3 nhà thờ ninh loan"
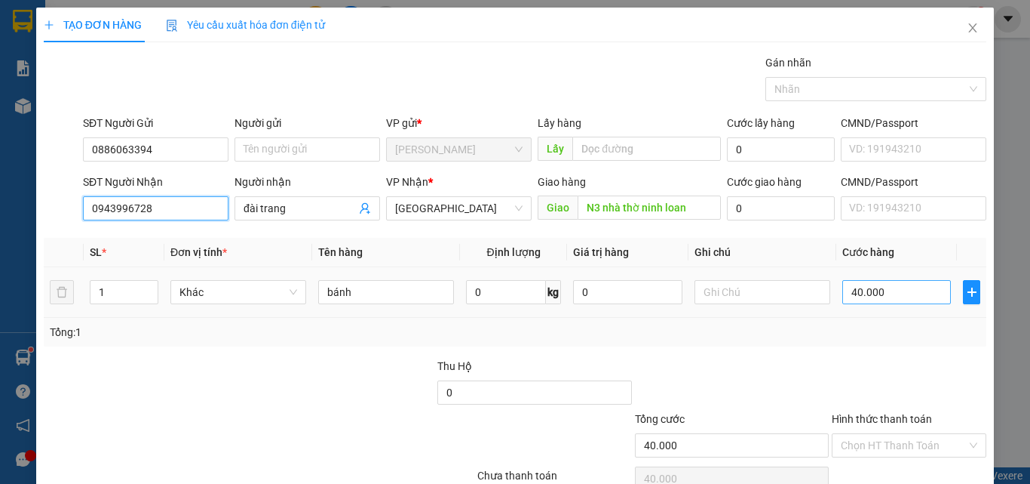
type input "0943996728"
click at [900, 296] on input "40.000" at bounding box center [897, 292] width 109 height 24
type input "3"
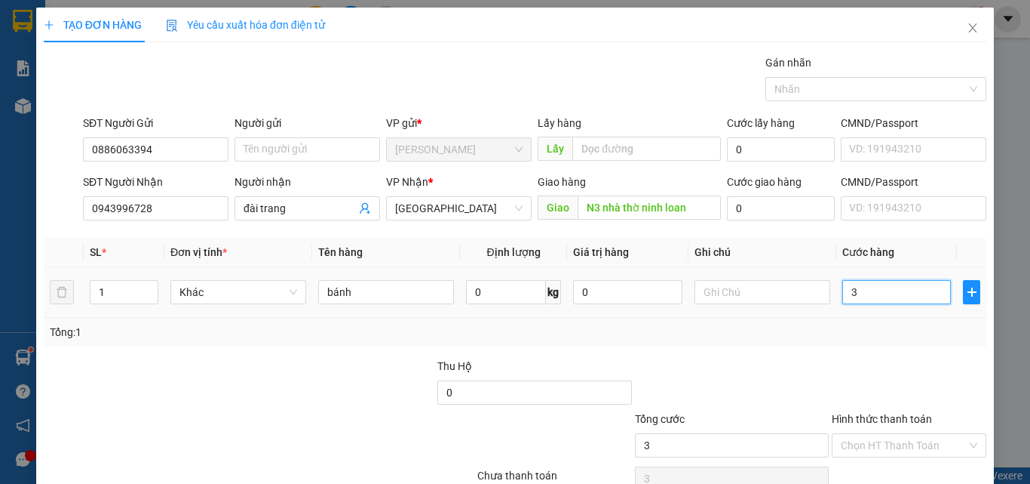
type input "30"
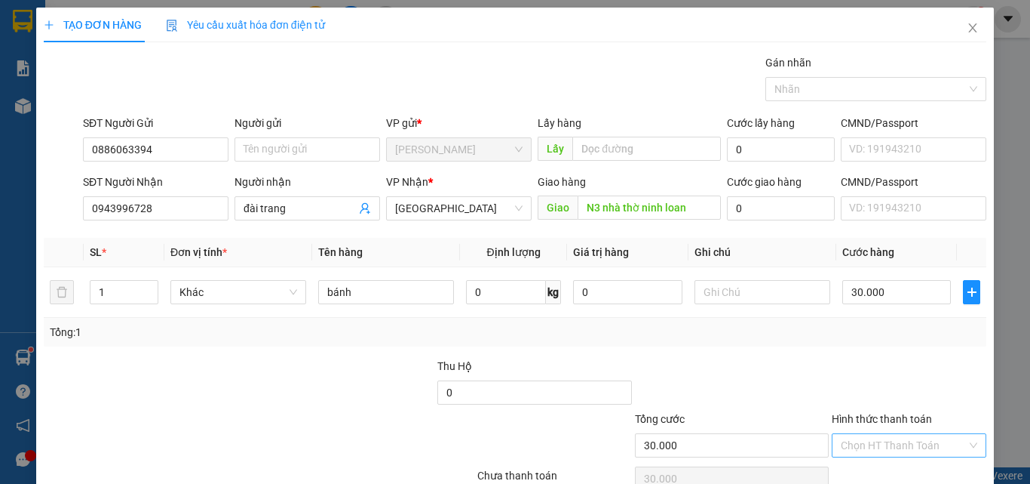
click at [914, 447] on input "Hình thức thanh toán" at bounding box center [904, 445] width 126 height 23
click at [895, 384] on div "Tại văn phòng" at bounding box center [900, 390] width 135 height 17
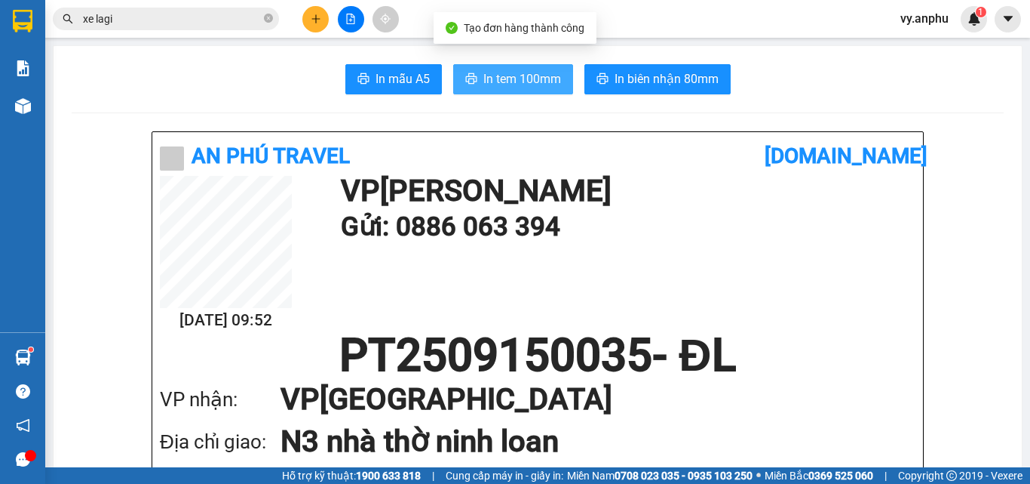
click at [533, 78] on span "In tem 100mm" at bounding box center [523, 78] width 78 height 19
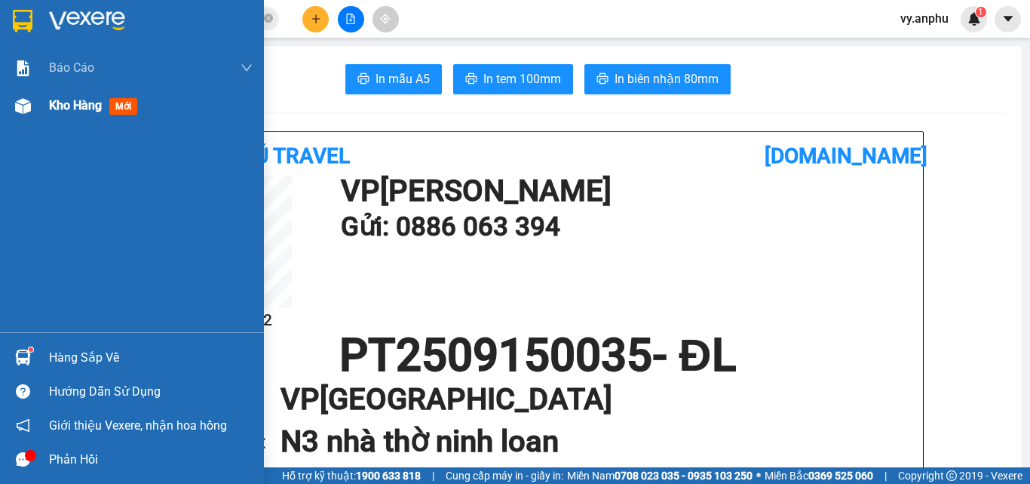
click at [46, 109] on div "Kho hàng mới" at bounding box center [132, 106] width 264 height 38
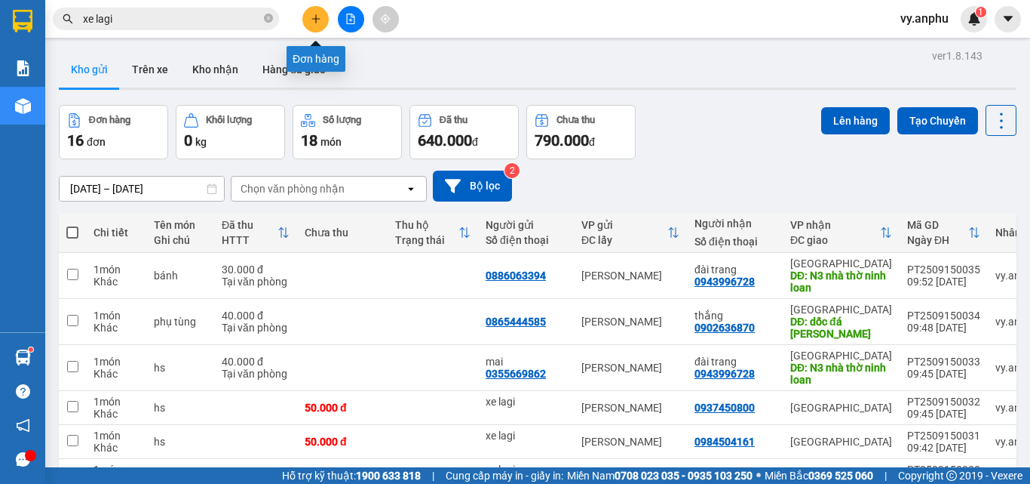
click at [322, 14] on button at bounding box center [315, 19] width 26 height 26
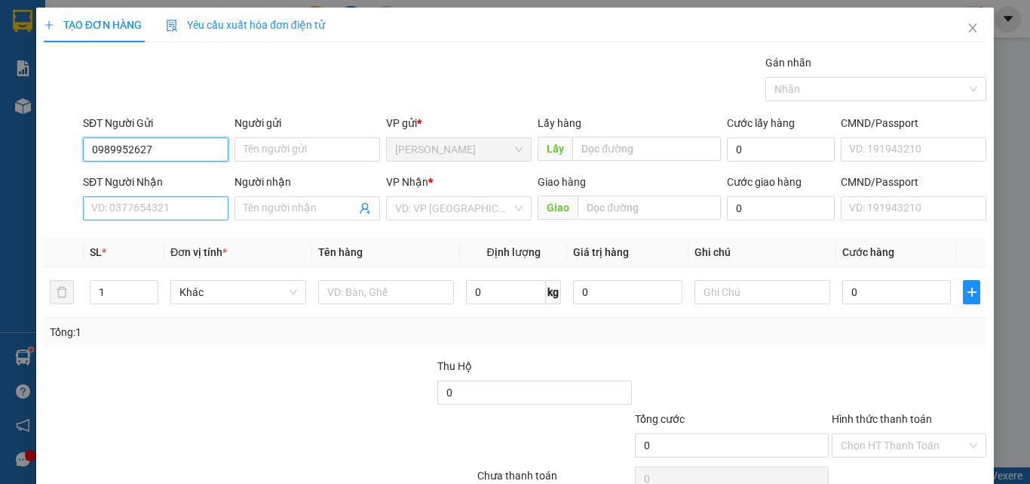
type input "0989952627"
click at [195, 210] on input "SĐT Người Nhận" at bounding box center [156, 208] width 146 height 24
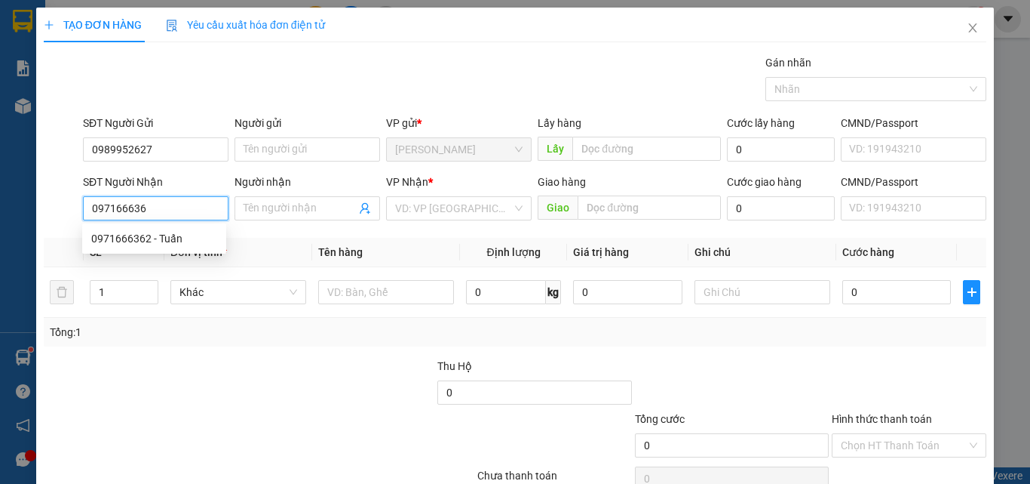
type input "0971666362"
click at [186, 231] on div "0971666362 - Tuấn" at bounding box center [154, 238] width 126 height 17
type input "Tuấn"
type input "30.000"
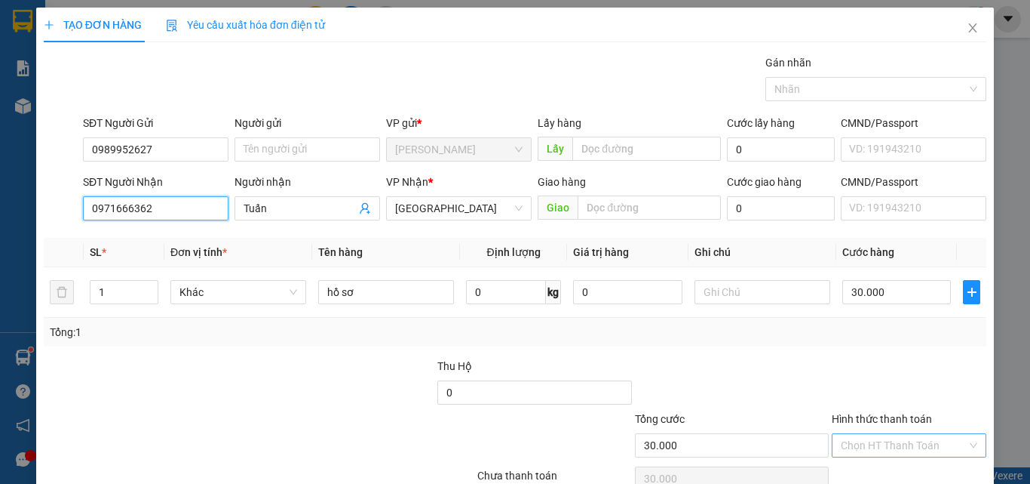
type input "0971666362"
click at [885, 434] on input "Hình thức thanh toán" at bounding box center [904, 445] width 126 height 23
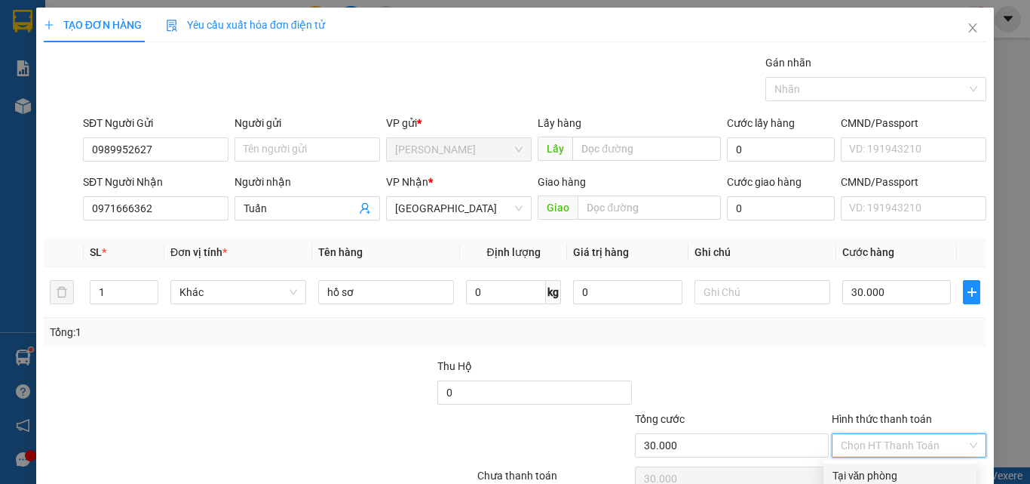
click at [880, 467] on div "Tại văn phòng" at bounding box center [900, 475] width 135 height 17
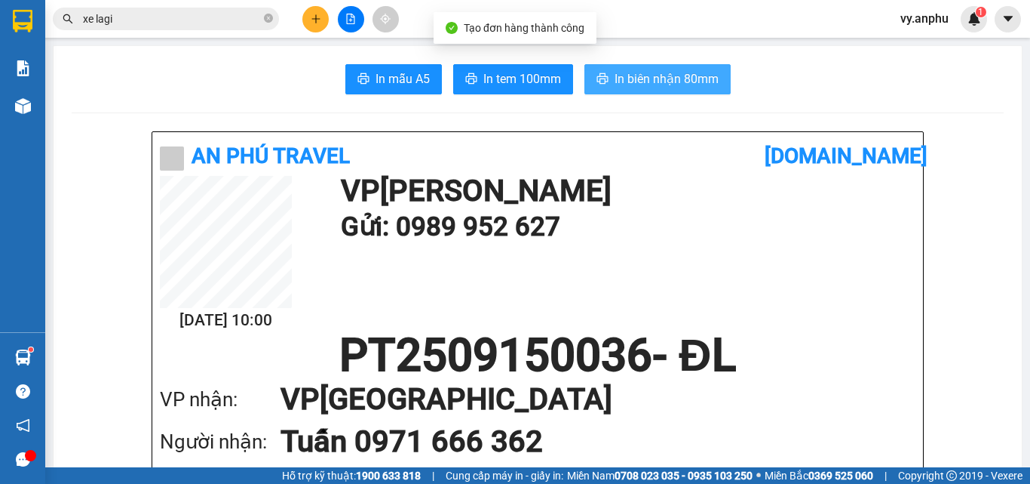
click at [615, 83] on span "In biên nhận 80mm" at bounding box center [667, 78] width 104 height 19
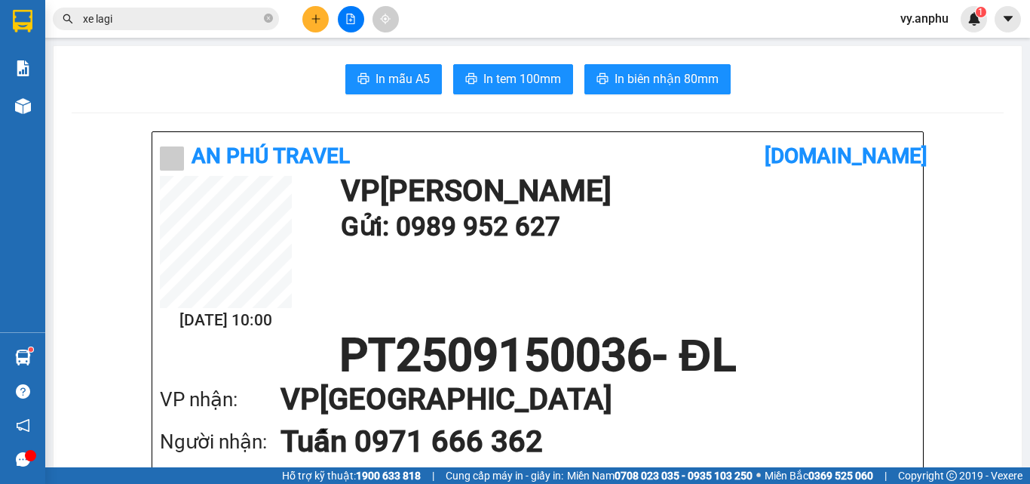
click at [314, 8] on button at bounding box center [315, 19] width 26 height 26
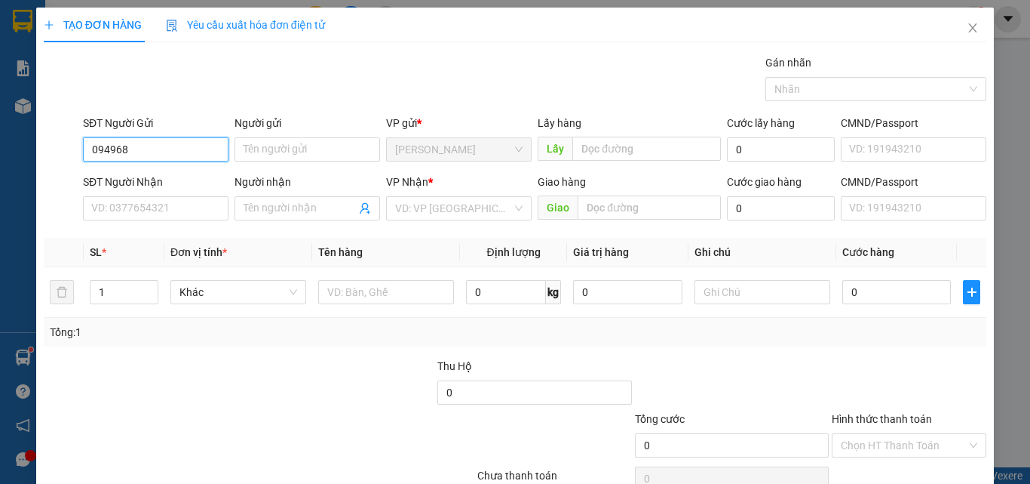
type input "0949680"
click at [177, 138] on input "0949680" at bounding box center [156, 149] width 146 height 24
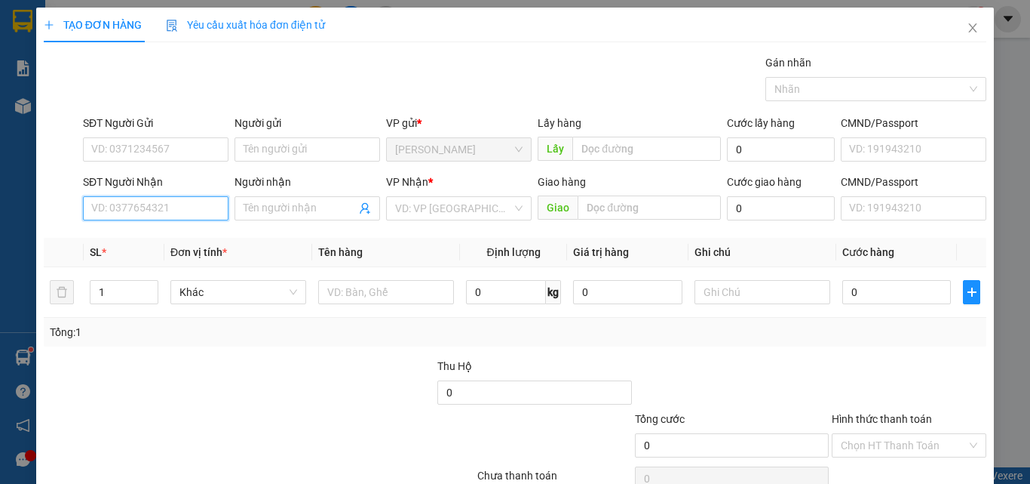
click at [133, 207] on input "SĐT Người Nhận" at bounding box center [156, 208] width 146 height 24
paste input "0949680"
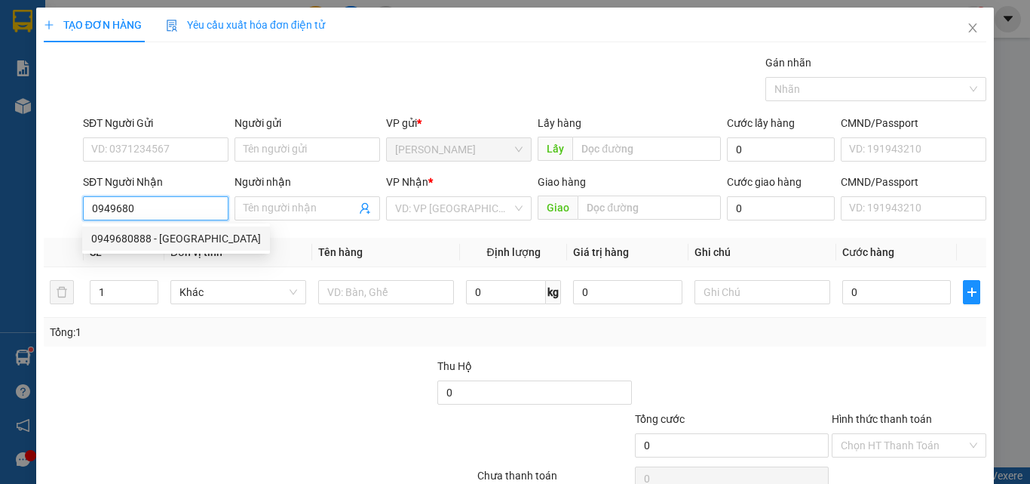
click at [156, 235] on div "0949680888 - [GEOGRAPHIC_DATA]" at bounding box center [176, 238] width 170 height 17
type input "0949680888"
type input "anh sơn"
type input "50.000"
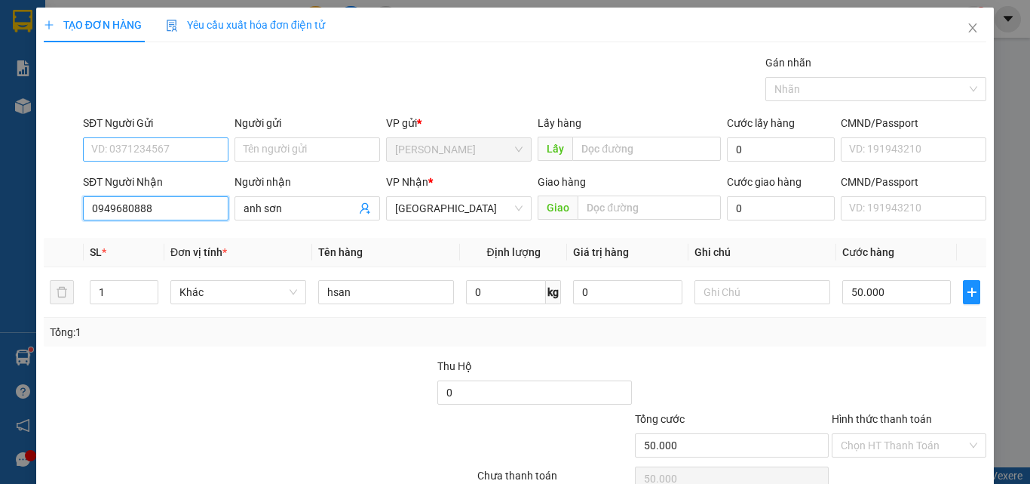
type input "0949680888"
click at [133, 146] on input "SĐT Người Gửi" at bounding box center [156, 149] width 146 height 24
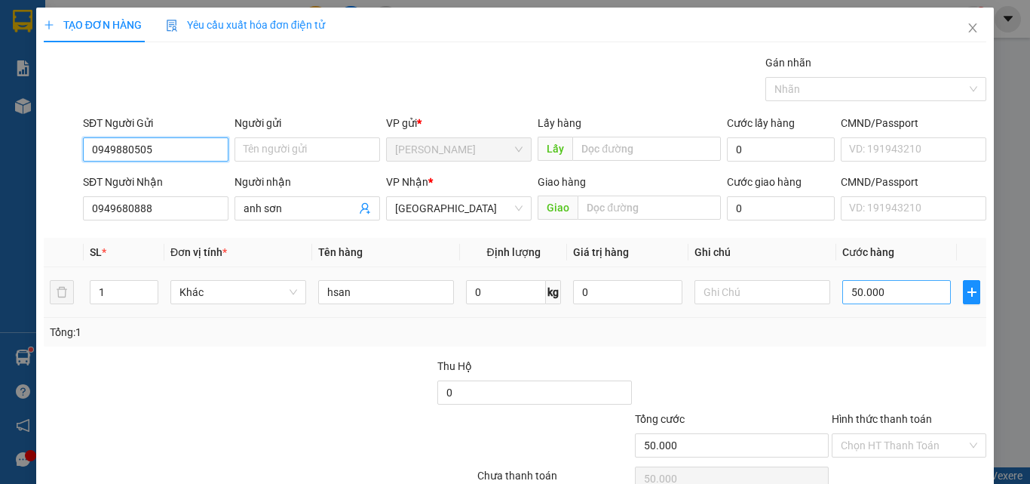
type input "0949880505"
click at [875, 290] on input "50.000" at bounding box center [897, 292] width 109 height 24
type input "4"
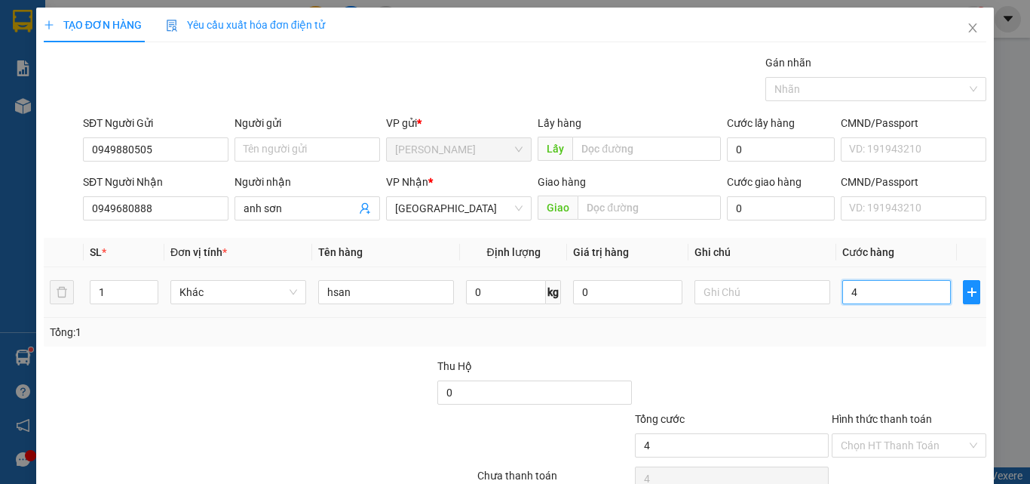
type input "40"
type input "40.000"
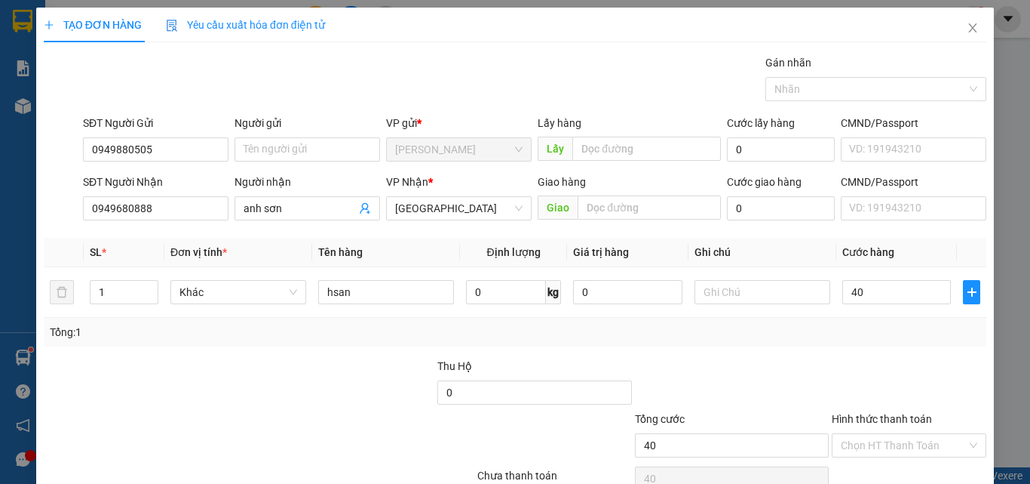
type input "40.000"
click at [889, 325] on div "Tổng: 1" at bounding box center [515, 332] width 931 height 17
click at [922, 434] on input "Hình thức thanh toán" at bounding box center [904, 445] width 126 height 23
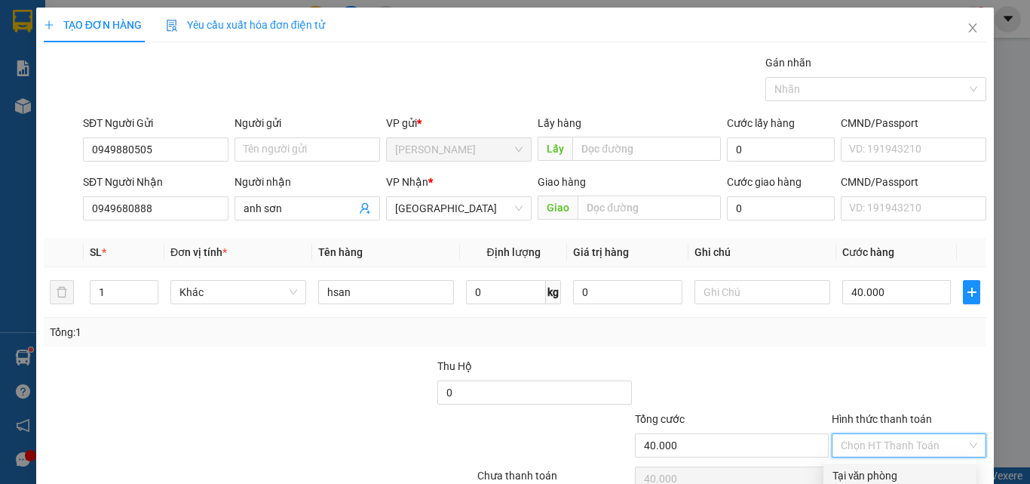
drag, startPoint x: 877, startPoint y: 397, endPoint x: 903, endPoint y: 407, distance: 27.5
click at [881, 467] on div "Tại văn phòng" at bounding box center [900, 475] width 135 height 17
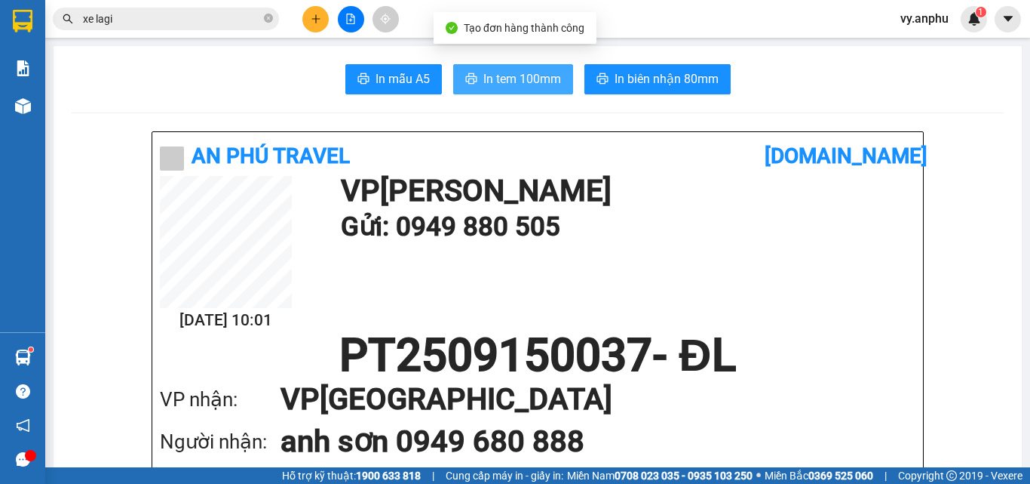
drag, startPoint x: 530, startPoint y: 75, endPoint x: 493, endPoint y: 55, distance: 42.5
click at [515, 68] on button "In tem 100mm" at bounding box center [513, 79] width 120 height 30
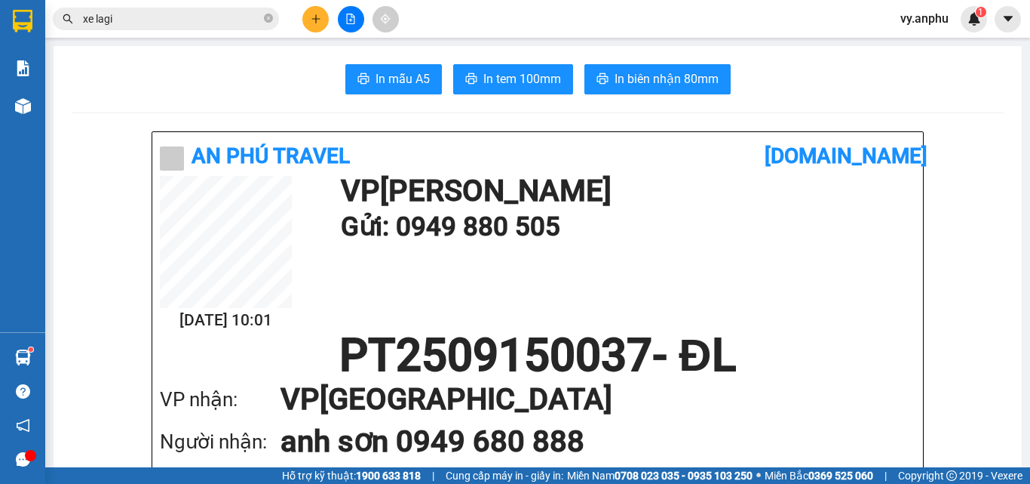
click at [173, 32] on div "Kết quả tìm kiếm ( 739 ) Bộ lọc Mã ĐH Trạng thái Món hàng Thu hộ Tổng cước Chưa…" at bounding box center [515, 19] width 1030 height 38
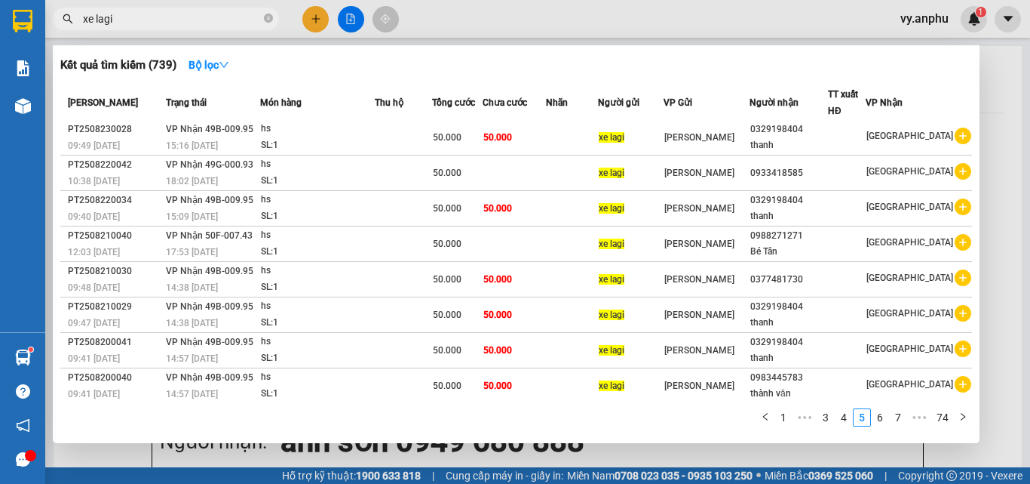
click at [170, 27] on span "xe lagi" at bounding box center [166, 19] width 226 height 23
click at [155, 20] on input "xe lagi" at bounding box center [172, 19] width 178 height 17
type input "d"
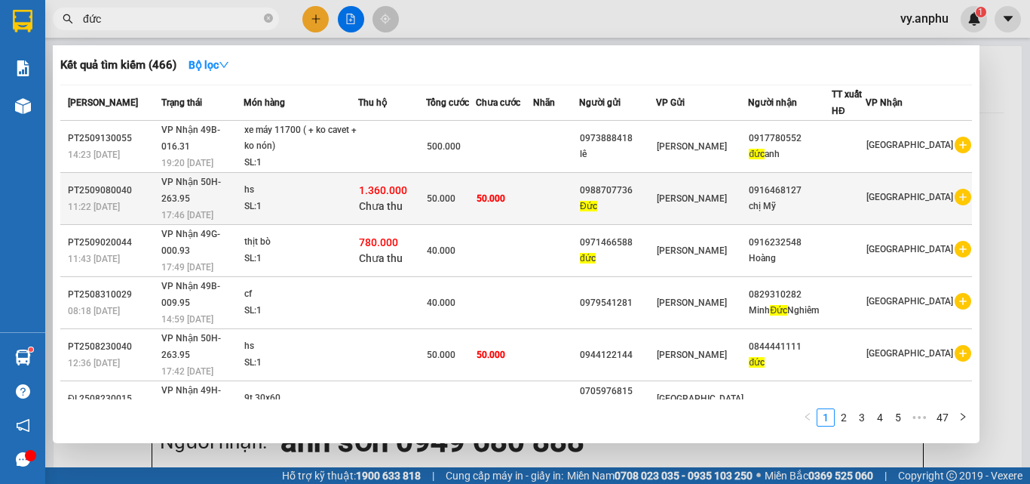
type input "đức"
click at [955, 189] on icon "plus-circle" at bounding box center [963, 197] width 17 height 17
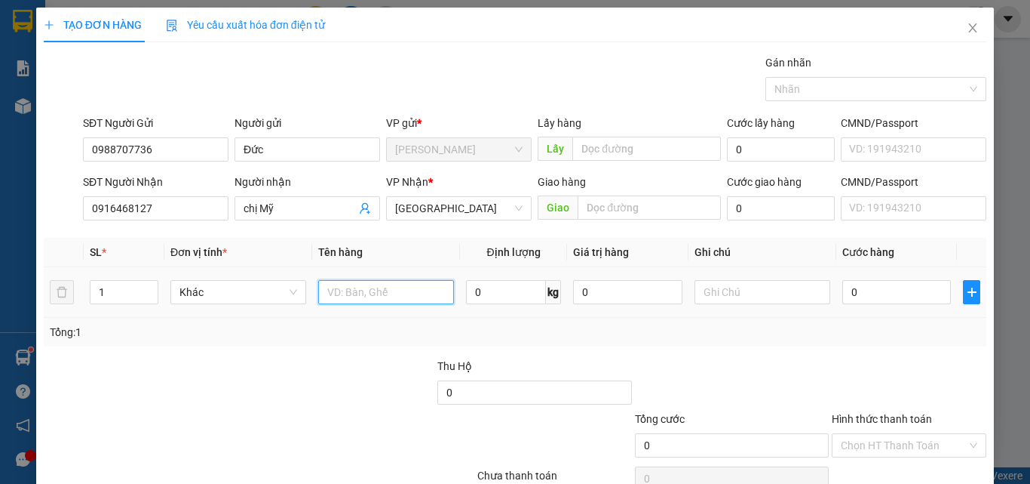
click at [360, 287] on input "text" at bounding box center [386, 292] width 136 height 24
type input "hs"
click at [904, 269] on td "0" at bounding box center [897, 292] width 121 height 51
click at [870, 281] on input "0" at bounding box center [897, 292] width 109 height 24
type input "5"
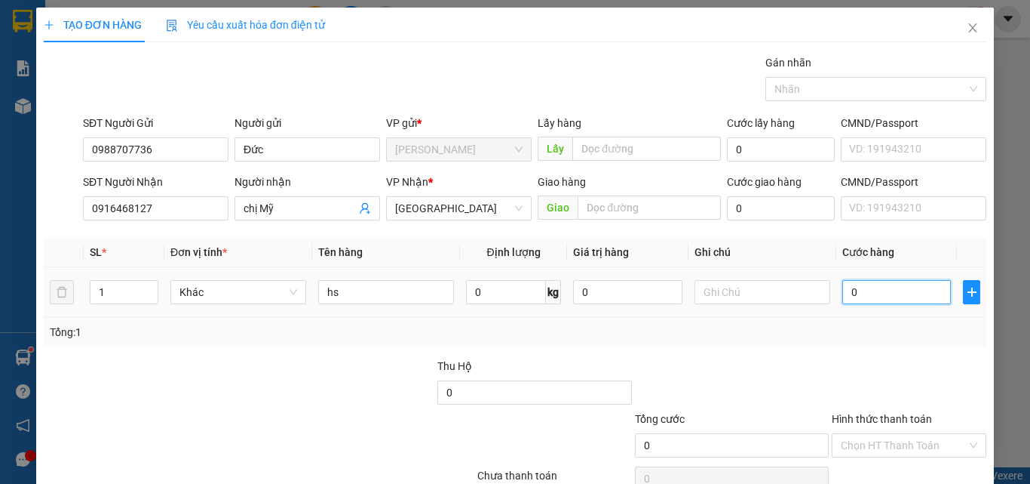
type input "5"
type input "50"
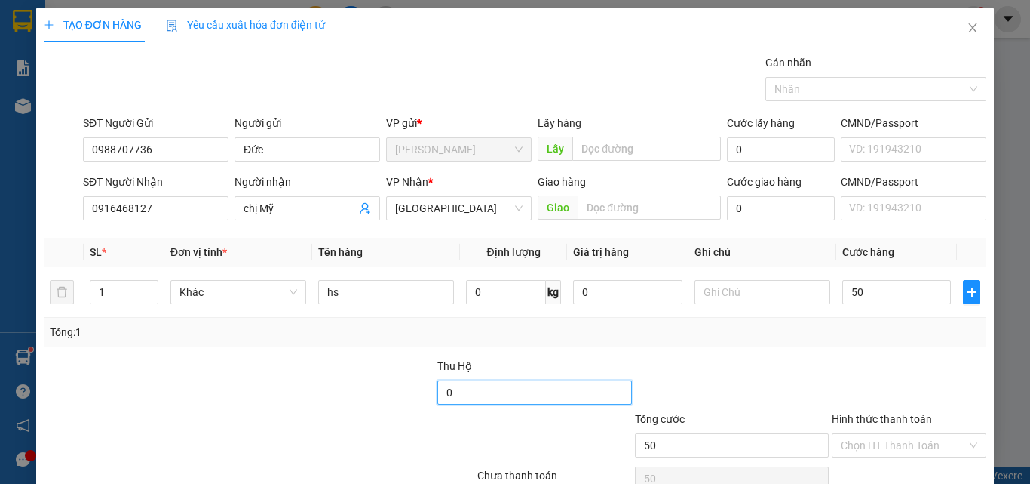
type input "50.000"
click at [452, 380] on input "0" at bounding box center [535, 392] width 194 height 24
type input "850"
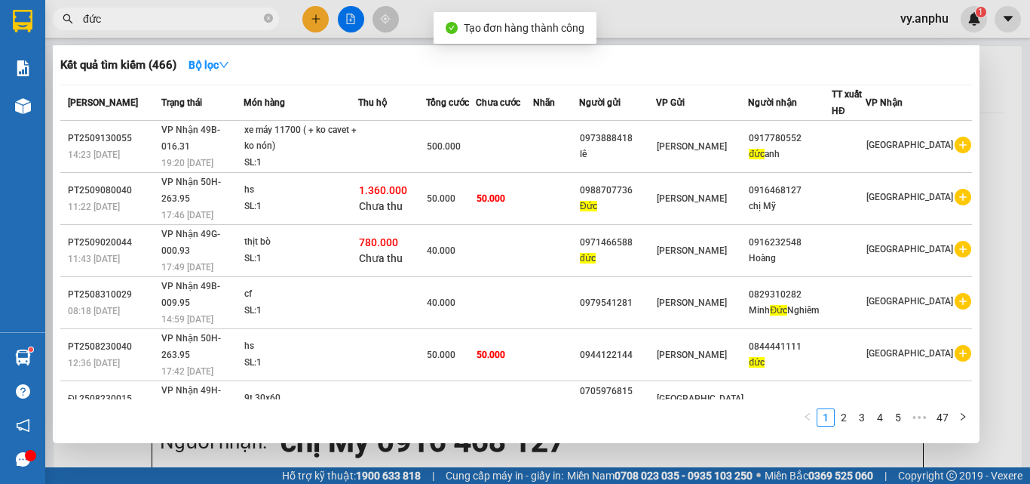
click at [477, 467] on div at bounding box center [515, 242] width 1030 height 484
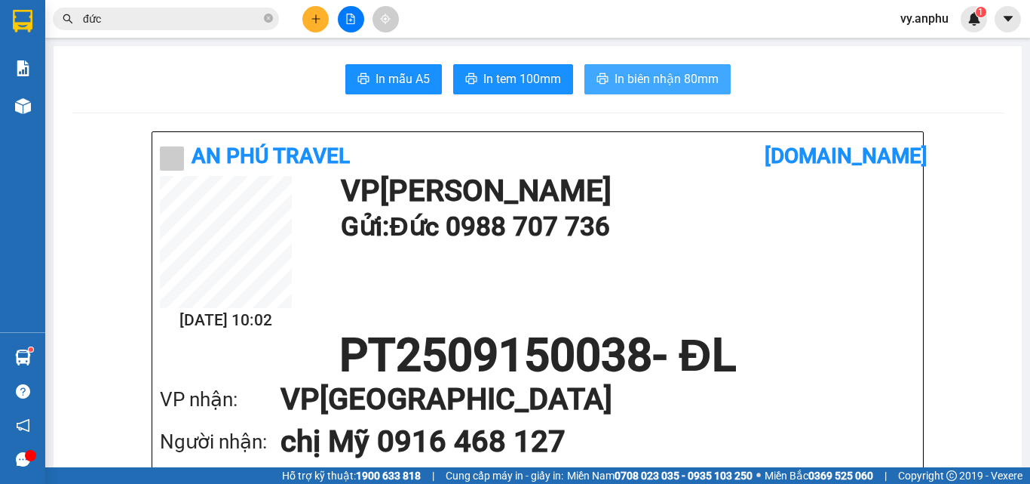
drag, startPoint x: 640, startPoint y: 87, endPoint x: 610, endPoint y: 54, distance: 43.8
click at [638, 86] on span "In biên nhận 80mm" at bounding box center [667, 78] width 104 height 19
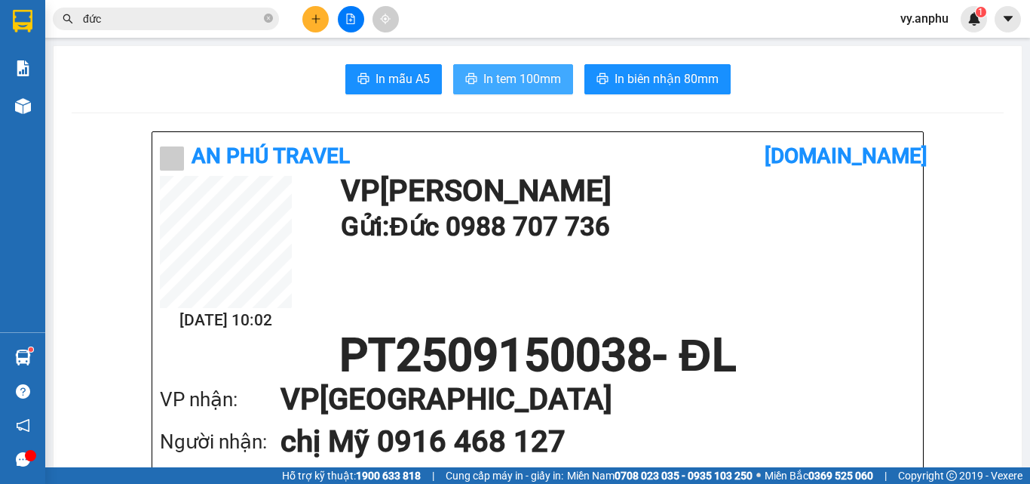
click at [526, 81] on span "In tem 100mm" at bounding box center [523, 78] width 78 height 19
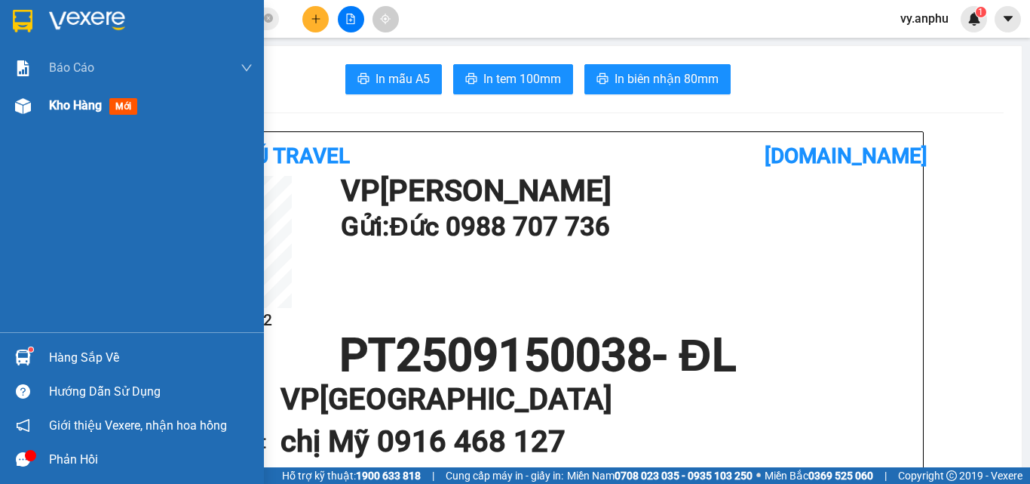
click at [67, 100] on span "Kho hàng" at bounding box center [75, 105] width 53 height 14
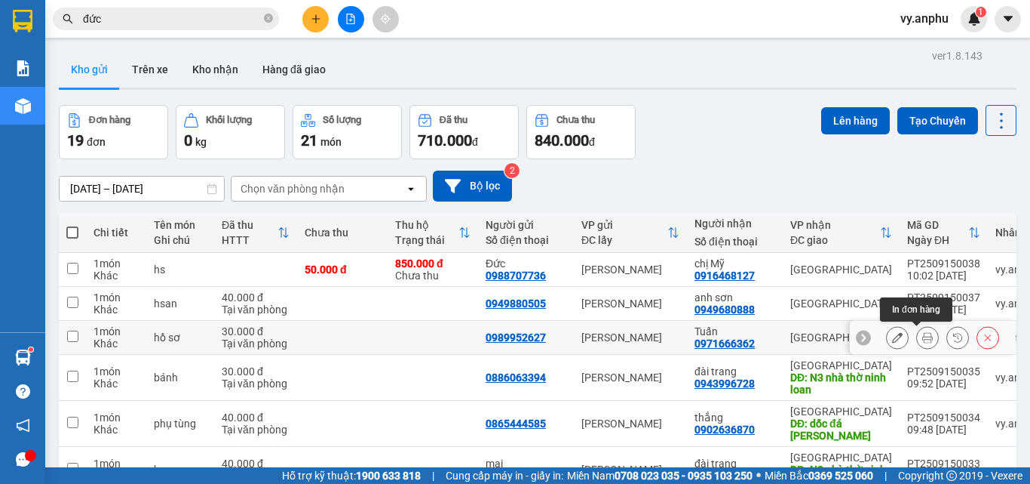
click at [923, 340] on icon at bounding box center [928, 337] width 11 height 11
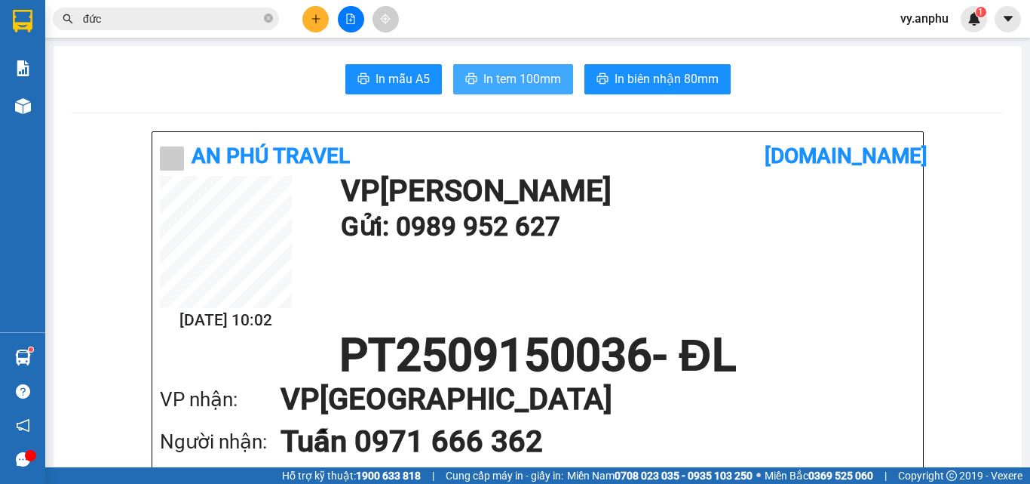
click at [533, 68] on button "In tem 100mm" at bounding box center [513, 79] width 120 height 30
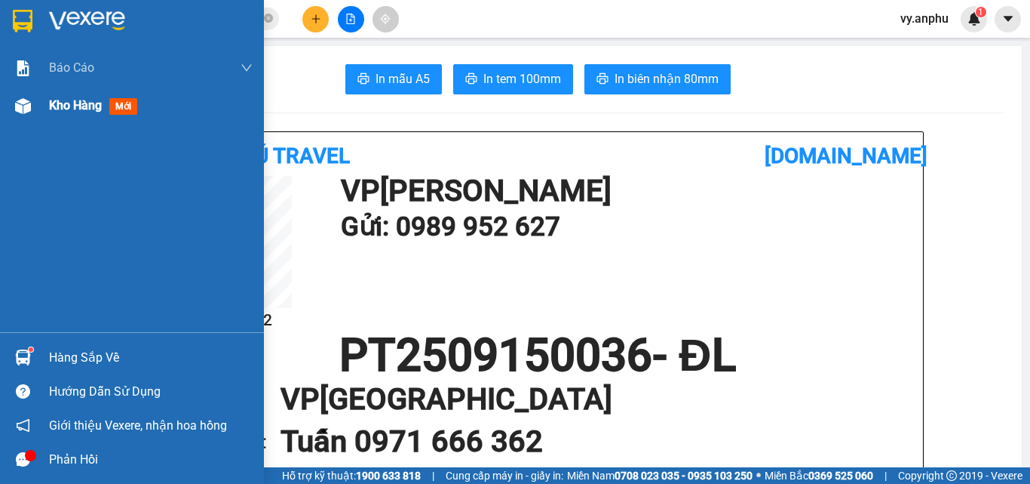
click at [92, 103] on span "Kho hàng" at bounding box center [75, 105] width 53 height 14
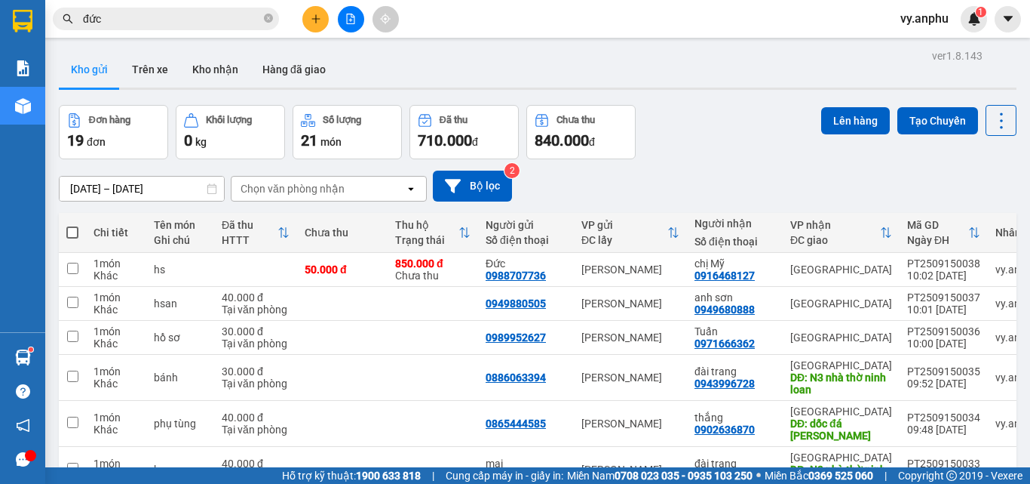
click at [70, 227] on span at bounding box center [72, 232] width 12 height 12
click at [72, 225] on input "checkbox" at bounding box center [72, 225] width 0 height 0
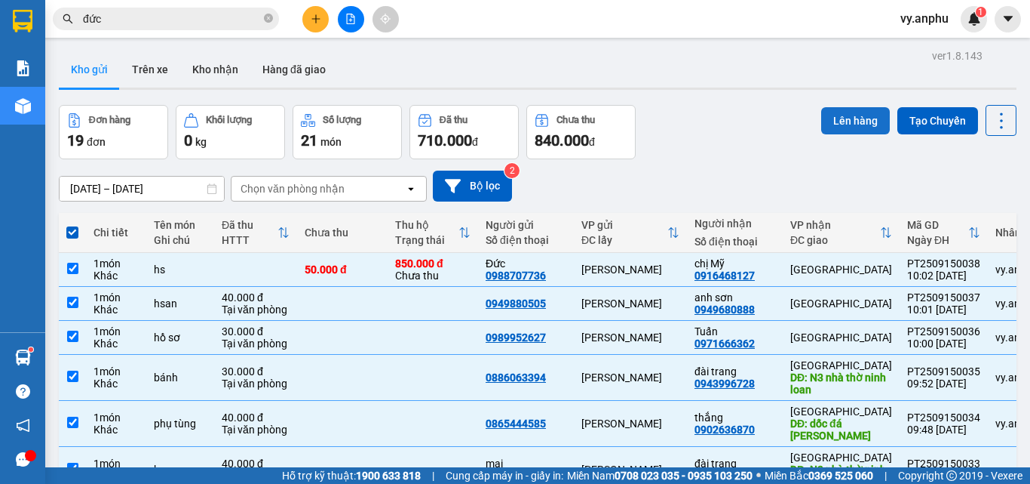
click at [833, 122] on button "Lên hàng" at bounding box center [855, 120] width 69 height 27
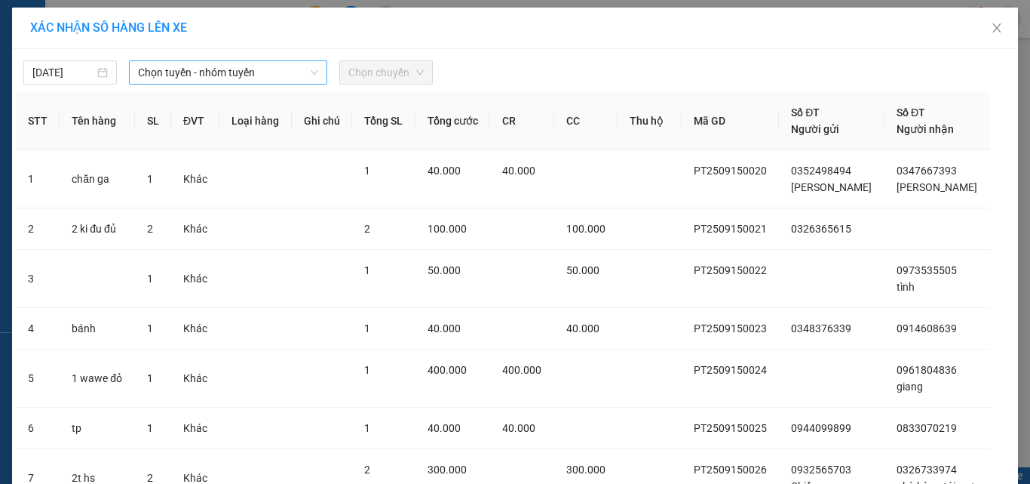
click at [201, 74] on span "Chọn tuyến - nhóm tuyến" at bounding box center [228, 72] width 180 height 23
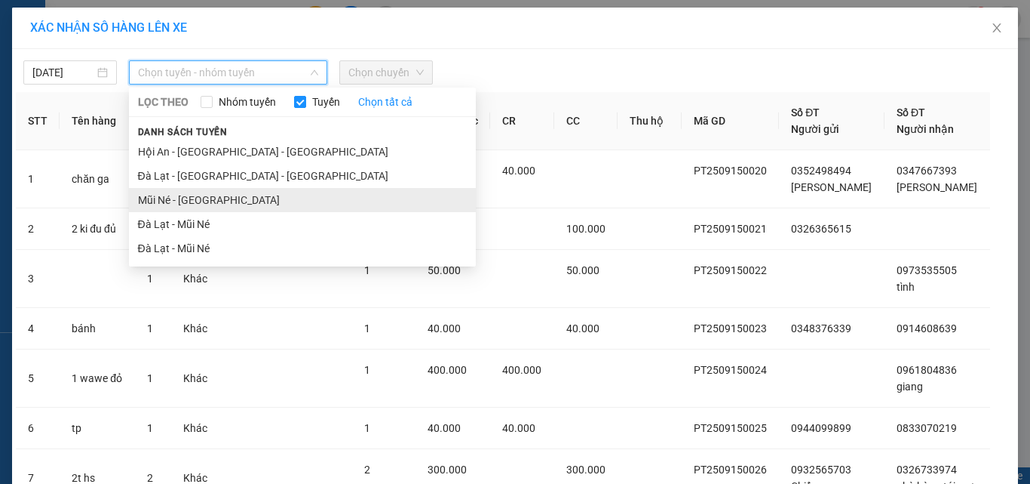
click at [183, 208] on li "Mũi Né - [GEOGRAPHIC_DATA]" at bounding box center [302, 200] width 347 height 24
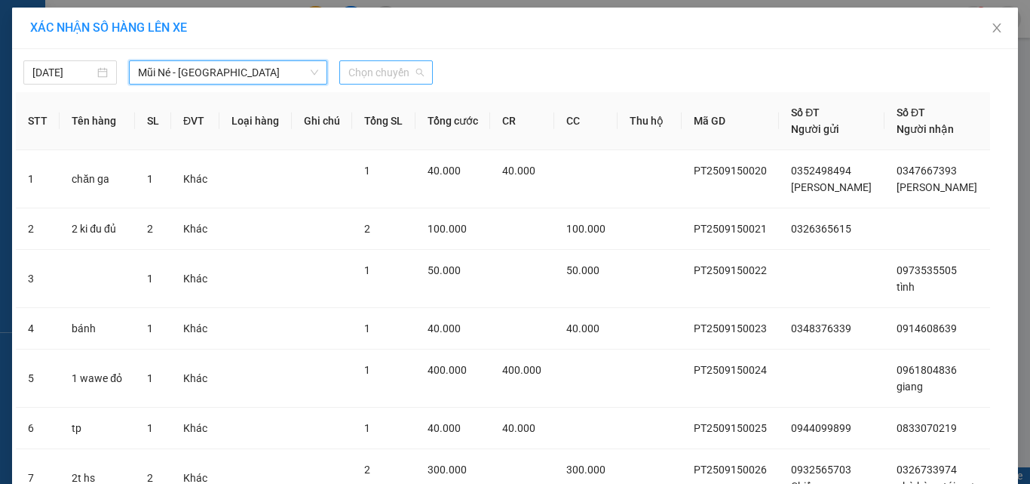
click at [385, 75] on span "Chọn chuyến" at bounding box center [386, 72] width 75 height 23
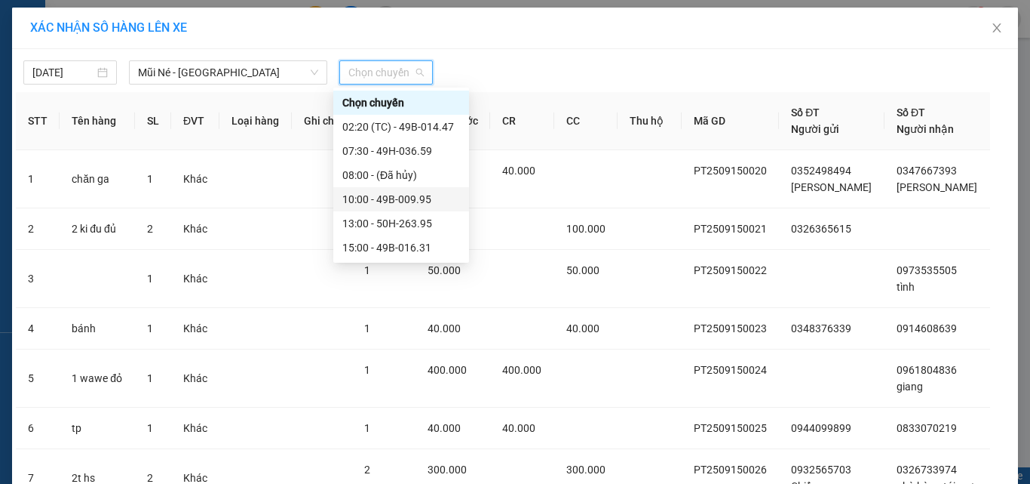
drag, startPoint x: 375, startPoint y: 198, endPoint x: 309, endPoint y: 155, distance: 79.1
click at [372, 198] on div "10:00 - 49B-009.95" at bounding box center [401, 199] width 118 height 17
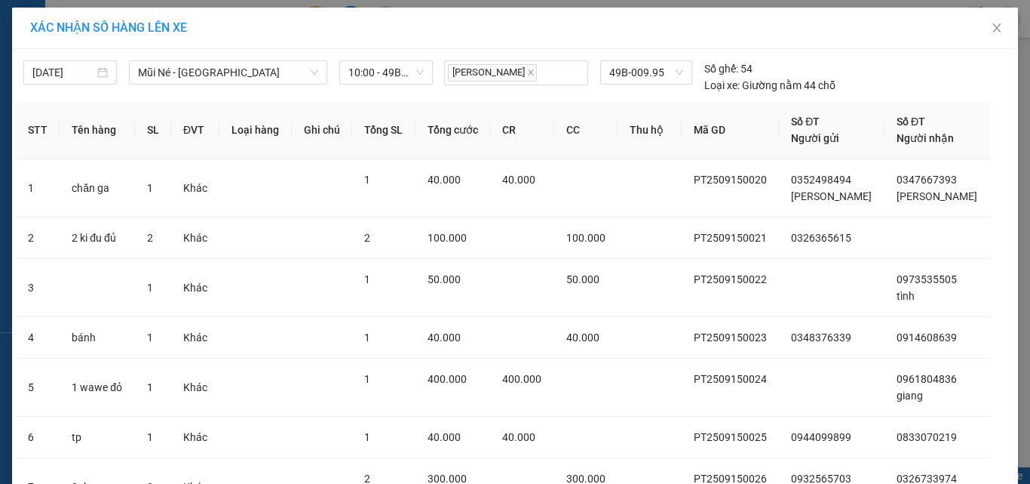
drag, startPoint x: 552, startPoint y: 441, endPoint x: 549, endPoint y: 431, distance: 11.0
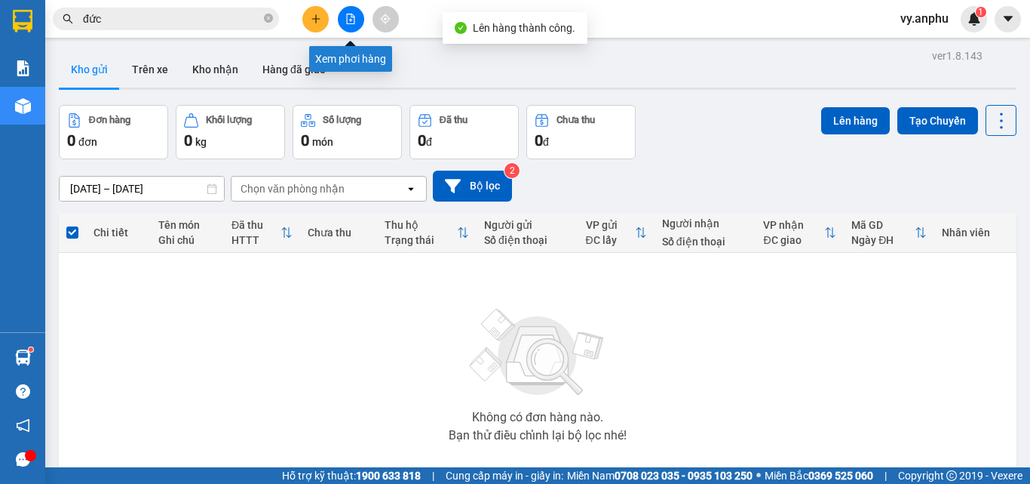
click at [343, 15] on button at bounding box center [351, 19] width 26 height 26
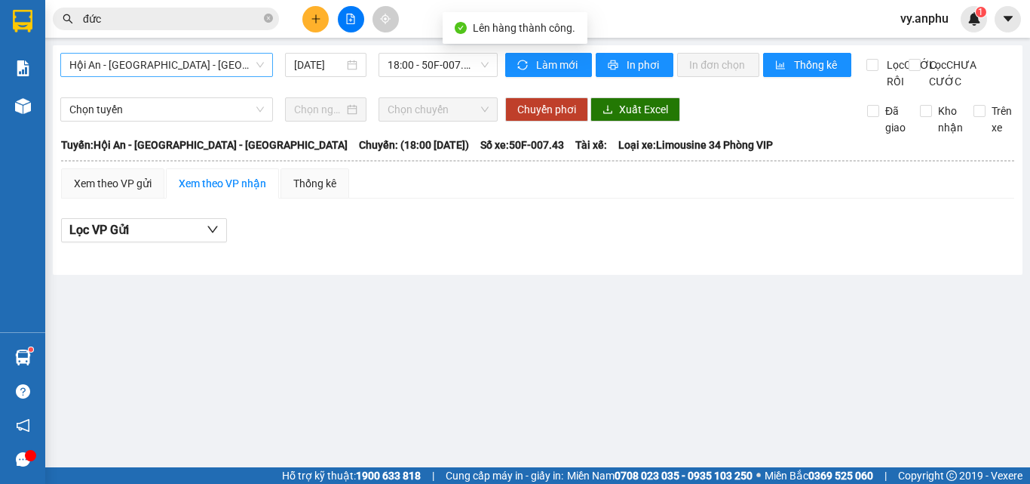
click at [186, 61] on span "Hội An - [GEOGRAPHIC_DATA] - [GEOGRAPHIC_DATA]" at bounding box center [166, 65] width 195 height 23
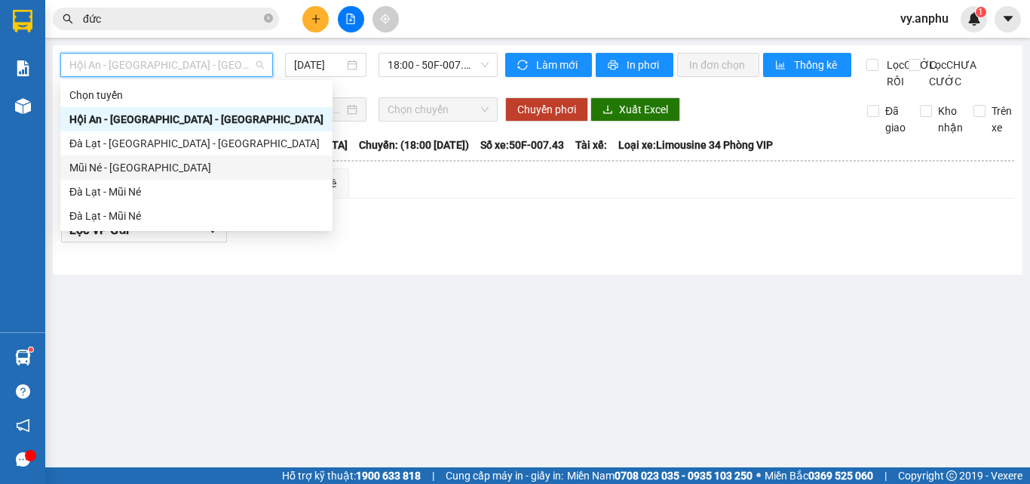
drag, startPoint x: 100, startPoint y: 162, endPoint x: 118, endPoint y: 137, distance: 30.3
click at [103, 161] on div "Mũi Né - [GEOGRAPHIC_DATA]" at bounding box center [196, 167] width 254 height 17
type input "[DATE]"
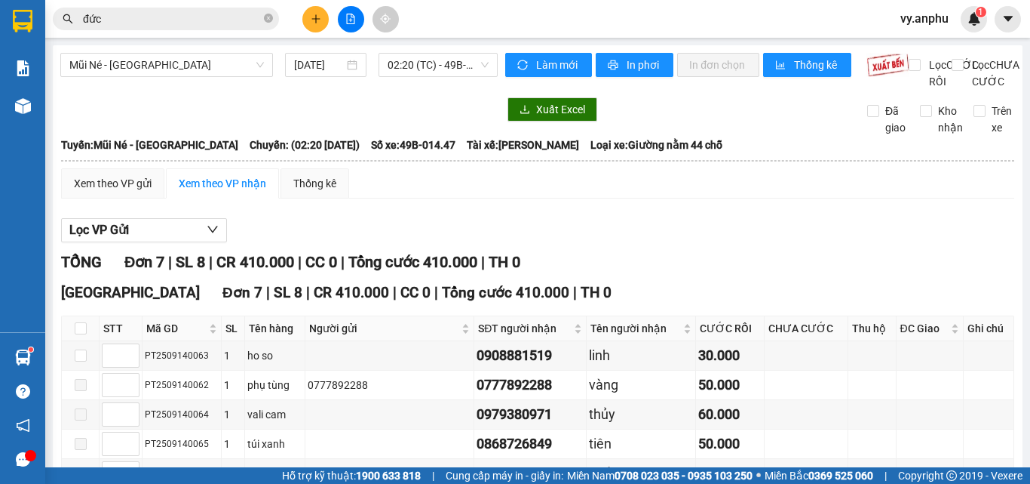
click at [435, 51] on div "Mũi Né - [GEOGRAPHIC_DATA] [DATE] 02:20 (TC) - 49B-014.47 Làm mới In phơi In đơ…" at bounding box center [538, 331] width 970 height 572
click at [434, 60] on span "02:20 (TC) - 49B-014.47" at bounding box center [438, 65] width 101 height 23
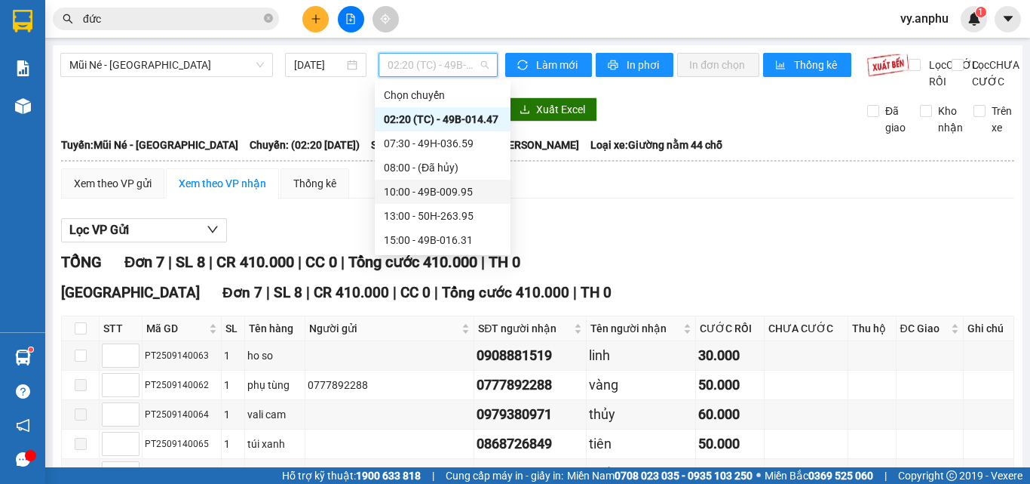
click at [428, 188] on div "10:00 - 49B-009.95" at bounding box center [443, 191] width 118 height 17
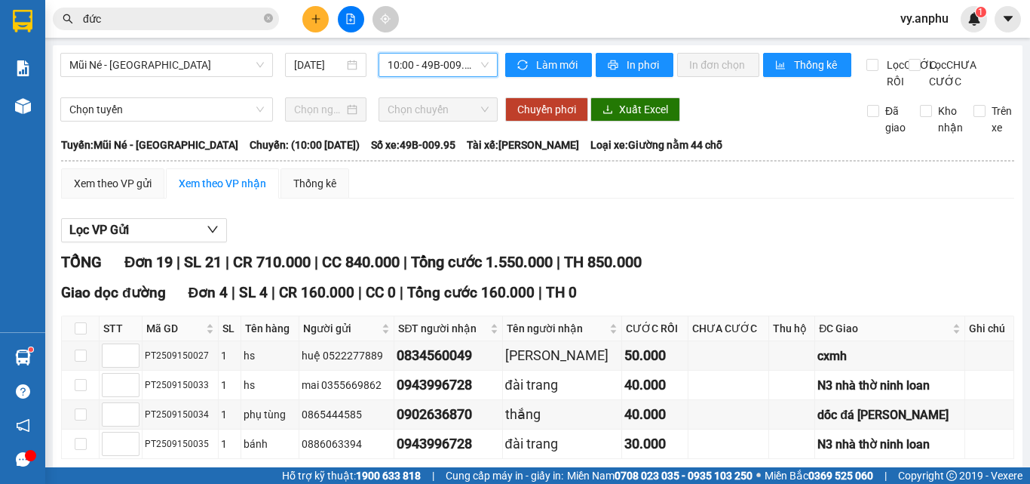
drag, startPoint x: 428, startPoint y: 351, endPoint x: 428, endPoint y: 343, distance: 7.6
click at [487, 474] on span "In DS" at bounding box center [499, 482] width 24 height 17
click at [134, 175] on div "Xem theo VP gửi" at bounding box center [113, 183] width 78 height 17
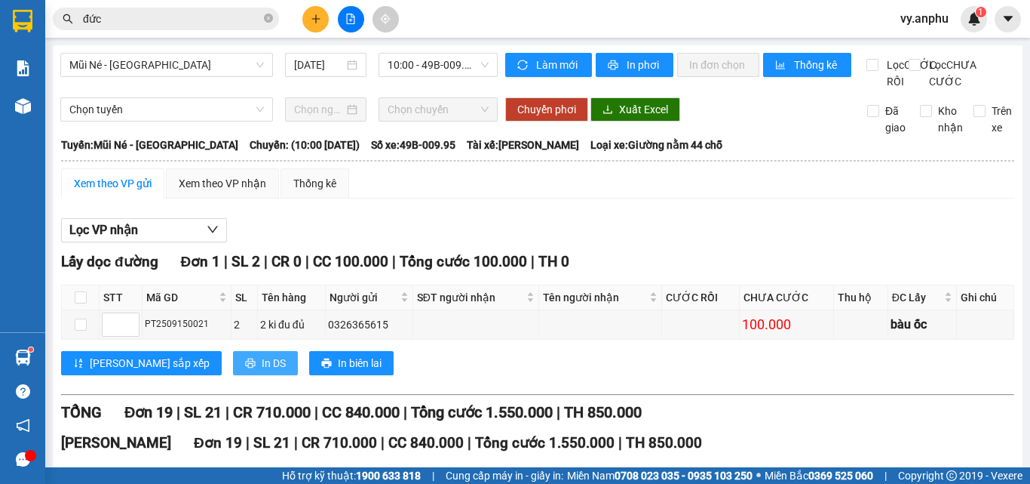
drag, startPoint x: 210, startPoint y: 222, endPoint x: 226, endPoint y: 211, distance: 18.4
click at [262, 355] on span "In DS" at bounding box center [274, 363] width 24 height 17
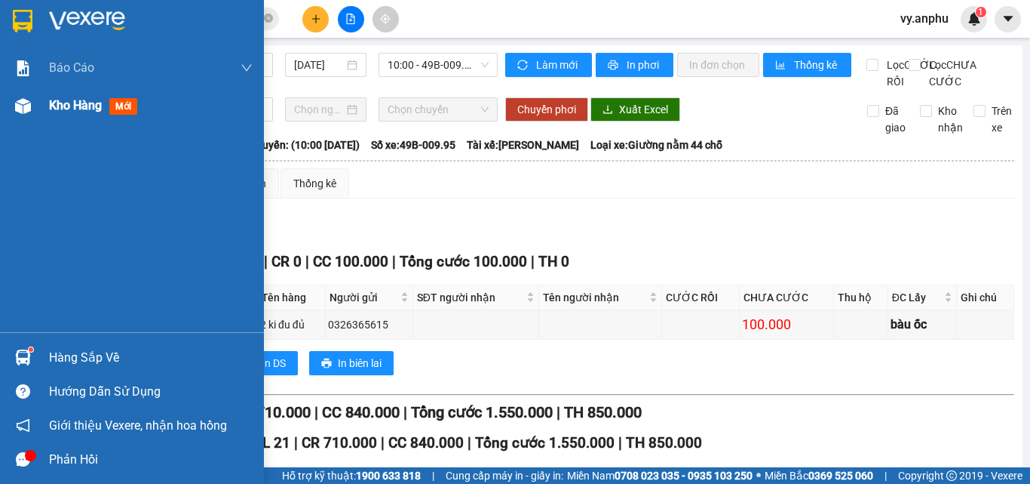
drag, startPoint x: 40, startPoint y: 106, endPoint x: 59, endPoint y: 97, distance: 21.3
click at [41, 106] on div "Kho hàng mới" at bounding box center [132, 106] width 264 height 38
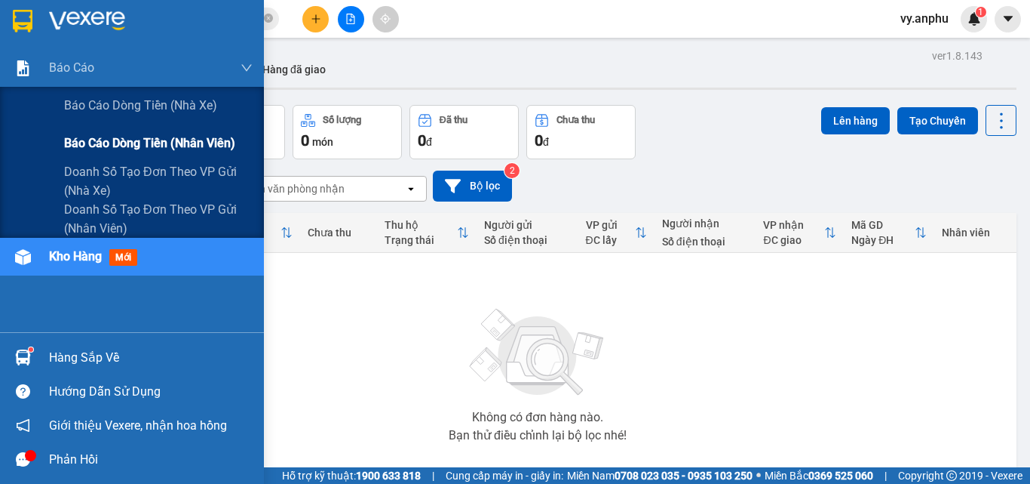
click at [112, 137] on span "Báo cáo dòng tiền (nhân viên)" at bounding box center [149, 143] width 171 height 19
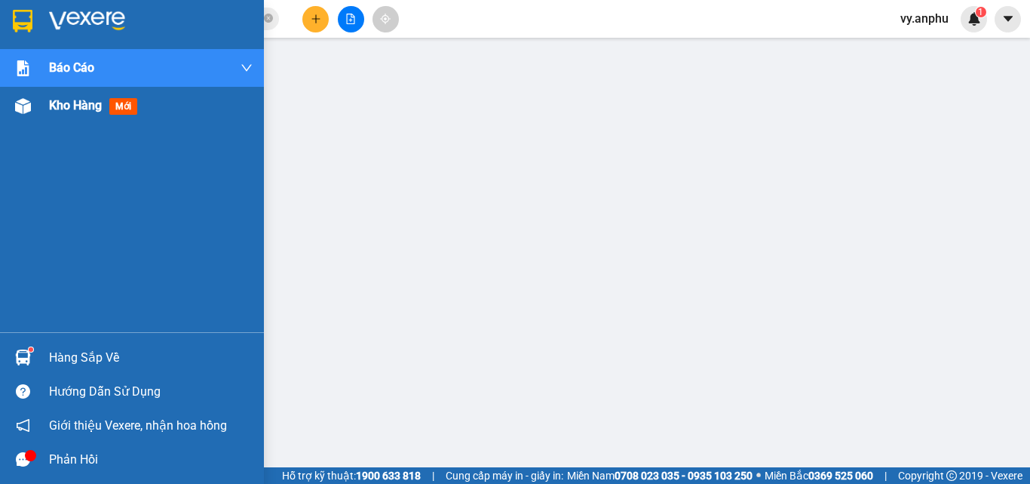
click at [79, 95] on div "Kho hàng mới" at bounding box center [151, 106] width 204 height 38
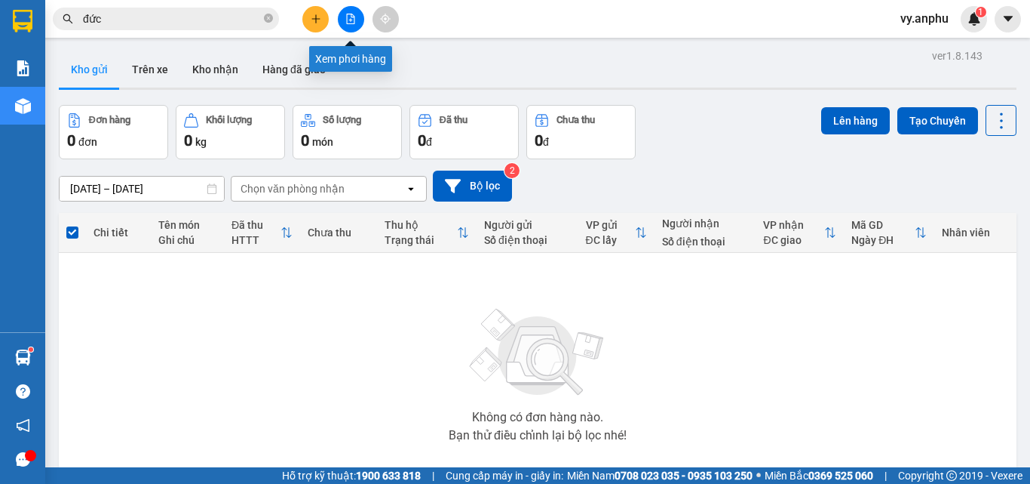
click at [360, 21] on button at bounding box center [351, 19] width 26 height 26
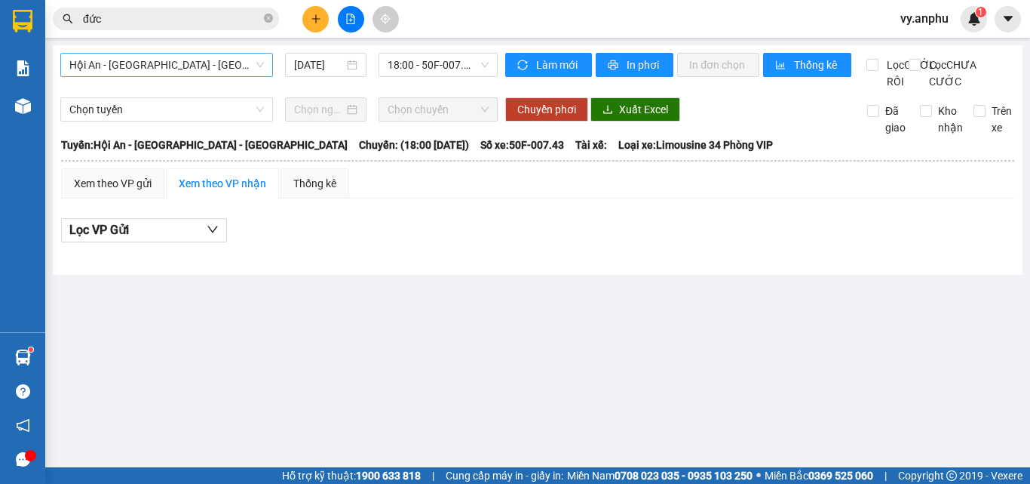
click at [226, 66] on span "Hội An - [GEOGRAPHIC_DATA] - [GEOGRAPHIC_DATA]" at bounding box center [166, 65] width 195 height 23
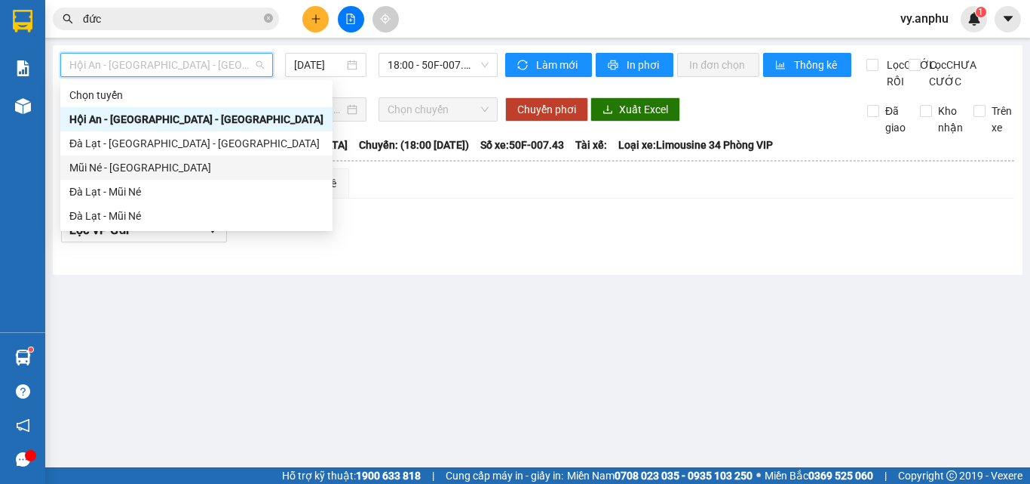
click at [159, 165] on div "Mũi Né - [GEOGRAPHIC_DATA]" at bounding box center [196, 167] width 254 height 17
type input "[DATE]"
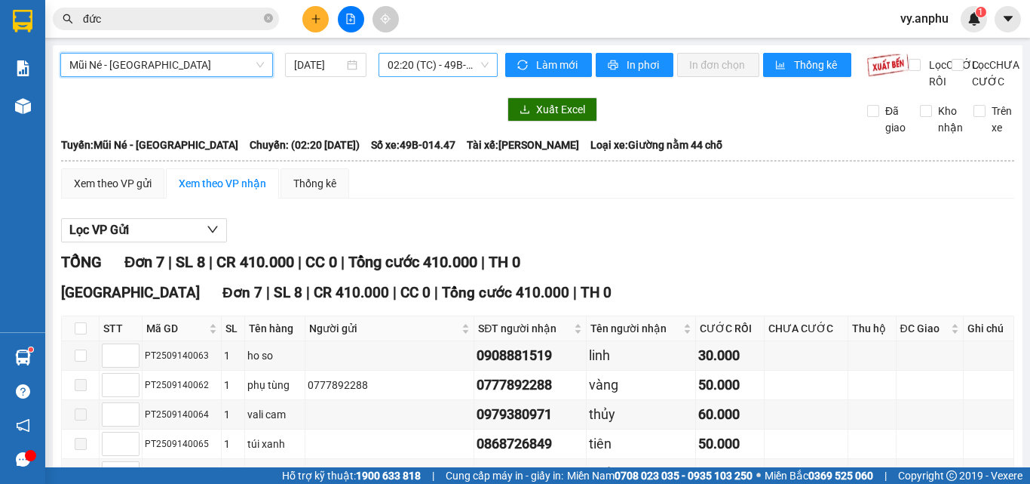
click at [426, 69] on span "02:20 (TC) - 49B-014.47" at bounding box center [438, 65] width 101 height 23
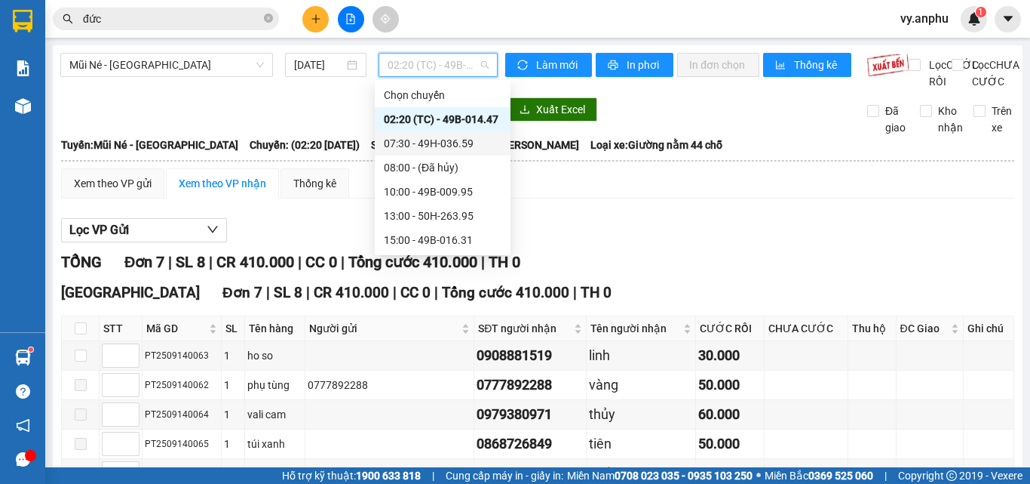
click at [411, 140] on div "07:30 - 49H-036.59" at bounding box center [443, 143] width 118 height 17
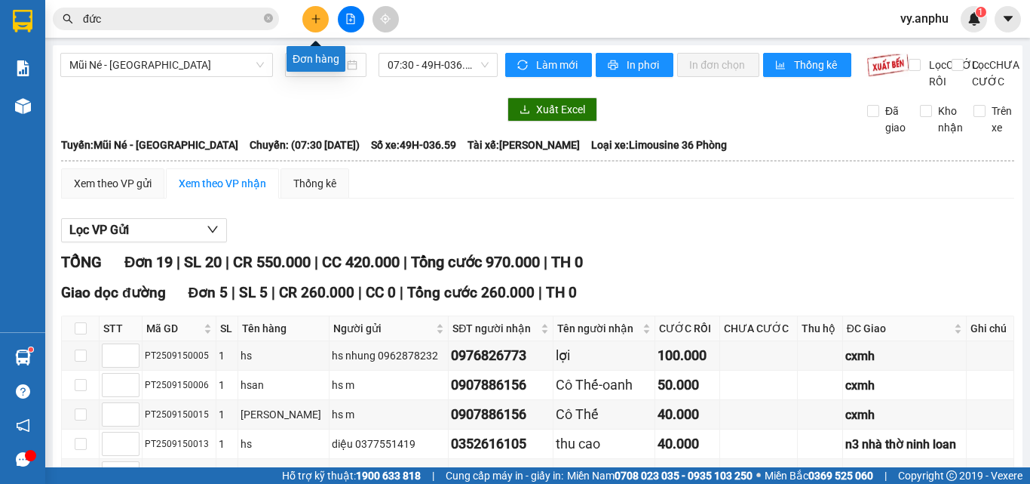
click at [311, 23] on icon "plus" at bounding box center [316, 19] width 11 height 11
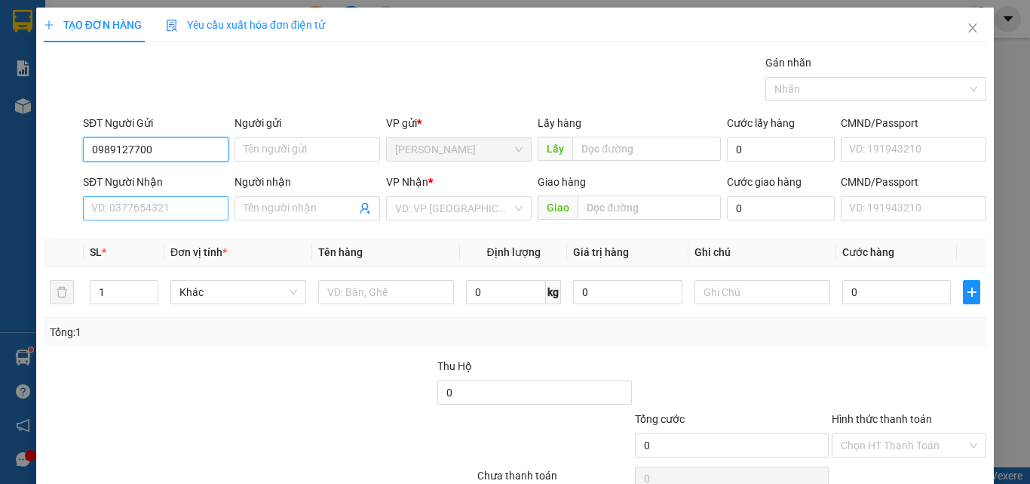
type input "0989127700"
click at [172, 207] on input "SĐT Người Nhận" at bounding box center [156, 208] width 146 height 24
type input "0976255762"
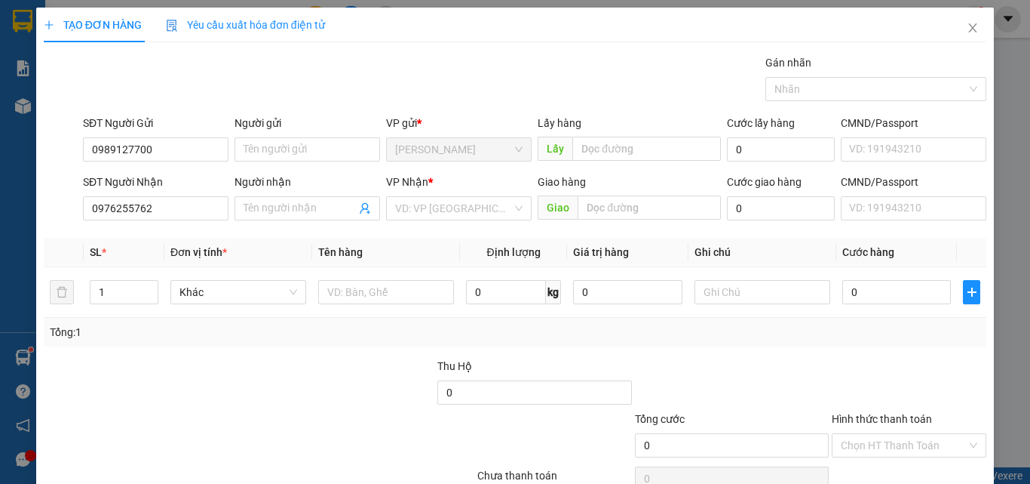
click at [276, 134] on div "Người gửi" at bounding box center [308, 126] width 146 height 23
click at [275, 147] on input "Người gửi" at bounding box center [308, 149] width 146 height 24
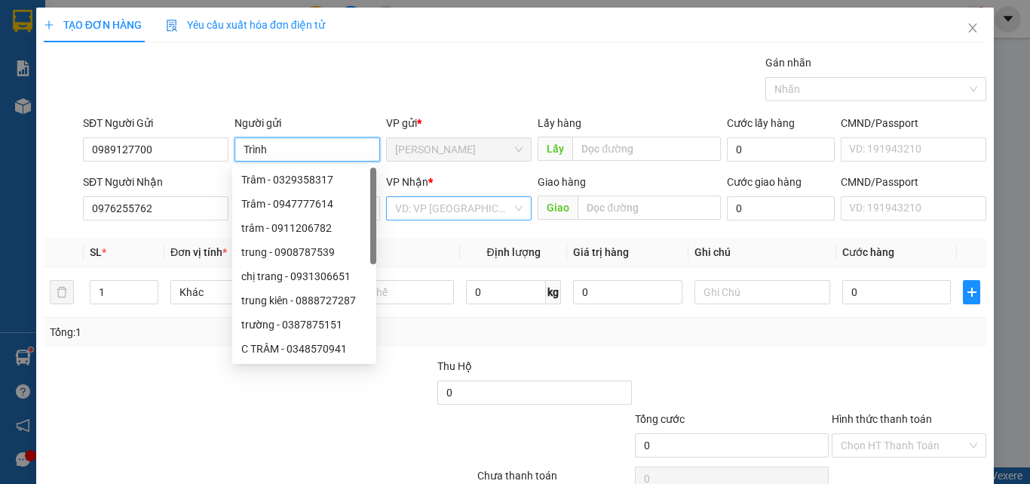
type input "Trình"
click at [413, 205] on input "search" at bounding box center [453, 208] width 117 height 23
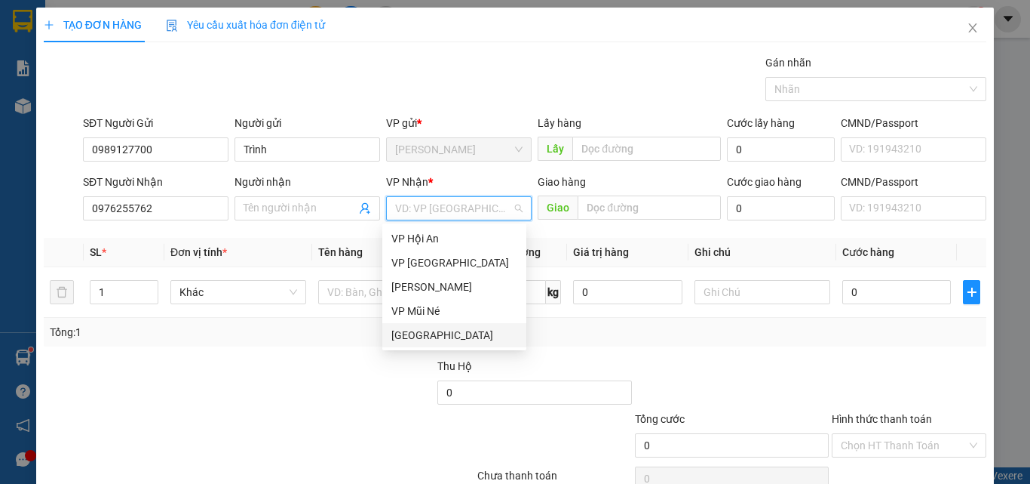
click at [414, 330] on div "[GEOGRAPHIC_DATA]" at bounding box center [455, 335] width 126 height 17
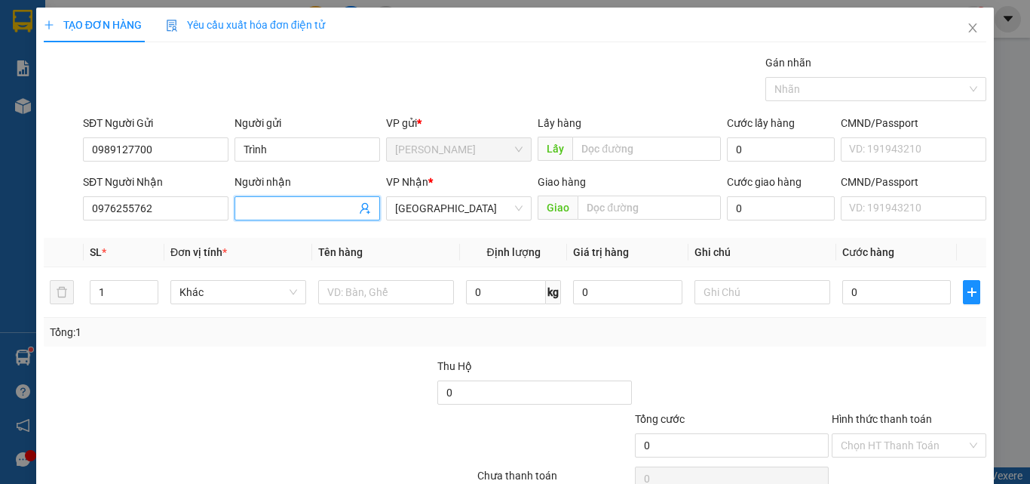
click at [272, 213] on input "Người nhận" at bounding box center [300, 208] width 112 height 17
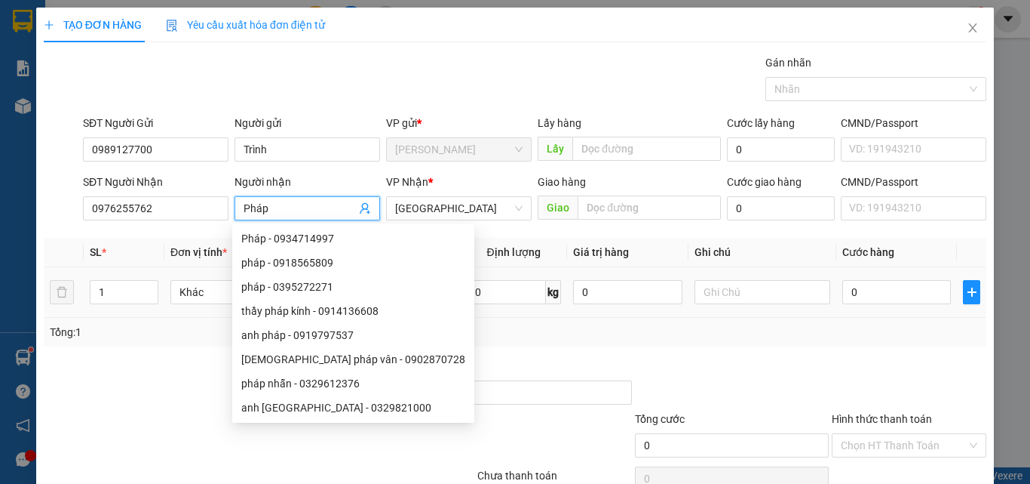
type input "Pháp"
click at [422, 297] on input "text" at bounding box center [386, 292] width 136 height 24
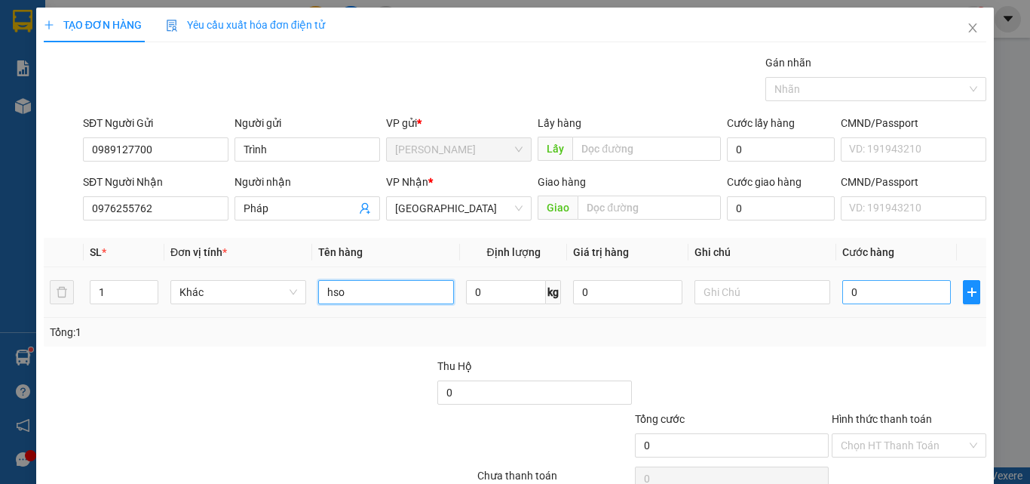
type input "hso"
click at [846, 281] on input "0" at bounding box center [897, 292] width 109 height 24
type input "3"
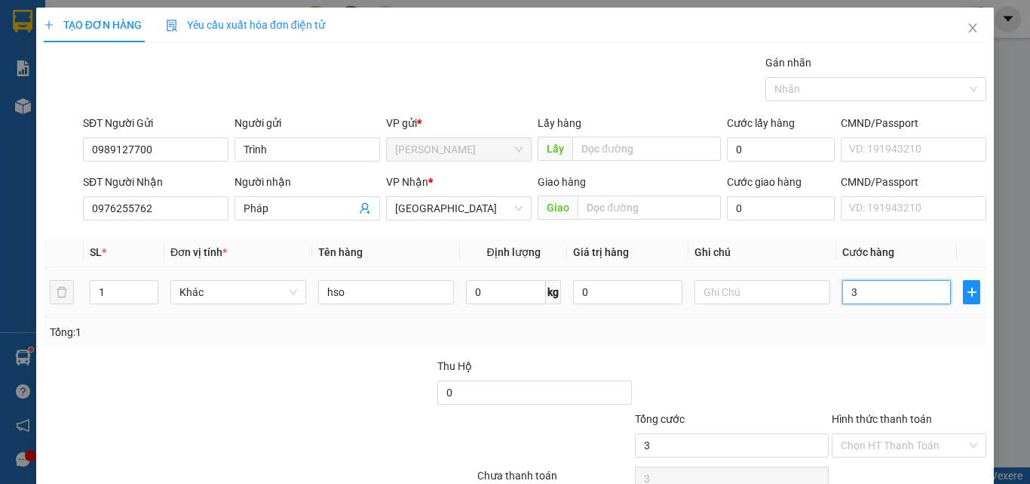
type input "30"
type input "30.000"
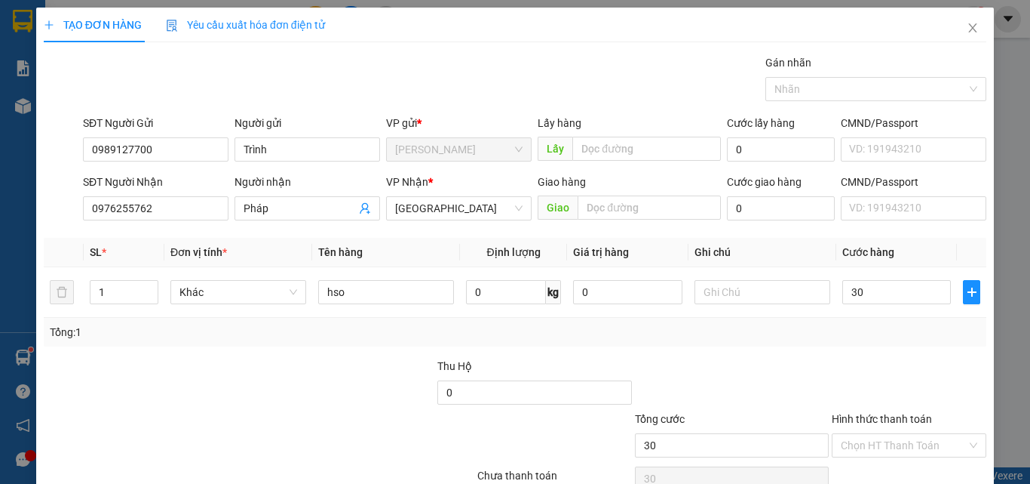
type input "30.000"
click at [850, 272] on div "Transit Pickup Surcharge Ids Transit Deliver Surcharge Ids Transit Deliver Surc…" at bounding box center [515, 291] width 943 height 474
click at [874, 434] on input "Hình thức thanh toán" at bounding box center [904, 445] width 126 height 23
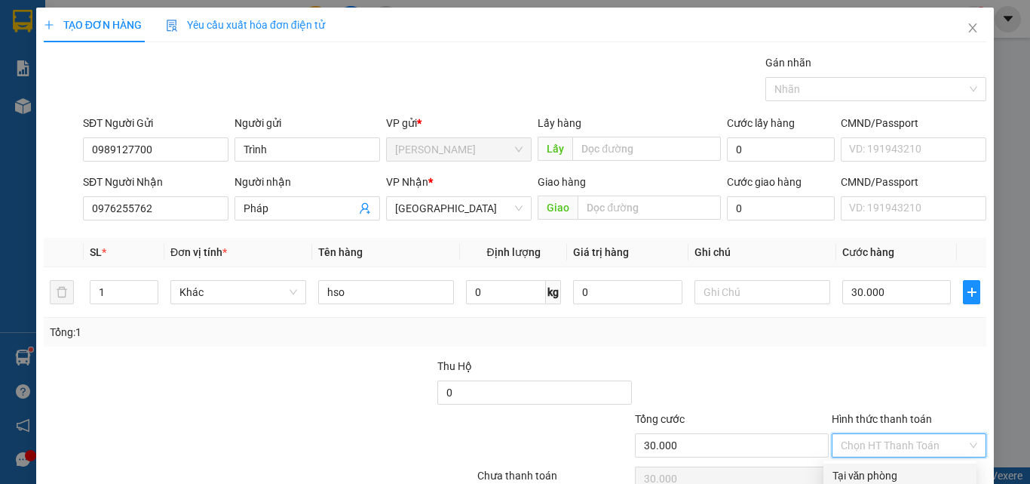
click at [866, 467] on div "Tại văn phòng" at bounding box center [900, 475] width 135 height 17
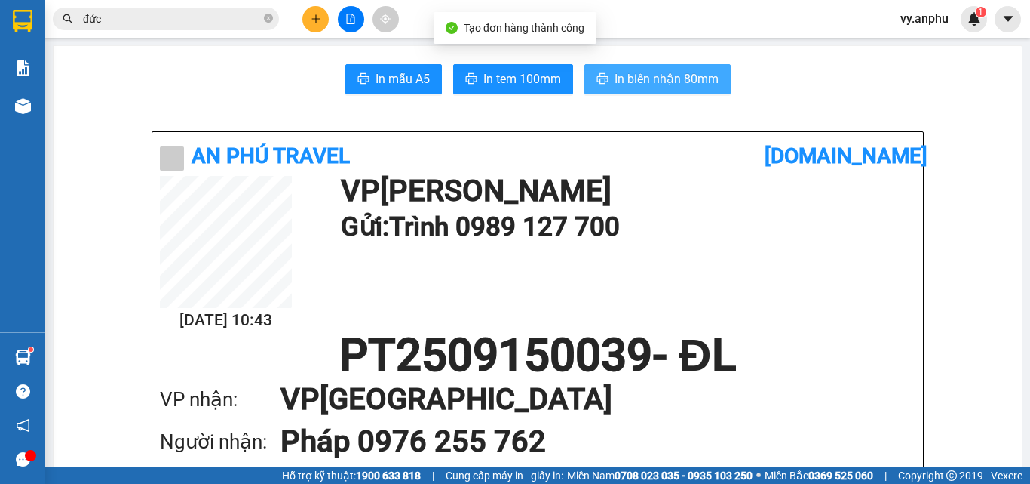
click at [624, 79] on span "In biên nhận 80mm" at bounding box center [667, 78] width 104 height 19
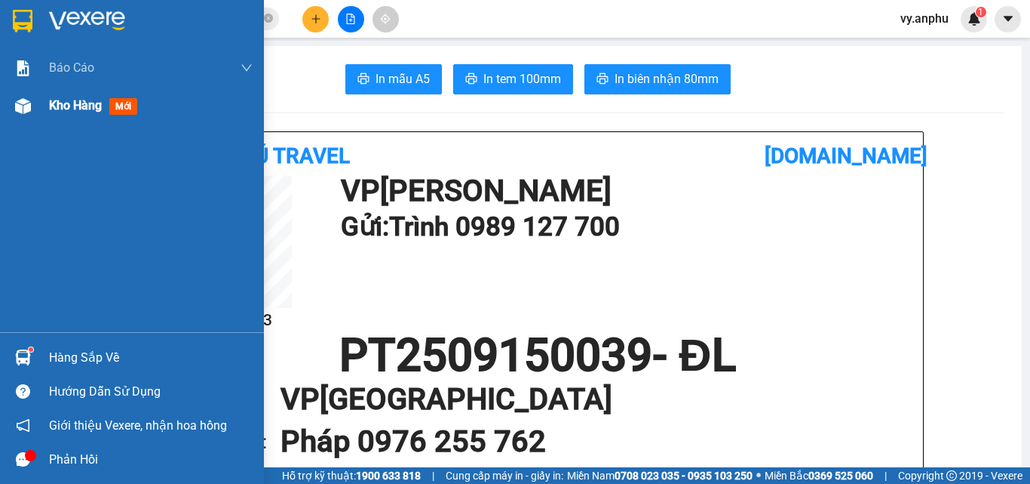
click at [46, 111] on div "Kho hàng mới" at bounding box center [132, 106] width 264 height 38
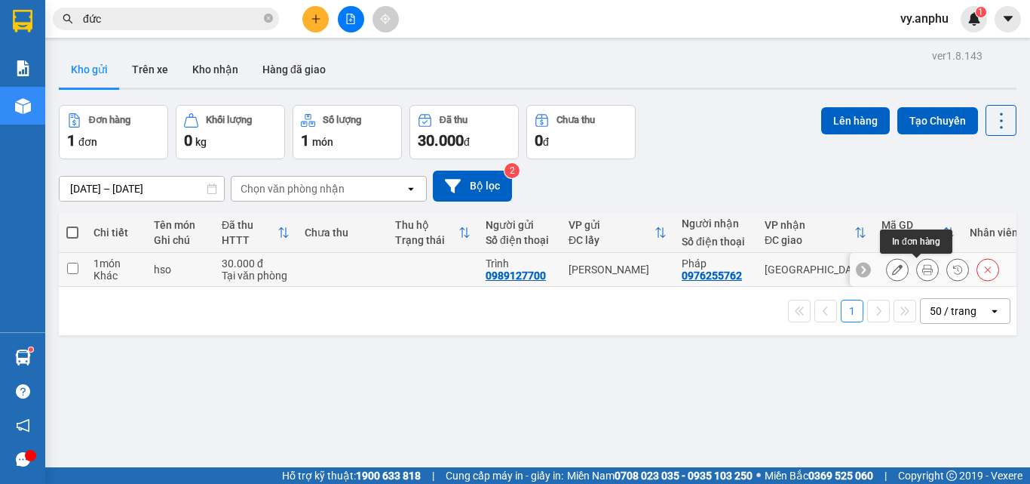
click at [917, 277] on button at bounding box center [927, 269] width 21 height 26
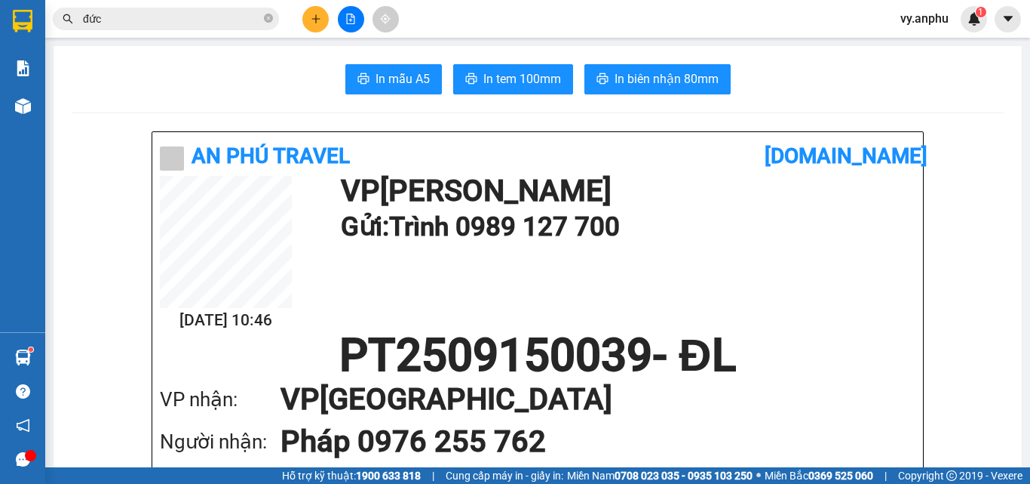
click at [532, 84] on span "In tem 100mm" at bounding box center [523, 78] width 78 height 19
click at [521, 77] on span "In tem 100mm" at bounding box center [523, 78] width 78 height 19
click at [528, 89] on button "In tem 100mm" at bounding box center [513, 79] width 120 height 30
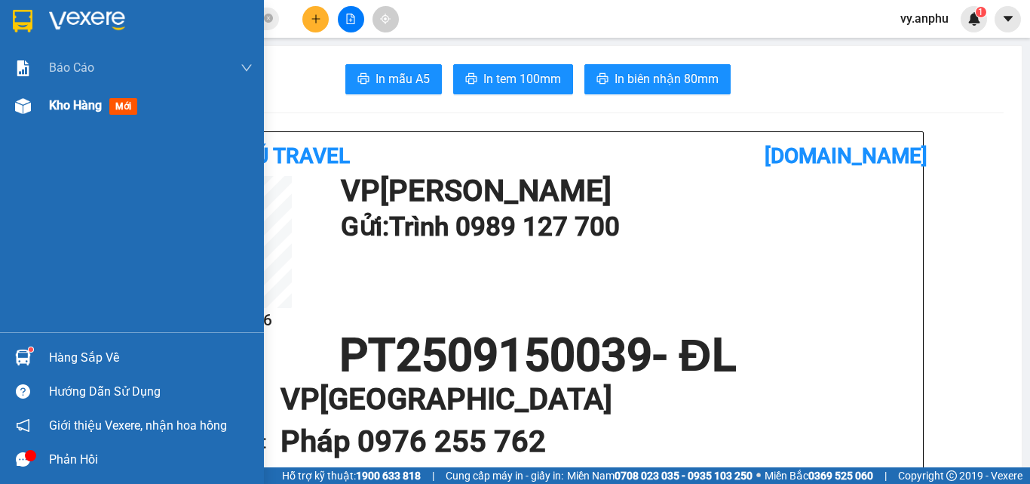
click at [112, 114] on span "mới" at bounding box center [123, 106] width 28 height 17
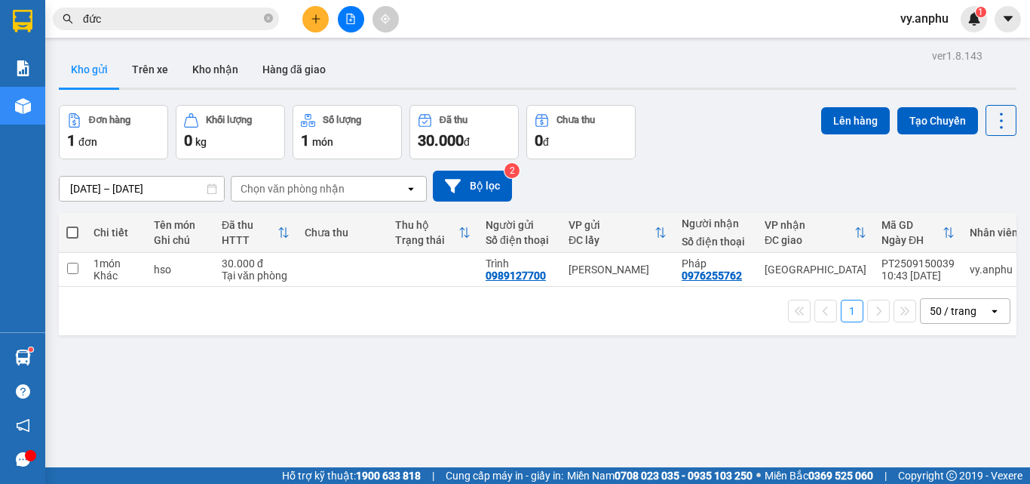
click at [315, 17] on icon "plus" at bounding box center [316, 19] width 11 height 11
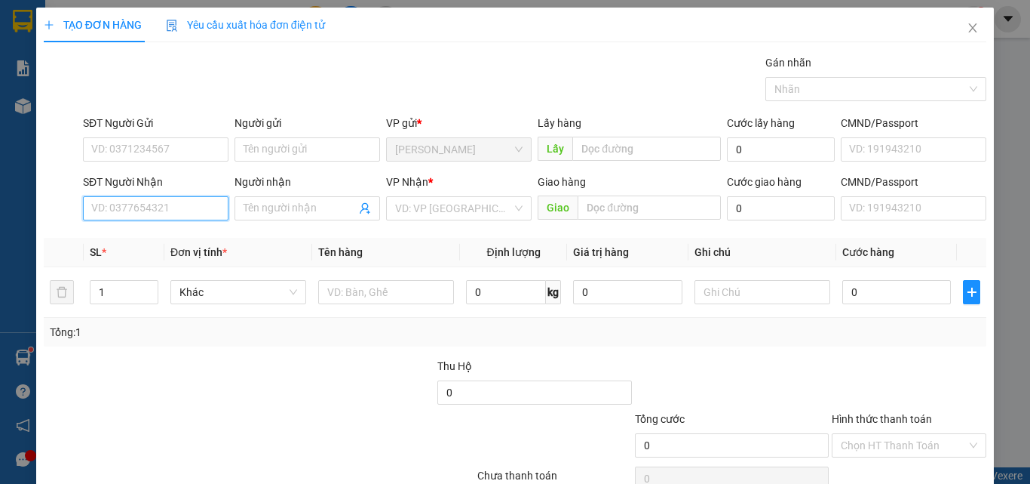
click at [165, 203] on input "SĐT Người Nhận" at bounding box center [156, 208] width 146 height 24
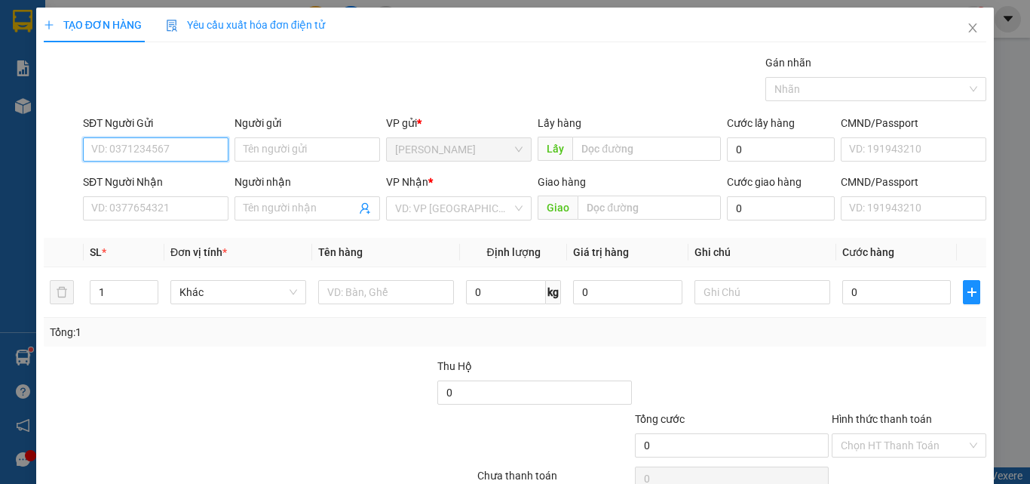
click at [140, 137] on input "SĐT Người Gửi" at bounding box center [156, 149] width 146 height 24
type input "0356737803"
click at [148, 174] on div "0356737803 - Hương" at bounding box center [154, 179] width 126 height 17
type input "Hương"
type input "0985346012"
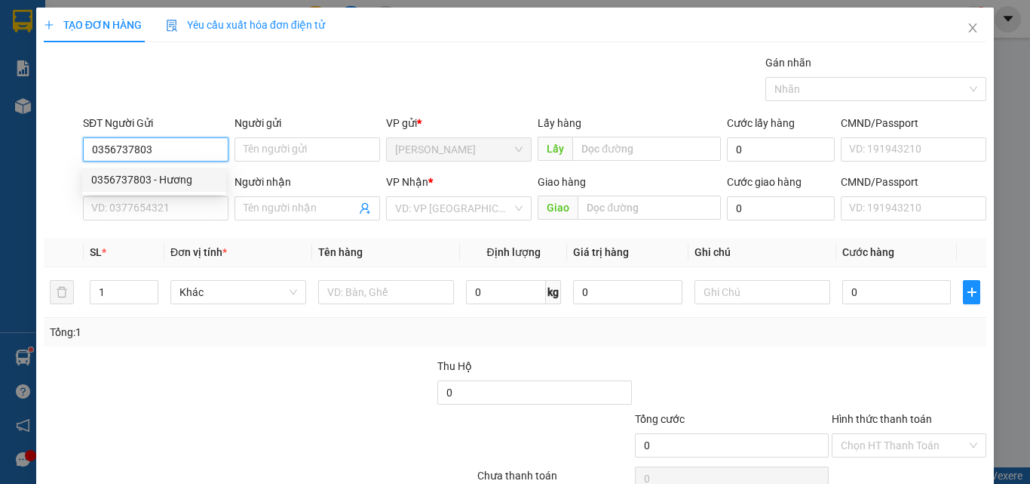
type input "Kiên"
type input "30.000"
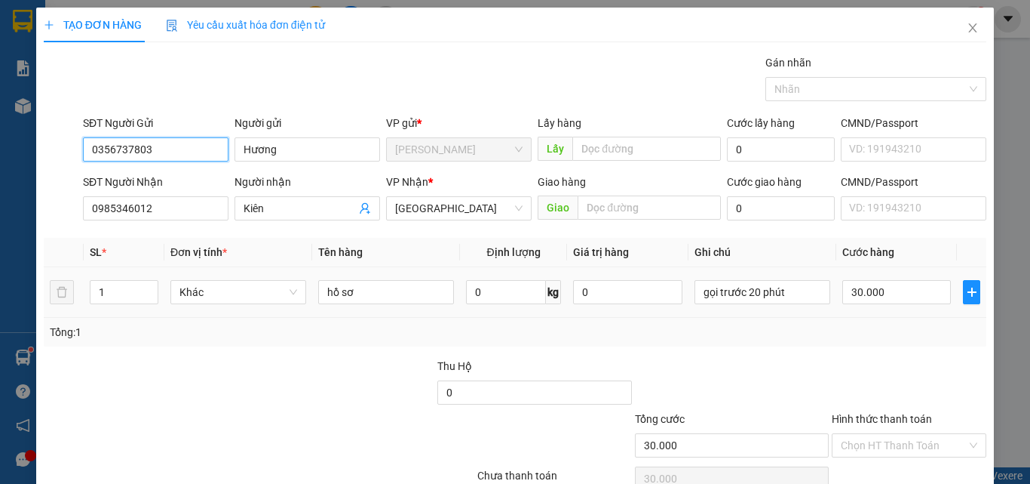
type input "0356737803"
drag, startPoint x: 124, startPoint y: 278, endPoint x: 48, endPoint y: 276, distance: 76.2
click at [48, 276] on tr "1 Khác hồ sơ 0 kg 0 gọi trước 20 phút 30.000" at bounding box center [515, 292] width 943 height 51
drag, startPoint x: 109, startPoint y: 302, endPoint x: 43, endPoint y: 293, distance: 66.9
click at [44, 293] on tr "1 Khác hồ sơ 0 kg 0 gọi trước 20 phút 30.000" at bounding box center [515, 292] width 943 height 51
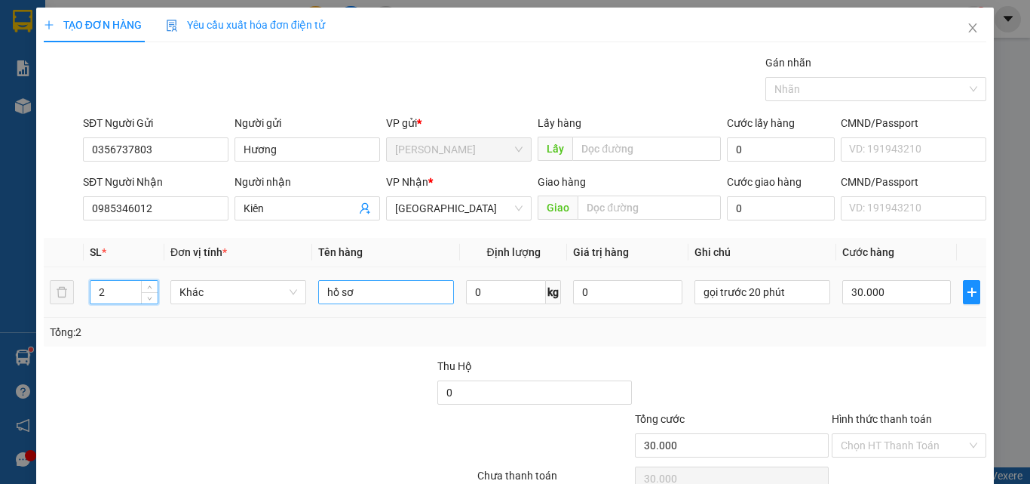
type input "2"
drag, startPoint x: 386, startPoint y: 289, endPoint x: 269, endPoint y: 281, distance: 117.2
click at [269, 281] on tr "2 Khác hồ sơ 0 kg 0 gọi trước 20 phút 30.000" at bounding box center [515, 292] width 943 height 51
type input "Van Điện"
click at [895, 290] on input "30.000" at bounding box center [897, 292] width 109 height 24
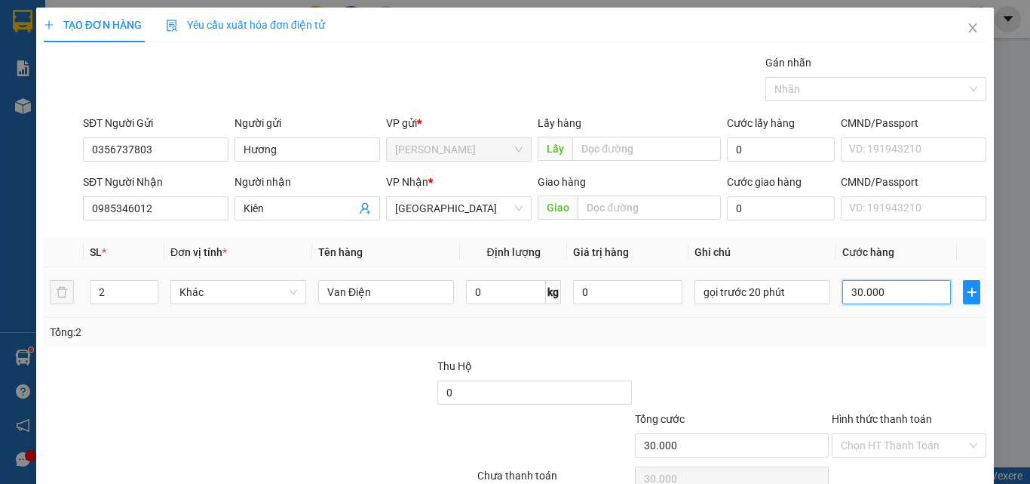
type input "8"
type input "80"
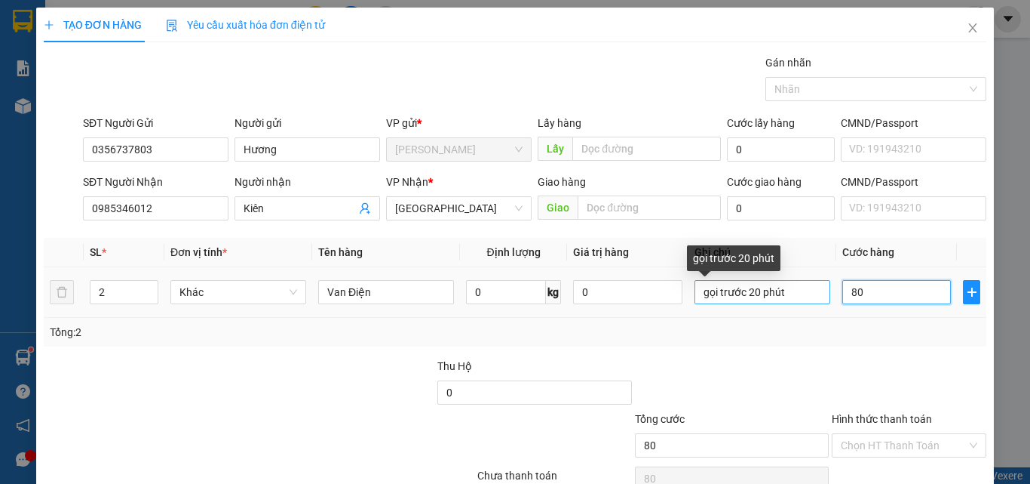
type input "80"
drag, startPoint x: 788, startPoint y: 293, endPoint x: 630, endPoint y: 279, distance: 158.3
click at [631, 279] on tr "2 Khác Van Điện 0 kg 0 gọi trước 20 phút 80.000" at bounding box center [515, 292] width 943 height 51
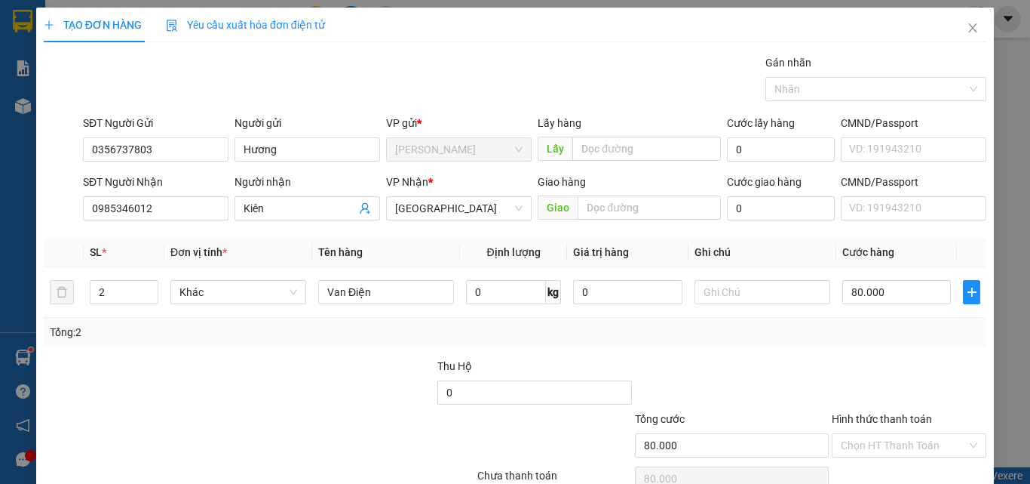
drag, startPoint x: 895, startPoint y: 441, endPoint x: 904, endPoint y: 430, distance: 15.0
click at [895, 441] on input "Hình thức thanh toán" at bounding box center [904, 445] width 126 height 23
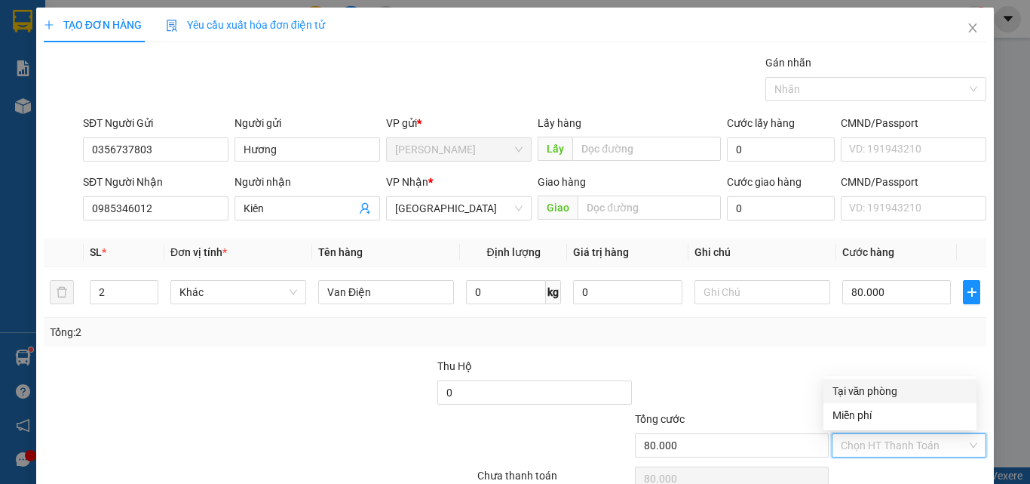
click at [889, 390] on div "Tại văn phòng" at bounding box center [900, 390] width 135 height 17
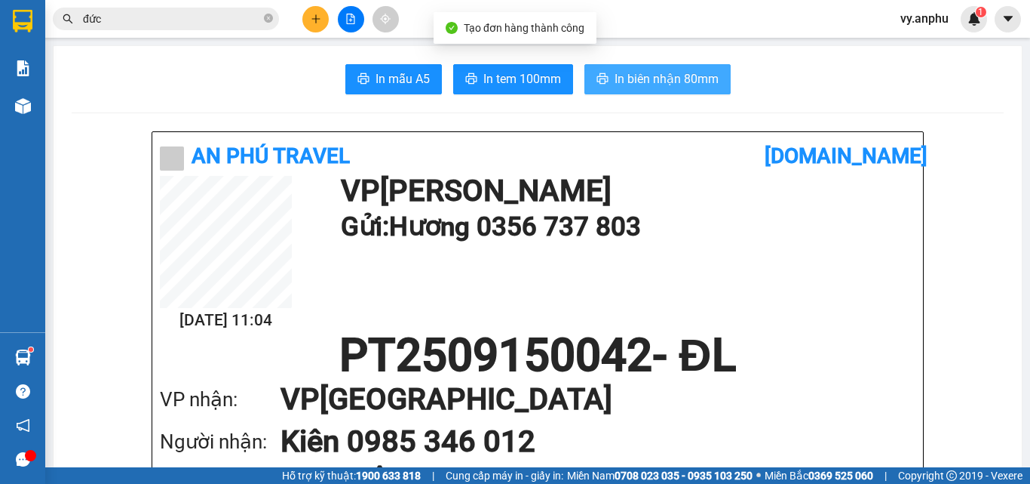
click at [673, 87] on span "In biên nhận 80mm" at bounding box center [667, 78] width 104 height 19
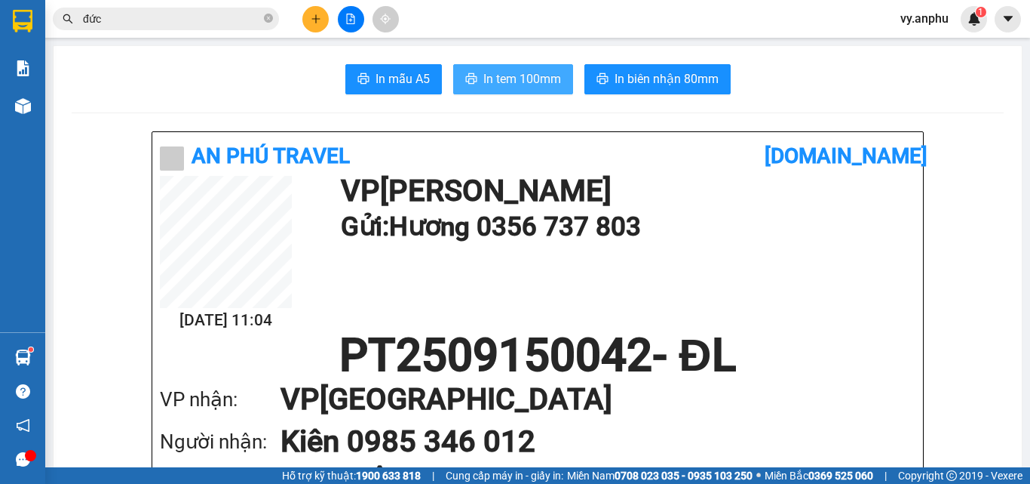
drag, startPoint x: 520, startPoint y: 81, endPoint x: 531, endPoint y: 86, distance: 12.5
click at [521, 81] on span "In tem 100mm" at bounding box center [523, 78] width 78 height 19
